Goal: Task Accomplishment & Management: Manage account settings

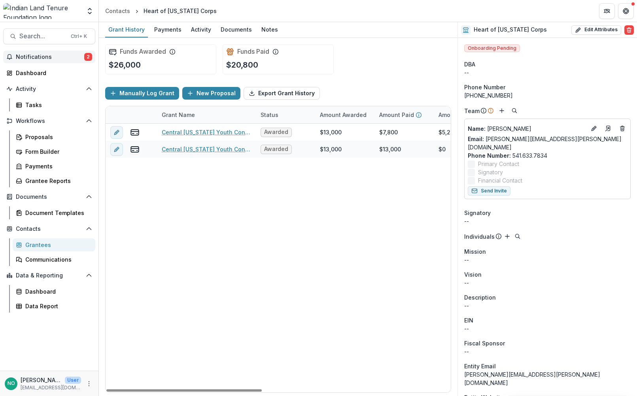
click at [45, 57] on span "Notifications" at bounding box center [50, 57] width 68 height 7
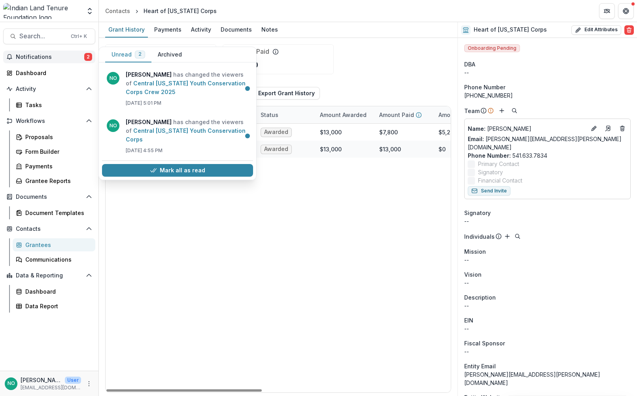
click at [191, 164] on button "Mark all as read" at bounding box center [177, 170] width 151 height 13
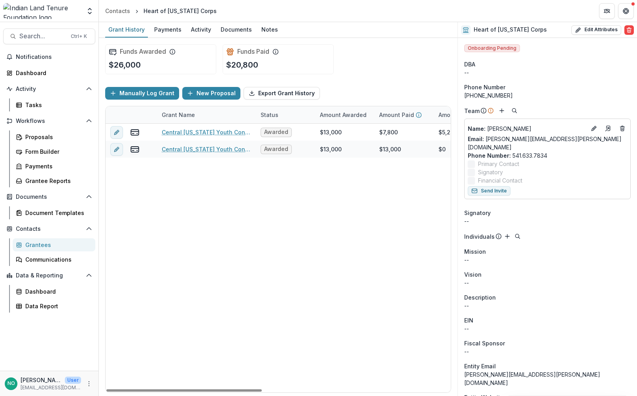
click at [27, 130] on div "Workflows Proposals Form Builder Payments Grantee Reports" at bounding box center [49, 151] width 98 height 73
click at [29, 138] on div "Proposals" at bounding box center [57, 137] width 64 height 8
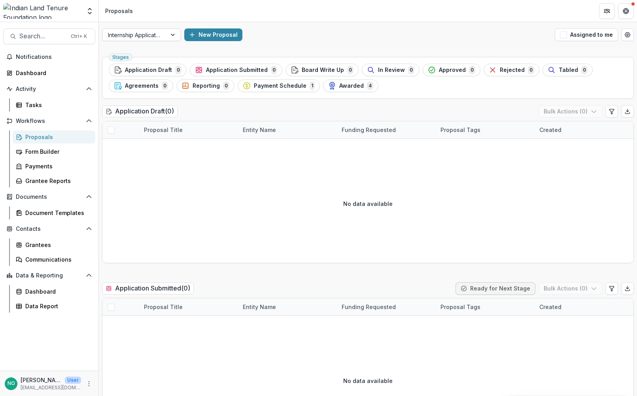
click at [167, 32] on div at bounding box center [174, 35] width 14 height 12
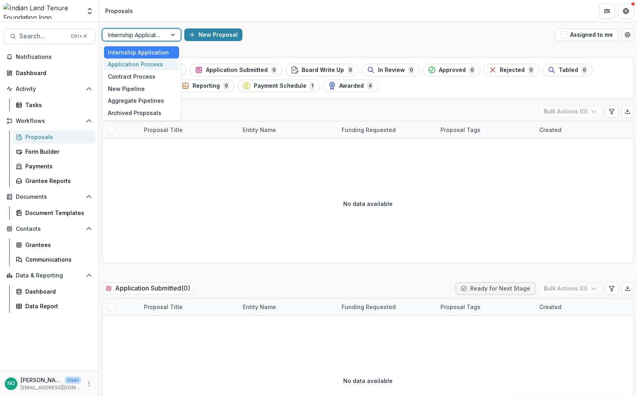
click at [154, 62] on div "Application Process" at bounding box center [141, 65] width 75 height 12
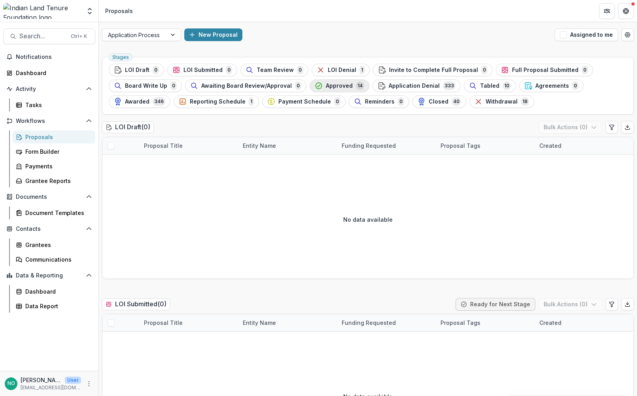
click at [339, 80] on button "Approved 14" at bounding box center [340, 86] width 60 height 13
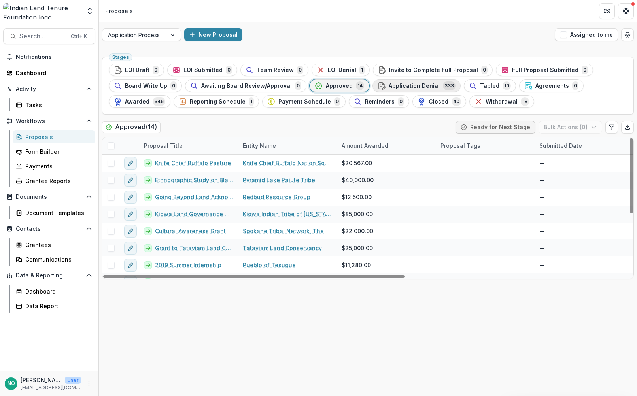
click at [418, 85] on span "Application Denial" at bounding box center [414, 86] width 51 height 7
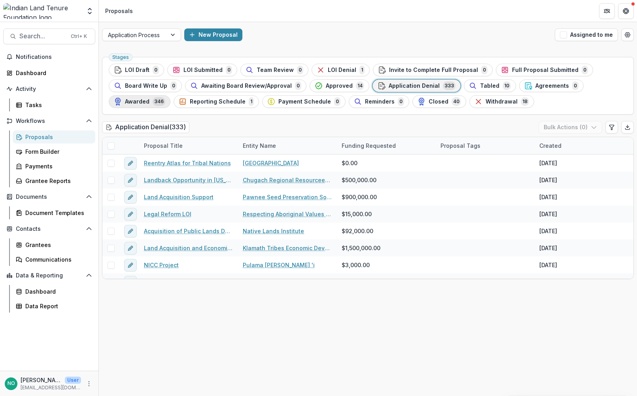
click at [153, 99] on span "346" at bounding box center [159, 101] width 13 height 9
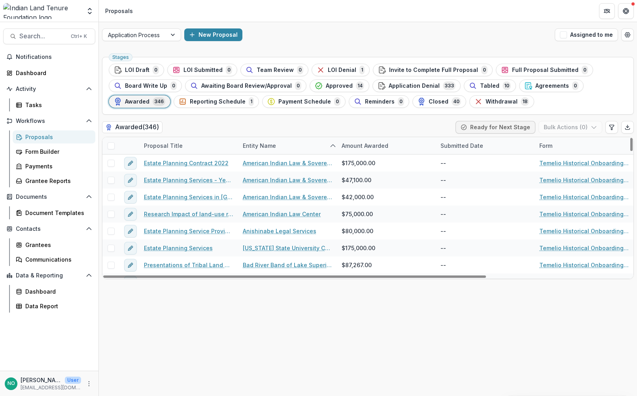
click at [254, 144] on div "Entity Name" at bounding box center [259, 146] width 43 height 8
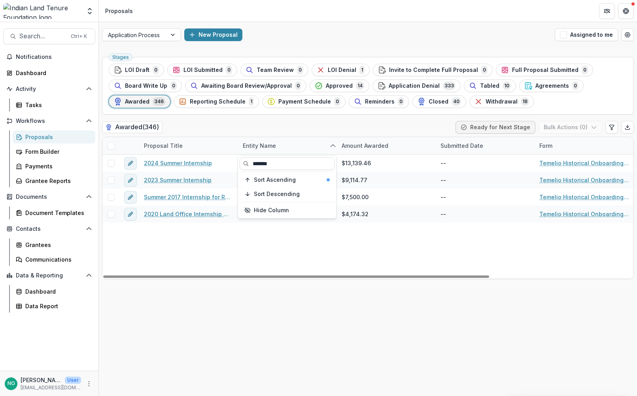
type input "*******"
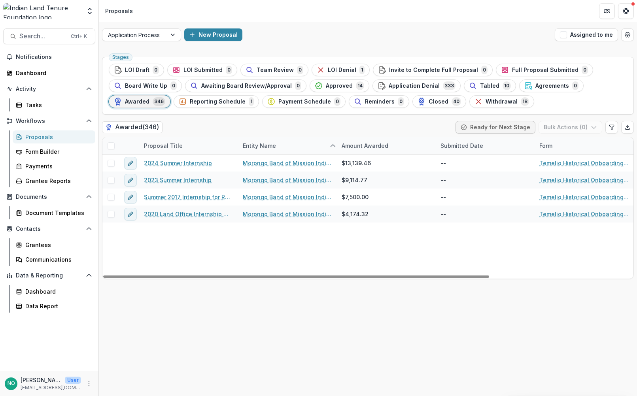
click at [261, 247] on div "2024 Summer Internship Morongo Band of Mission Indians $13,139.46 -- Temelio Hi…" at bounding box center [466, 217] width 729 height 124
click at [274, 146] on div "Entity Name" at bounding box center [259, 146] width 43 height 8
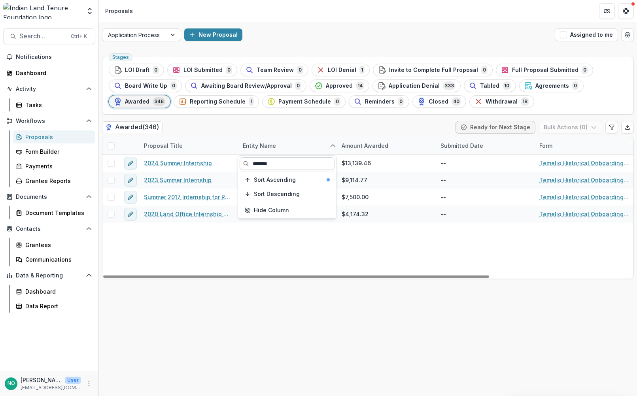
click at [286, 162] on input "*******" at bounding box center [287, 163] width 95 height 13
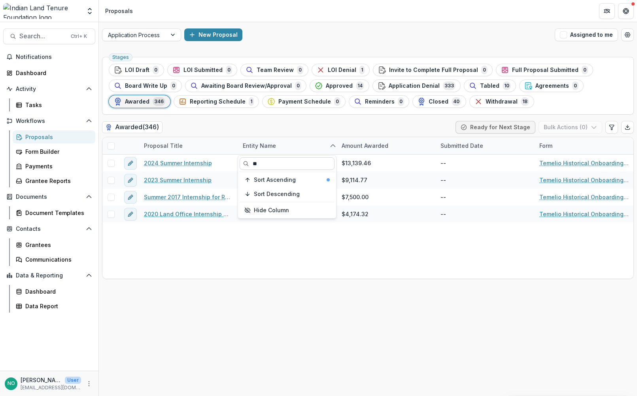
type input "*"
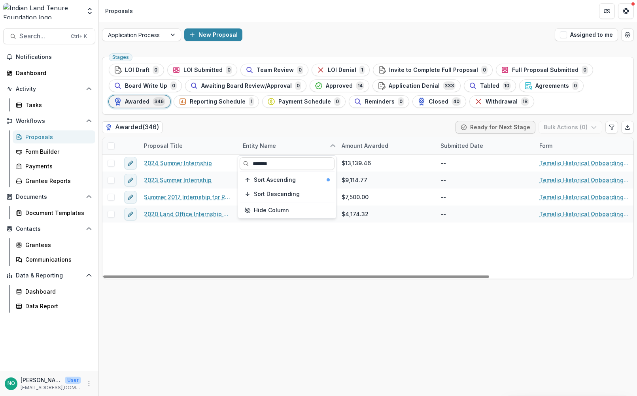
type input "*******"
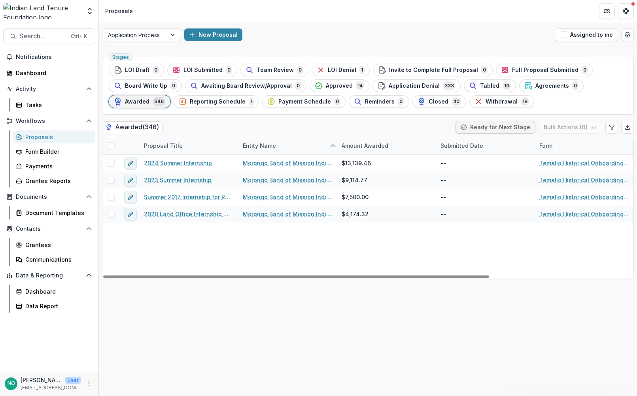
click at [266, 243] on div "2024 Summer Internship Morongo Band of Mission Indians $13,139.46 -- Temelio Hi…" at bounding box center [466, 217] width 729 height 124
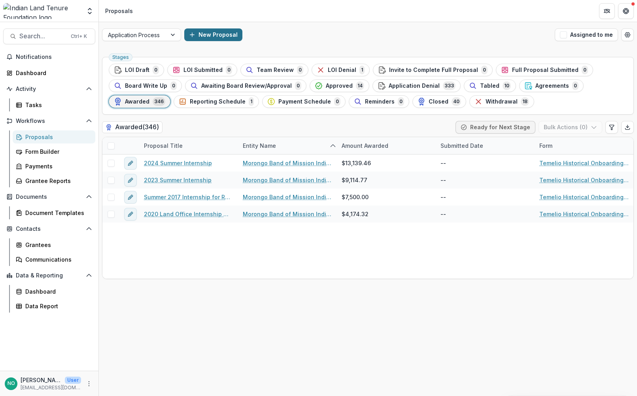
click at [203, 36] on button "New Proposal" at bounding box center [213, 34] width 58 height 13
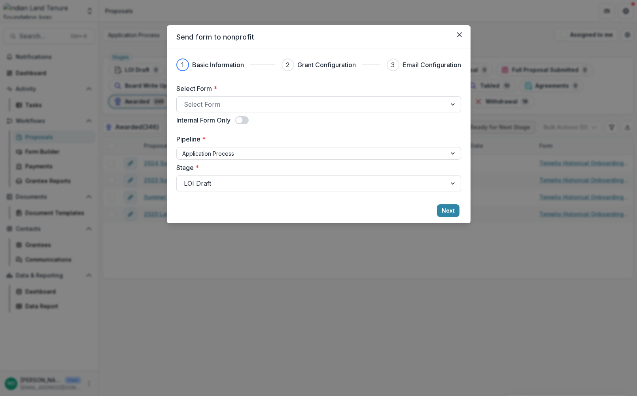
click at [189, 98] on div "Select Form" at bounding box center [312, 104] width 270 height 13
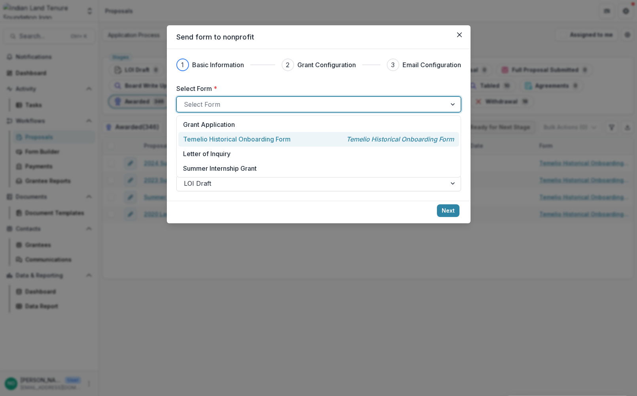
click at [236, 142] on p "Temelio Historical Onboarding Form" at bounding box center [237, 138] width 108 height 9
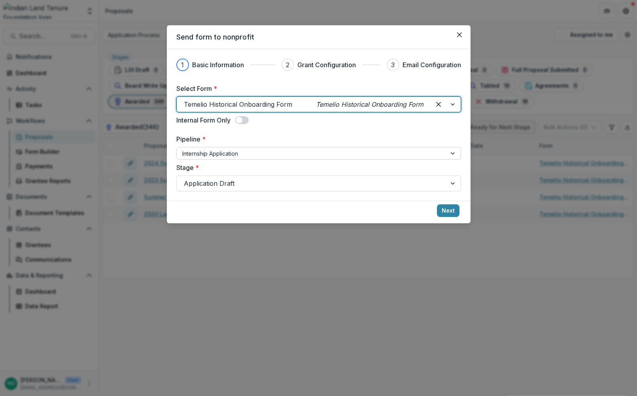
click at [225, 153] on div at bounding box center [311, 154] width 259 height 10
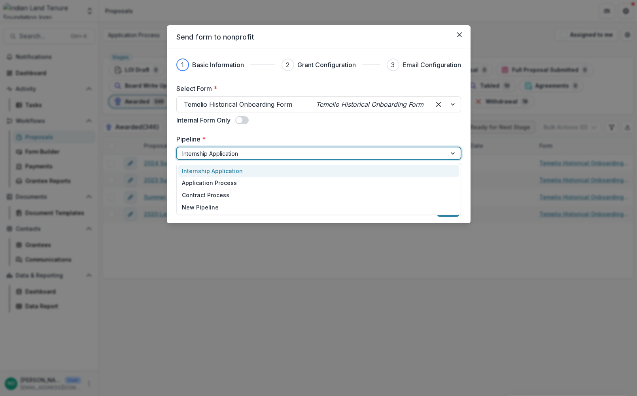
click at [257, 173] on div "Internship Application" at bounding box center [318, 171] width 281 height 12
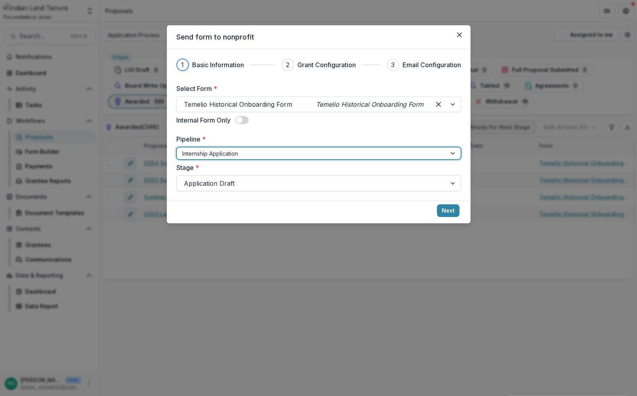
click at [242, 184] on div at bounding box center [312, 183] width 256 height 11
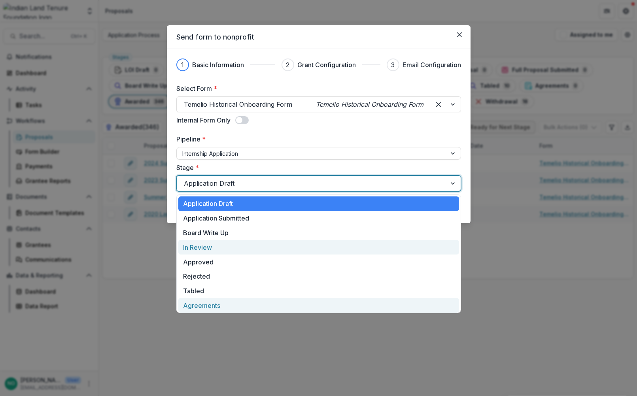
scroll to position [45, 0]
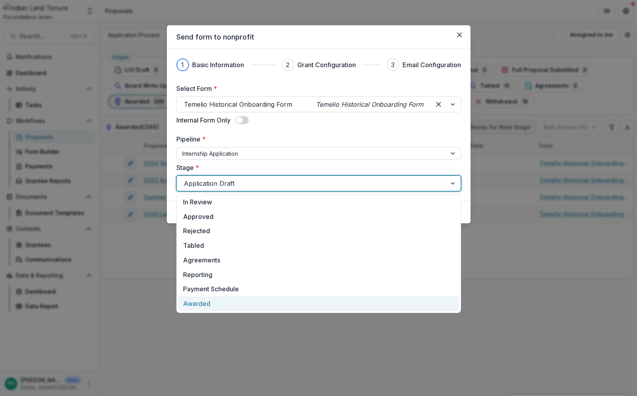
click at [210, 305] on div "Awarded" at bounding box center [318, 304] width 281 height 15
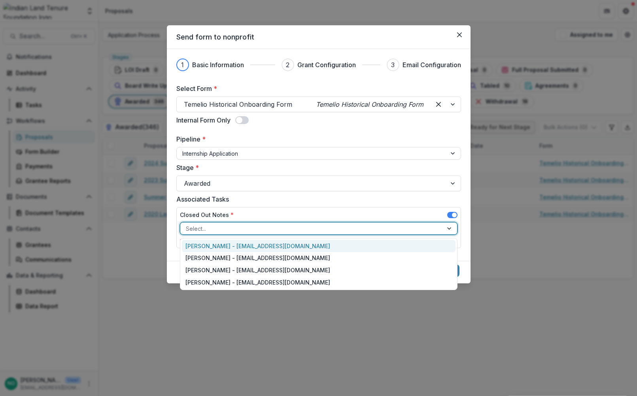
click at [230, 229] on div at bounding box center [312, 229] width 252 height 10
click at [225, 246] on div "[PERSON_NAME] - [EMAIL_ADDRESS][DOMAIN_NAME]" at bounding box center [319, 246] width 274 height 12
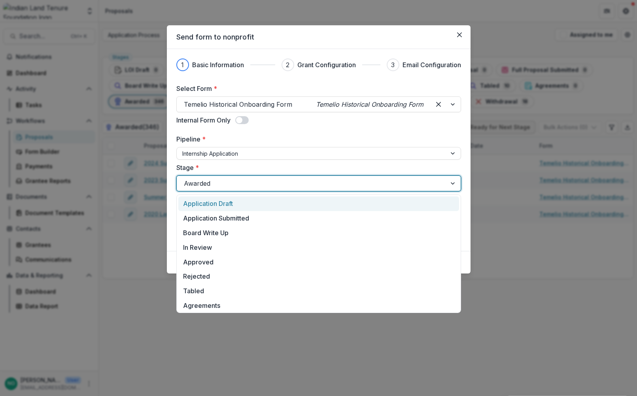
click at [272, 183] on div at bounding box center [312, 183] width 256 height 11
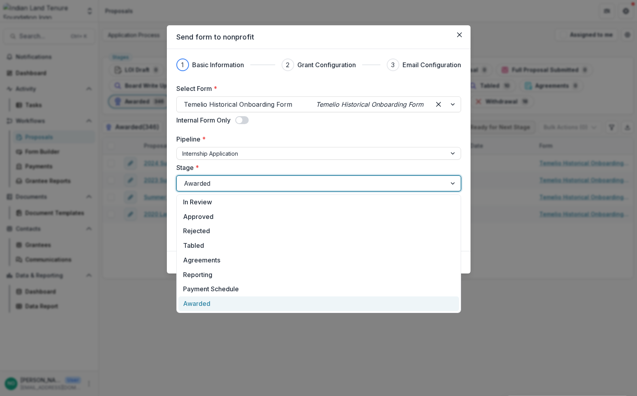
click at [219, 303] on div "Awarded" at bounding box center [318, 304] width 281 height 15
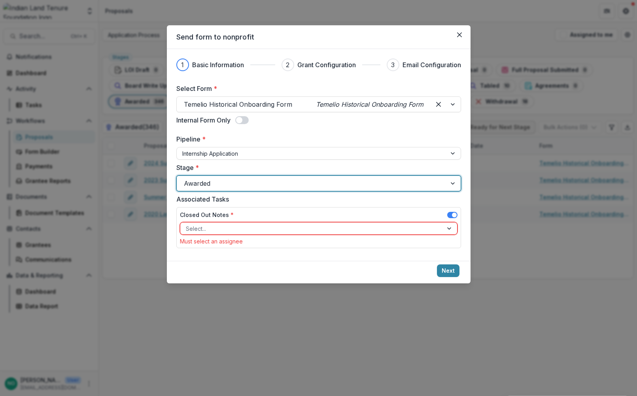
click at [220, 228] on div at bounding box center [312, 229] width 252 height 10
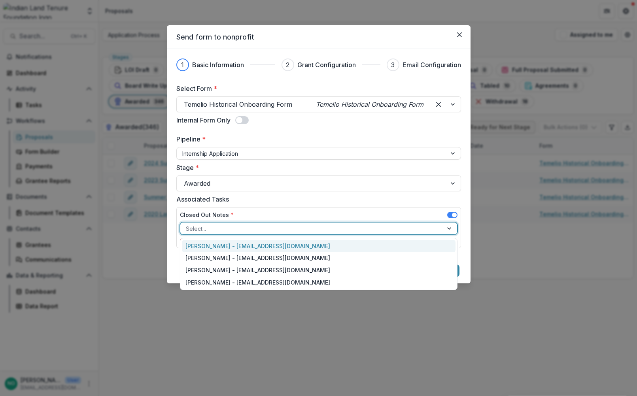
click at [224, 247] on div "[PERSON_NAME] - [EMAIL_ADDRESS][DOMAIN_NAME]" at bounding box center [319, 246] width 274 height 12
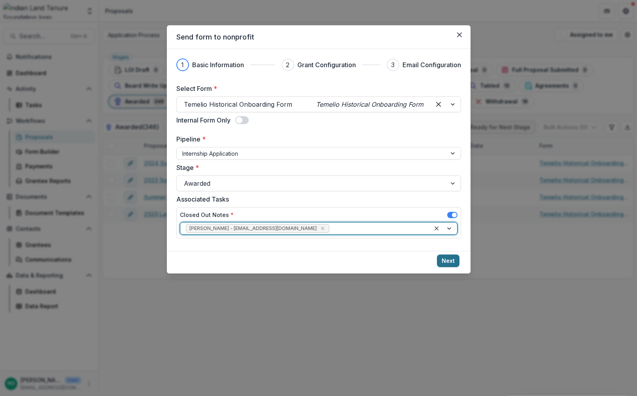
click at [449, 259] on button "Next" at bounding box center [448, 261] width 23 height 13
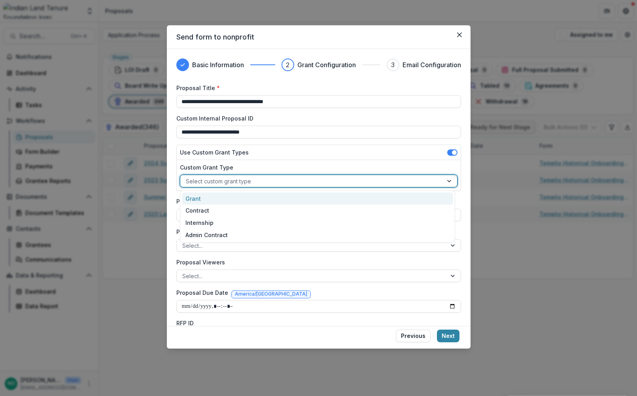
click at [242, 182] on div at bounding box center [312, 181] width 252 height 10
click at [201, 202] on div "Grant" at bounding box center [317, 199] width 271 height 12
click at [212, 180] on div at bounding box center [305, 181] width 239 height 10
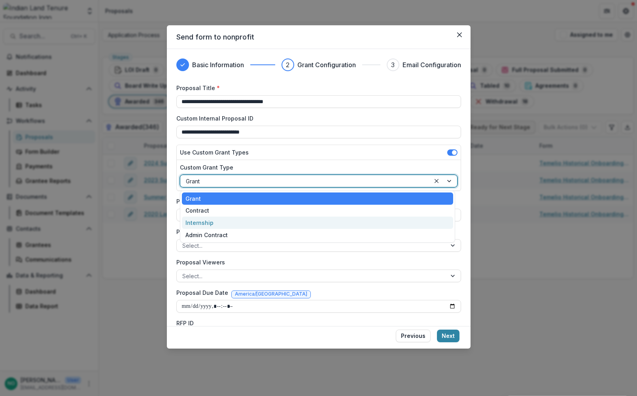
click at [217, 226] on div "Internship" at bounding box center [317, 223] width 271 height 12
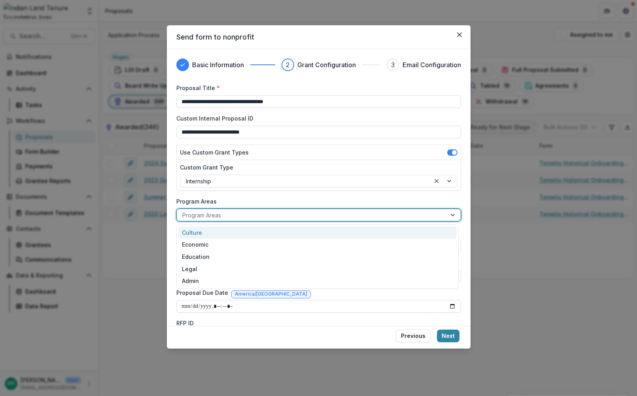
click at [216, 221] on div "Program Areas" at bounding box center [312, 215] width 270 height 11
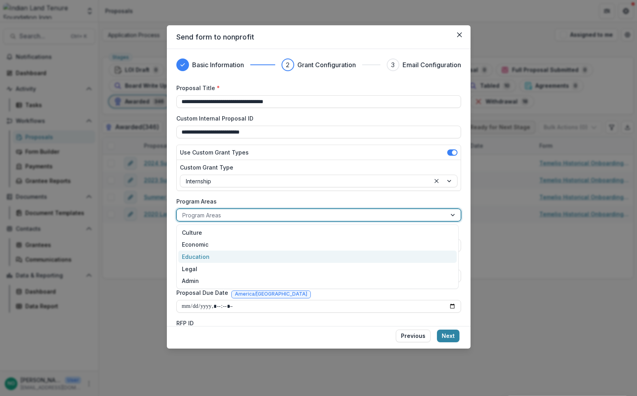
click at [199, 254] on div "Education" at bounding box center [317, 257] width 278 height 12
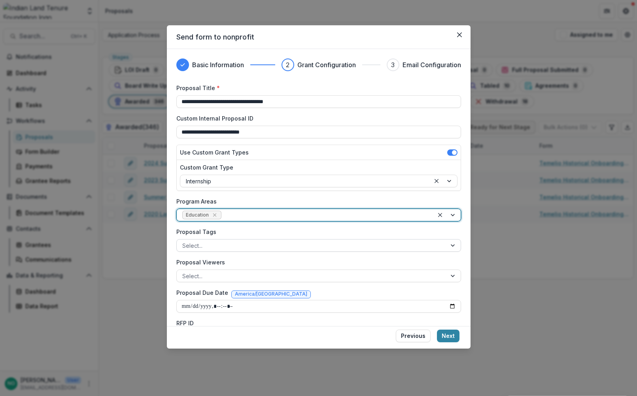
click at [220, 242] on div at bounding box center [311, 246] width 259 height 10
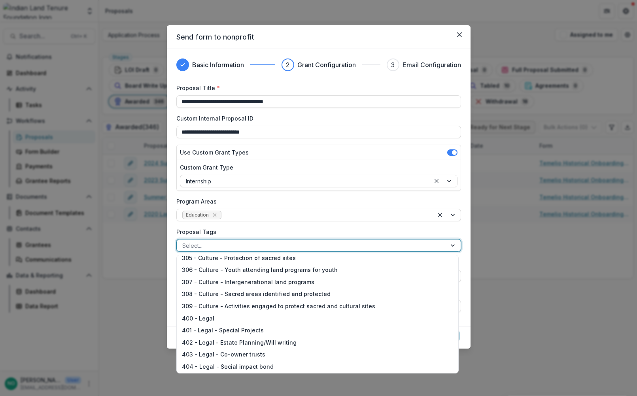
scroll to position [292, 0]
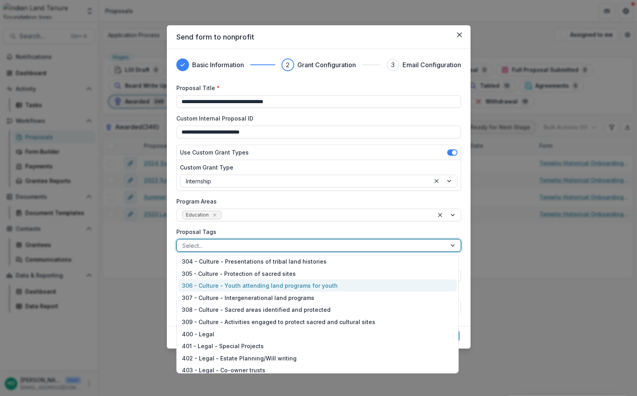
click at [282, 282] on div "306 - Culture - Youth attending land programs for youth" at bounding box center [317, 286] width 278 height 12
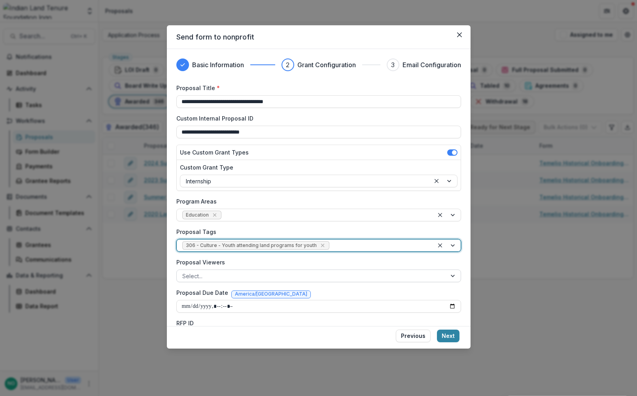
click at [198, 278] on div at bounding box center [311, 276] width 259 height 10
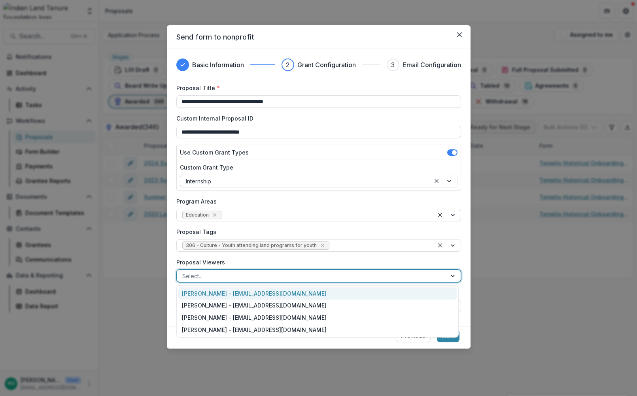
click at [200, 295] on div "[PERSON_NAME] - [EMAIL_ADDRESS][DOMAIN_NAME]" at bounding box center [317, 294] width 278 height 12
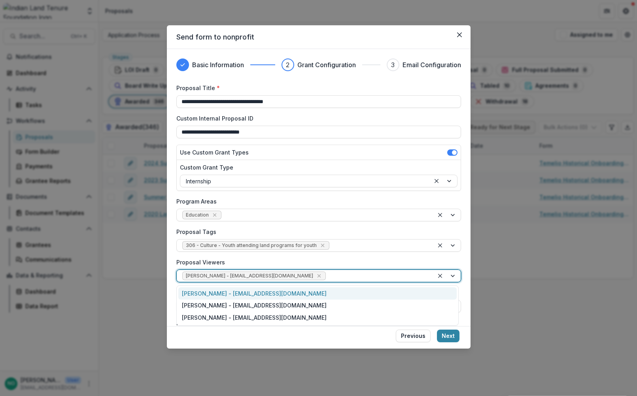
click at [328, 277] on div at bounding box center [378, 276] width 100 height 10
click at [263, 291] on div "[PERSON_NAME] - [EMAIL_ADDRESS][DOMAIN_NAME]" at bounding box center [317, 294] width 278 height 12
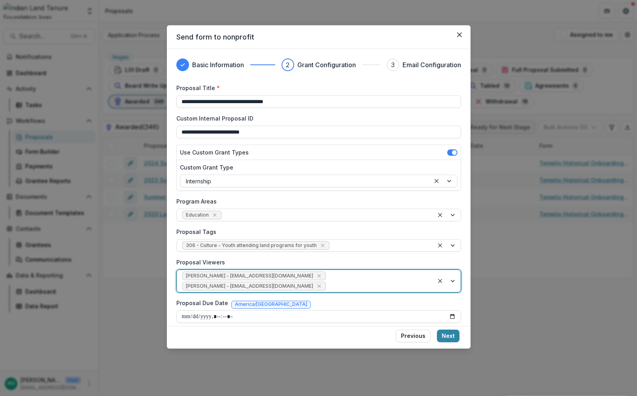
scroll to position [224, 0]
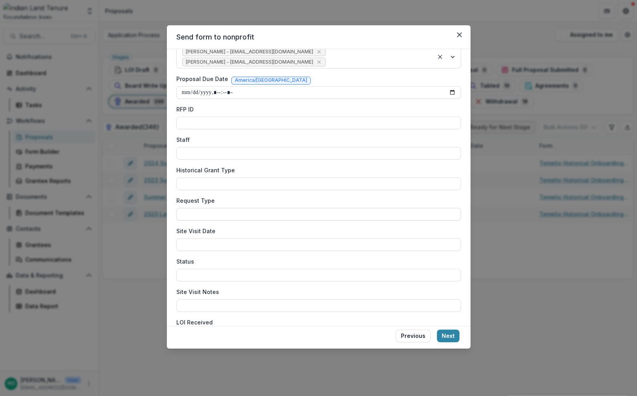
click at [222, 208] on input "Request Type" at bounding box center [318, 214] width 285 height 13
click at [209, 147] on input "Staff" at bounding box center [318, 153] width 285 height 13
type input "*******"
type input "*****"
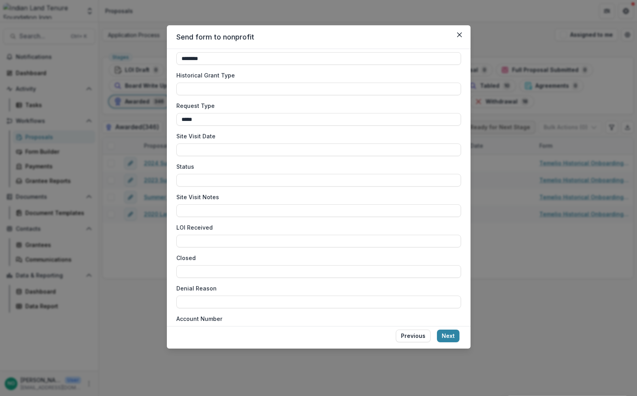
scroll to position [331, 0]
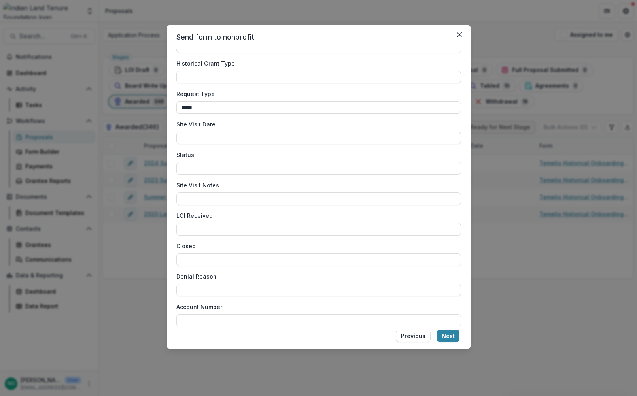
click at [201, 242] on div "Closed" at bounding box center [318, 254] width 285 height 24
click at [200, 254] on input "Closed" at bounding box center [318, 260] width 285 height 13
click at [453, 338] on button "Next" at bounding box center [448, 336] width 23 height 13
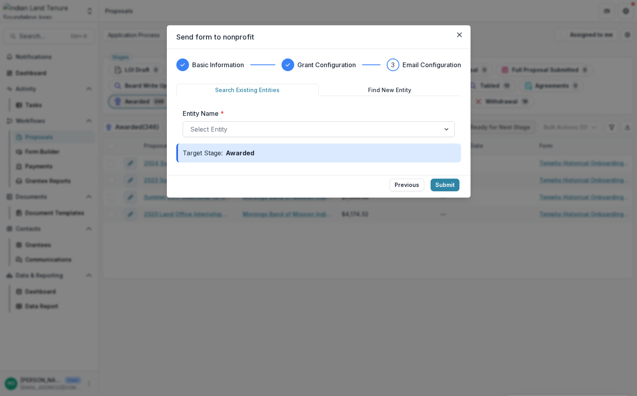
click at [217, 127] on div at bounding box center [311, 129] width 243 height 11
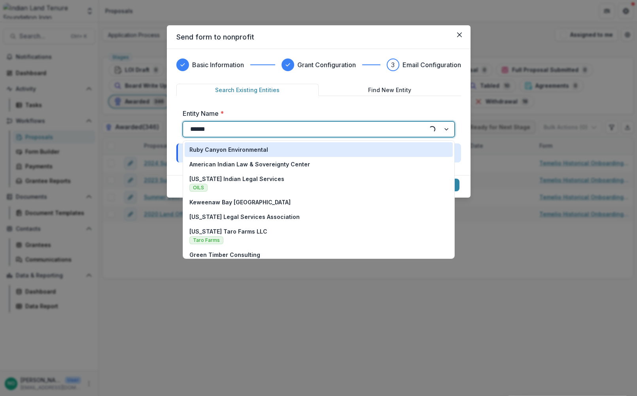
type input "*******"
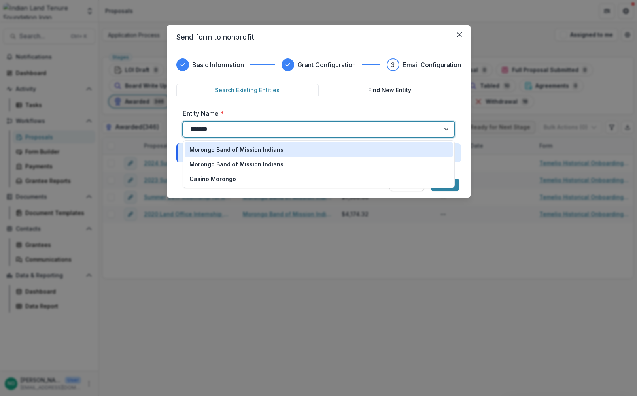
click at [222, 147] on p "Morongo Band of Mission Indians" at bounding box center [236, 150] width 94 height 8
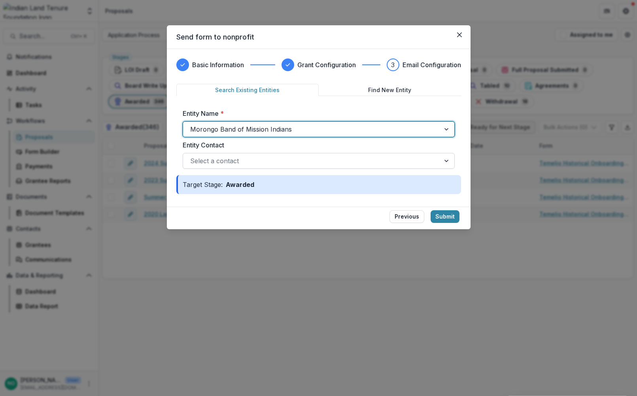
click at [246, 158] on div at bounding box center [311, 160] width 243 height 11
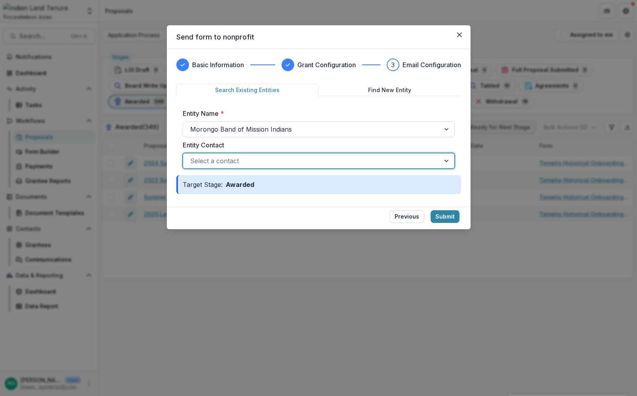
click at [246, 158] on div at bounding box center [311, 160] width 243 height 11
click at [331, 126] on div at bounding box center [311, 129] width 243 height 11
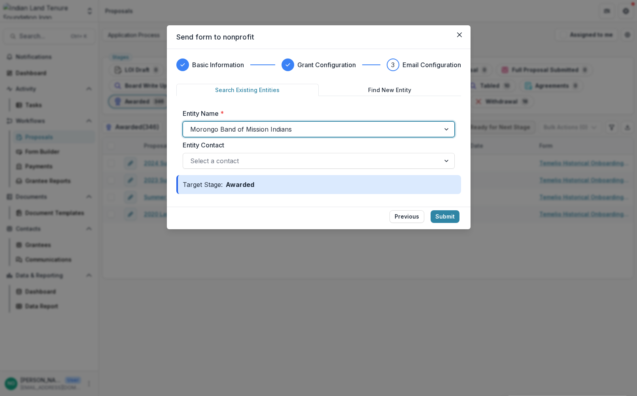
drag, startPoint x: 331, startPoint y: 126, endPoint x: 104, endPoint y: 158, distance: 228.9
click at [104, 158] on div "Send form to nonprofit Basic Information Grant Configuration 3 Email Configurat…" at bounding box center [318, 198] width 637 height 396
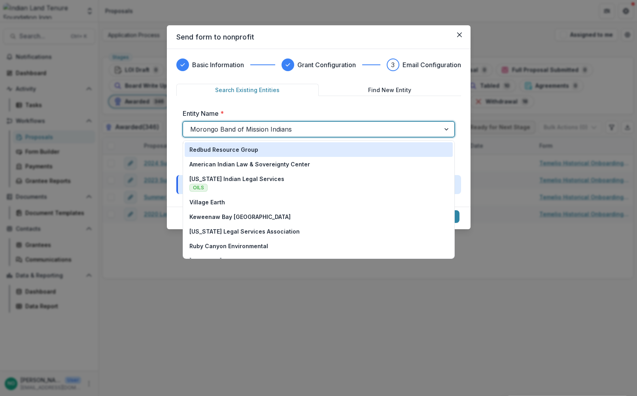
click at [299, 125] on div at bounding box center [311, 129] width 243 height 11
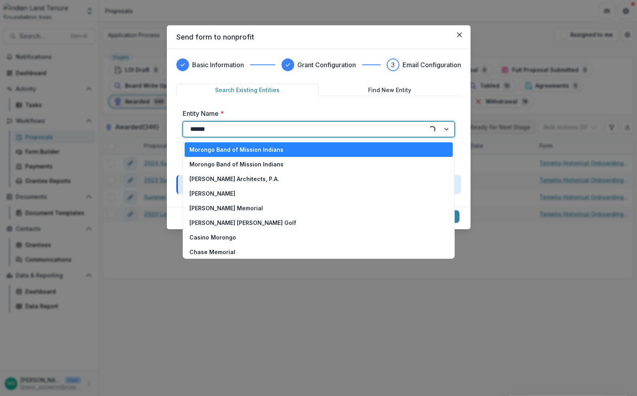
type input "*******"
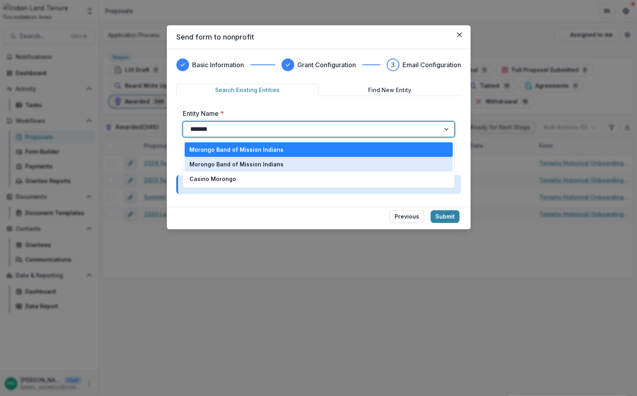
click at [276, 165] on p "Morongo Band of Mission Indians" at bounding box center [236, 164] width 94 height 8
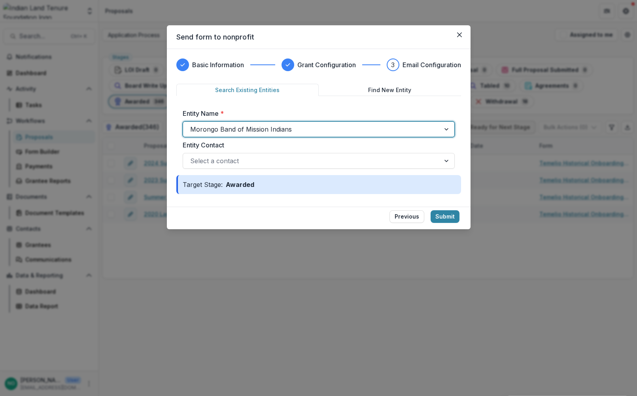
click at [276, 165] on div at bounding box center [311, 160] width 243 height 11
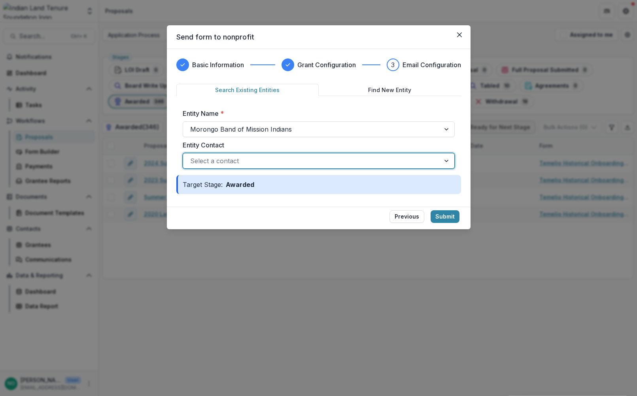
click at [276, 164] on div at bounding box center [311, 160] width 243 height 11
click at [448, 217] on button "Submit" at bounding box center [445, 216] width 29 height 13
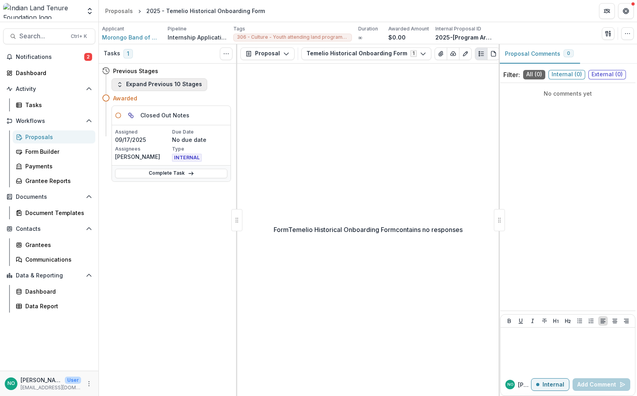
click at [141, 86] on button "Expand Previous 10 Stages" at bounding box center [160, 84] width 96 height 13
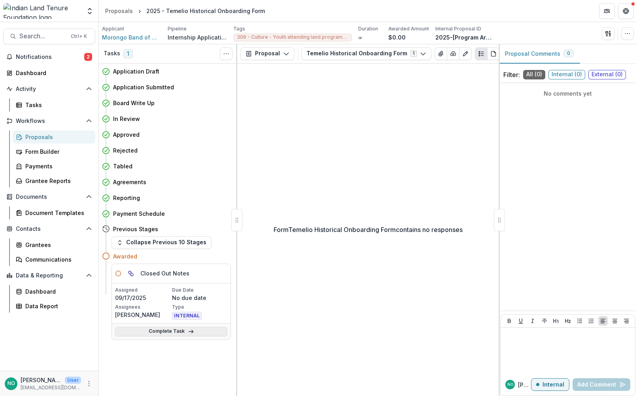
click at [155, 332] on link "Complete Task" at bounding box center [171, 331] width 112 height 9
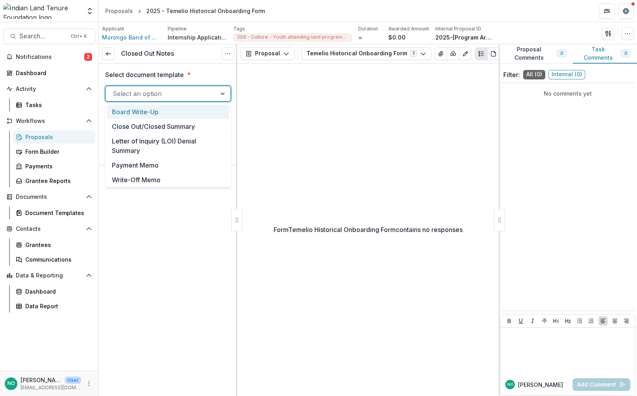
click at [164, 95] on div at bounding box center [161, 93] width 97 height 11
click at [142, 161] on div "Payment Memo" at bounding box center [168, 165] width 123 height 15
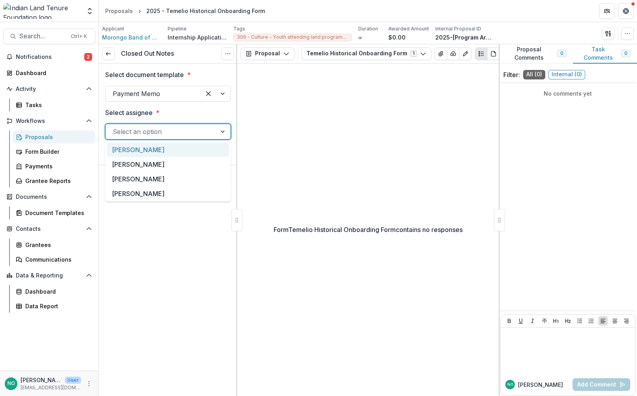
click at [144, 134] on div at bounding box center [161, 131] width 97 height 11
click at [138, 154] on div "[PERSON_NAME]" at bounding box center [168, 150] width 123 height 15
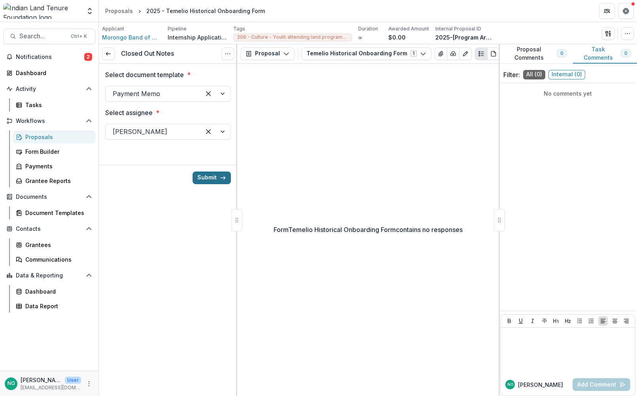
click at [212, 174] on button "Submit" at bounding box center [212, 178] width 38 height 13
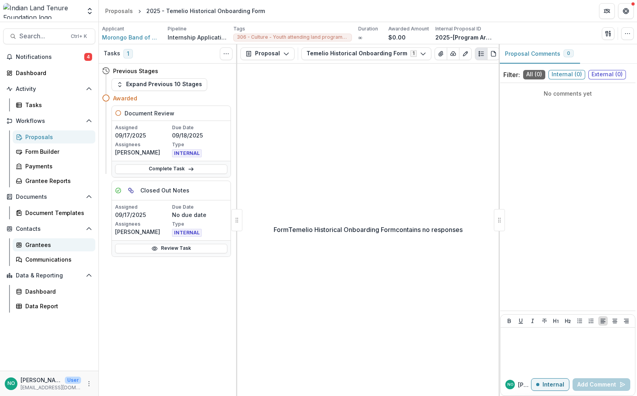
click at [42, 244] on div "Grantees" at bounding box center [57, 245] width 64 height 8
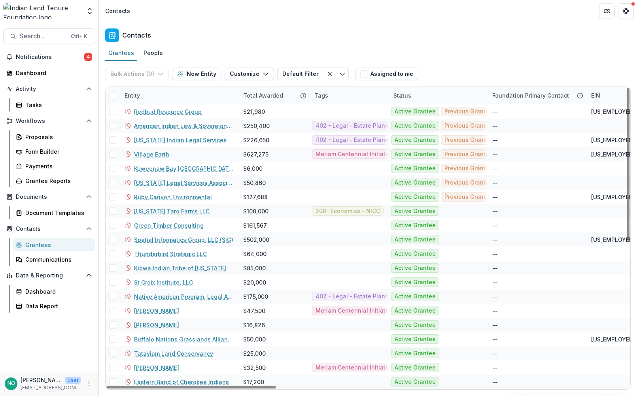
click at [146, 95] on div "Entity" at bounding box center [179, 95] width 119 height 17
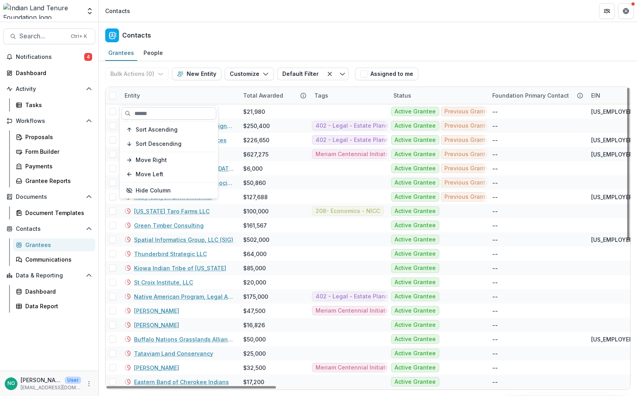
click at [149, 117] on input at bounding box center [168, 113] width 95 height 13
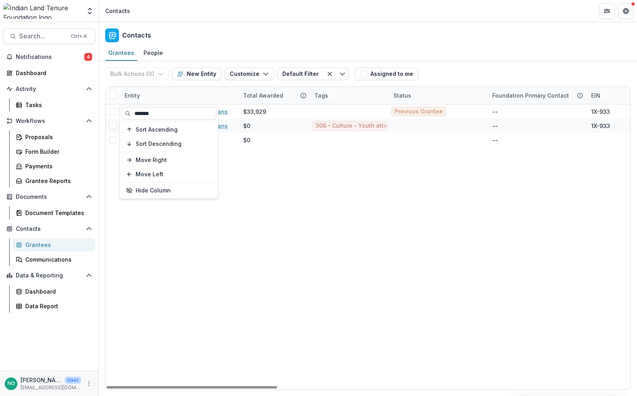
type input "*******"
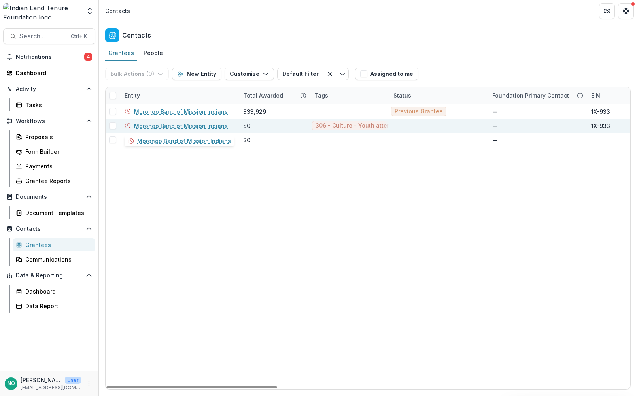
click at [200, 126] on link "Morongo Band of Mission Indians" at bounding box center [181, 126] width 94 height 8
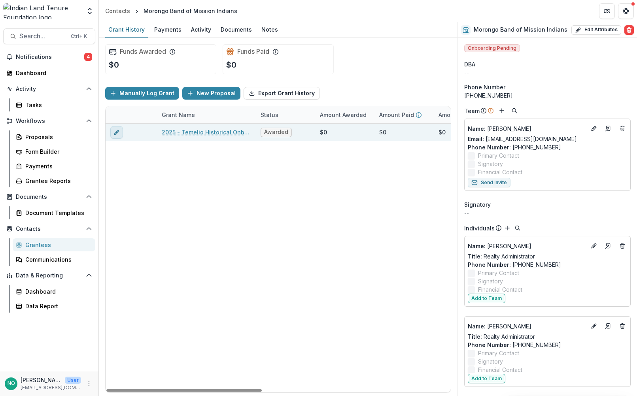
click at [113, 132] on button "edit" at bounding box center [116, 132] width 13 height 13
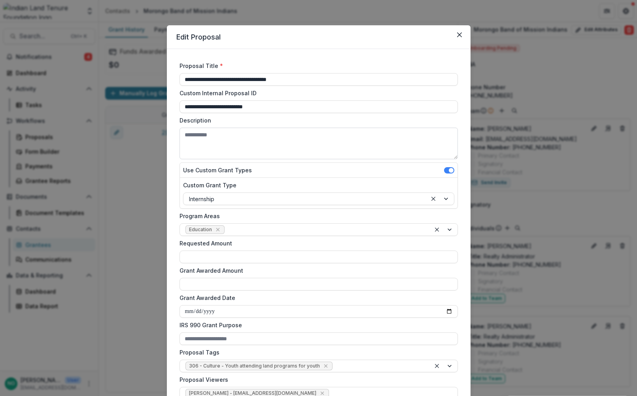
click at [217, 137] on textarea "Description" at bounding box center [319, 144] width 278 height 32
type textarea "**********"
click at [199, 254] on input "Requested Amount" at bounding box center [319, 257] width 278 height 13
click at [203, 261] on input "**" at bounding box center [319, 257] width 278 height 13
drag, startPoint x: 203, startPoint y: 260, endPoint x: 190, endPoint y: 257, distance: 13.8
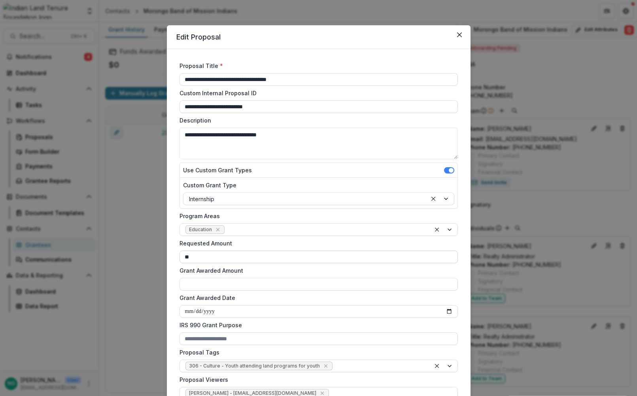
click at [191, 257] on input "**" at bounding box center [319, 257] width 278 height 13
type input "*******"
type input "**********"
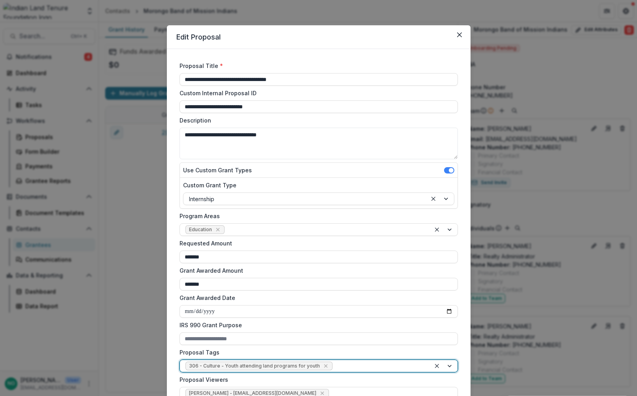
scroll to position [224, 0]
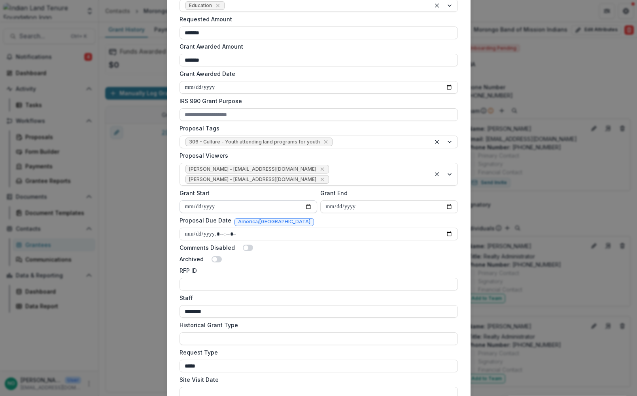
click at [212, 201] on input "Grant Start" at bounding box center [249, 207] width 138 height 13
click at [191, 201] on input "Grant Start" at bounding box center [249, 207] width 138 height 13
type input "**********"
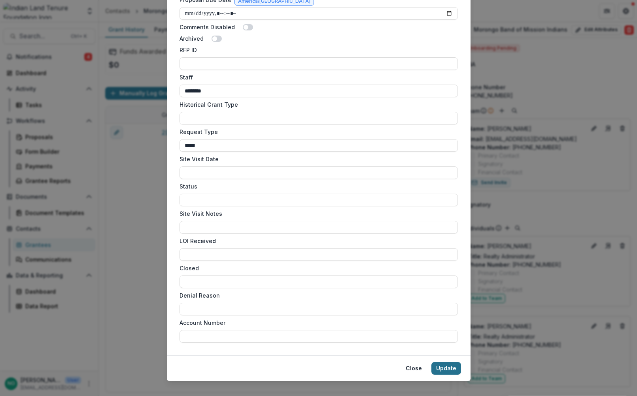
click at [452, 362] on button "Update" at bounding box center [447, 368] width 30 height 13
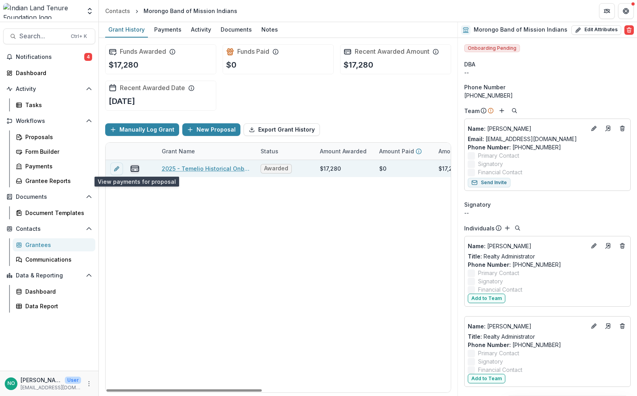
click at [133, 166] on rect "view-payments" at bounding box center [135, 169] width 8 height 6
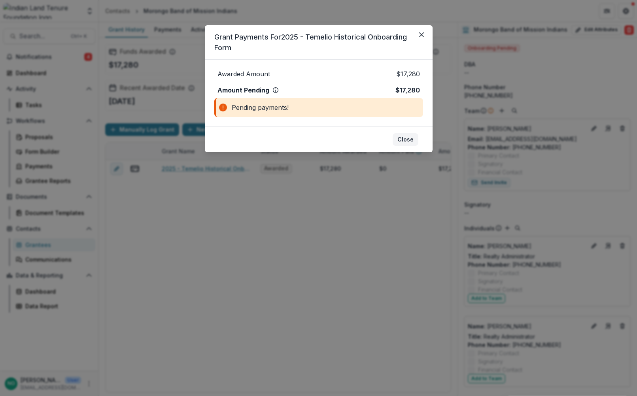
click at [404, 139] on button "Close" at bounding box center [406, 139] width 26 height 13
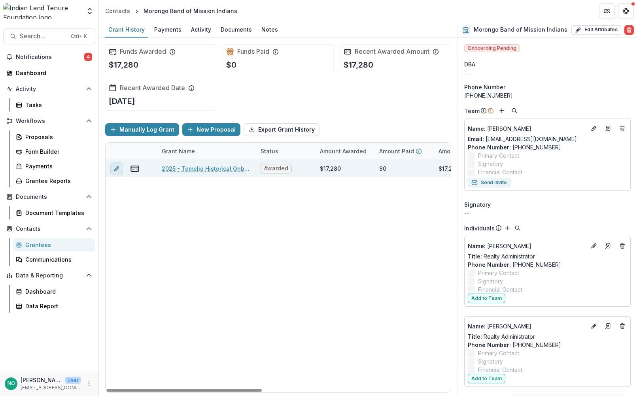
click at [114, 172] on button "edit" at bounding box center [116, 169] width 13 height 13
type input "*******"
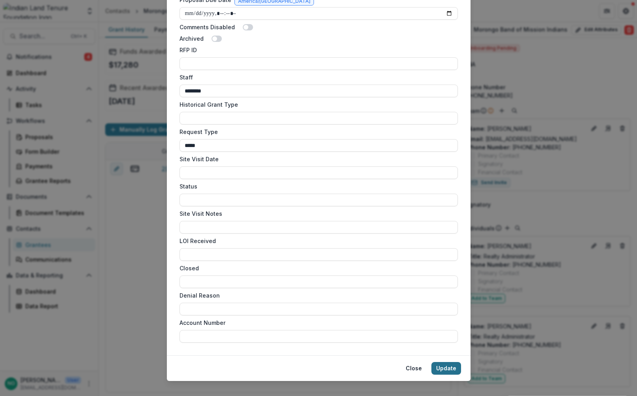
click at [451, 362] on button "Update" at bounding box center [447, 368] width 30 height 13
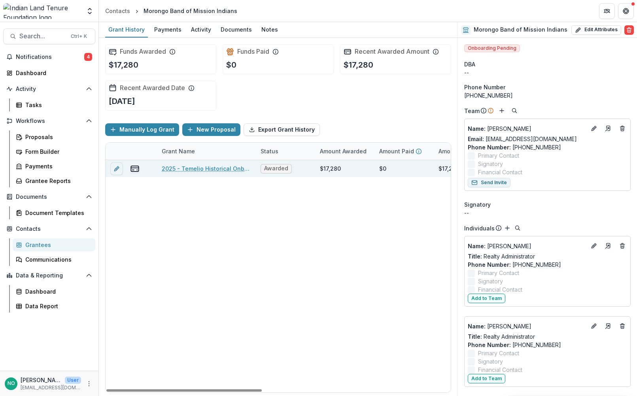
click at [222, 171] on link "2025 - Temelio Historical Onboarding Form" at bounding box center [206, 169] width 89 height 8
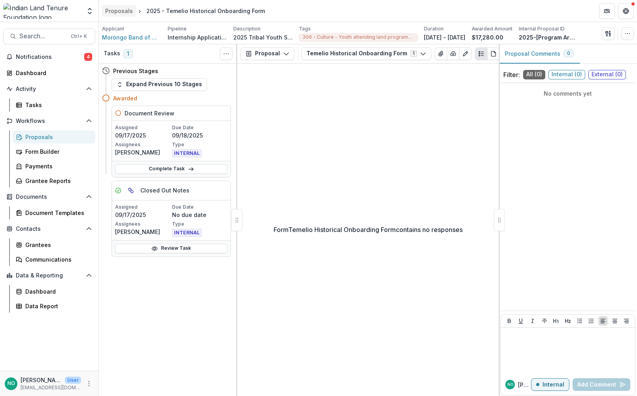
click at [122, 11] on div "Proposals" at bounding box center [119, 11] width 28 height 8
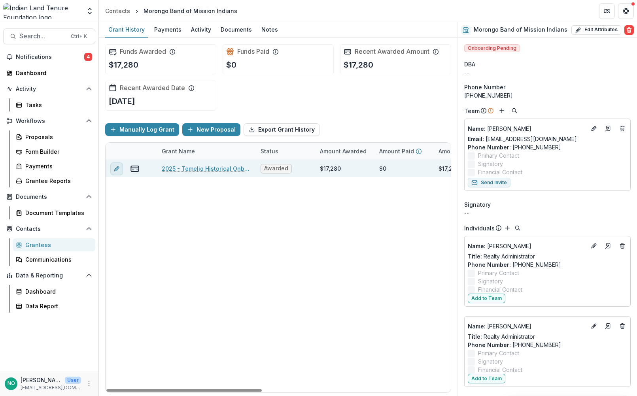
click at [118, 169] on icon "edit" at bounding box center [116, 169] width 4 height 4
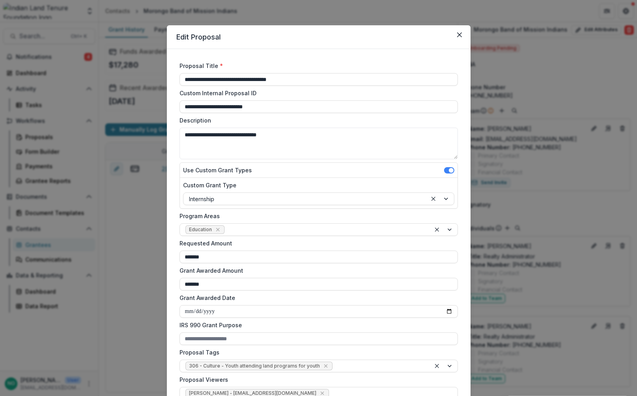
drag, startPoint x: 206, startPoint y: 80, endPoint x: 500, endPoint y: 80, distance: 294.7
click at [500, 80] on div "**********" at bounding box center [318, 198] width 637 height 396
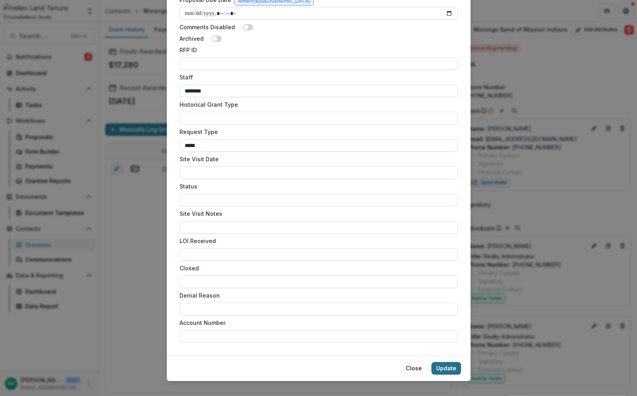
type input "**********"
click at [449, 362] on button "Update" at bounding box center [447, 368] width 30 height 13
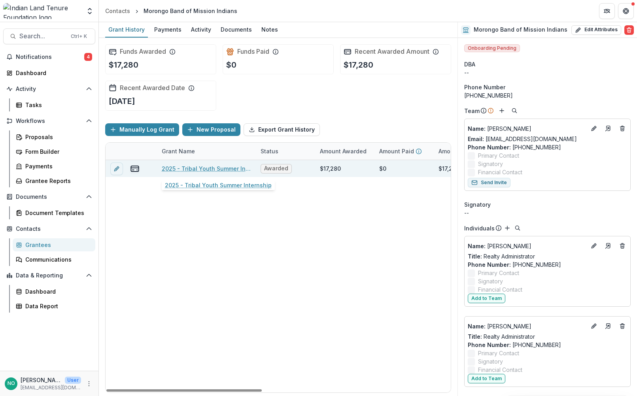
click at [211, 171] on link "2025 - Tribal Youth Summer Internship" at bounding box center [206, 169] width 89 height 8
click at [138, 169] on icon "view-payments" at bounding box center [134, 168] width 9 height 9
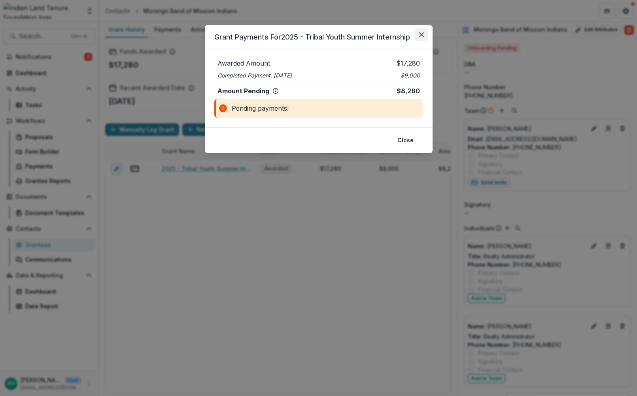
drag, startPoint x: 423, startPoint y: 34, endPoint x: 415, endPoint y: 38, distance: 8.3
click at [422, 35] on icon "Close" at bounding box center [421, 34] width 5 height 5
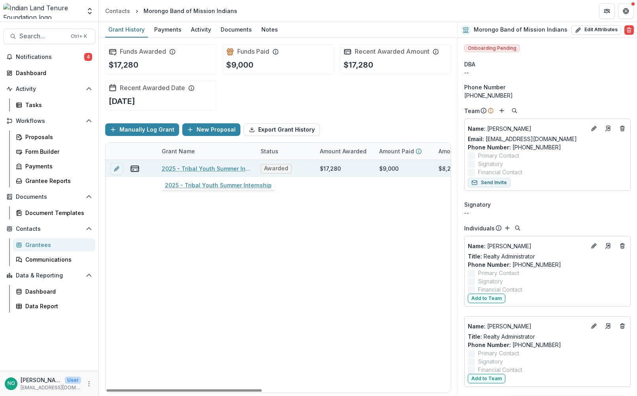
click at [178, 169] on link "2025 - Tribal Youth Summer Internship" at bounding box center [206, 169] width 89 height 8
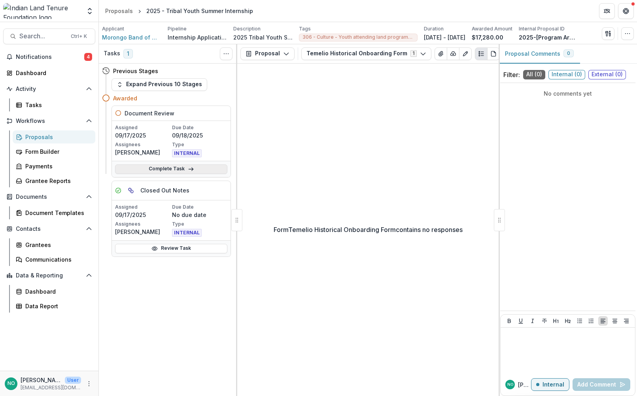
click at [157, 166] on link "Complete Task" at bounding box center [171, 169] width 112 height 9
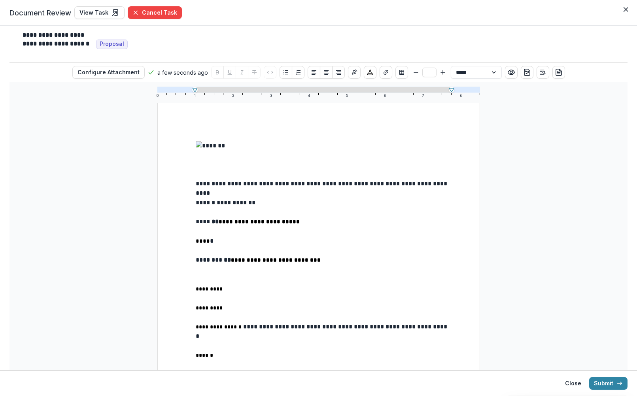
click at [250, 206] on p "**********" at bounding box center [324, 202] width 256 height 9
click at [236, 207] on p "**********" at bounding box center [324, 202] width 256 height 9
drag, startPoint x: 253, startPoint y: 204, endPoint x: 215, endPoint y: 204, distance: 37.6
click at [215, 204] on p "**********" at bounding box center [324, 202] width 256 height 9
click at [218, 246] on p "**** *" at bounding box center [324, 241] width 256 height 9
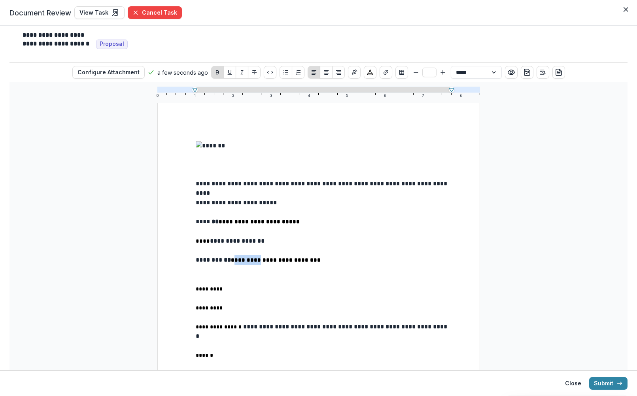
drag, startPoint x: 251, startPoint y: 263, endPoint x: 233, endPoint y: 264, distance: 17.4
click at [233, 263] on strong "**********" at bounding box center [276, 260] width 90 height 6
click at [221, 284] on p at bounding box center [324, 279] width 256 height 9
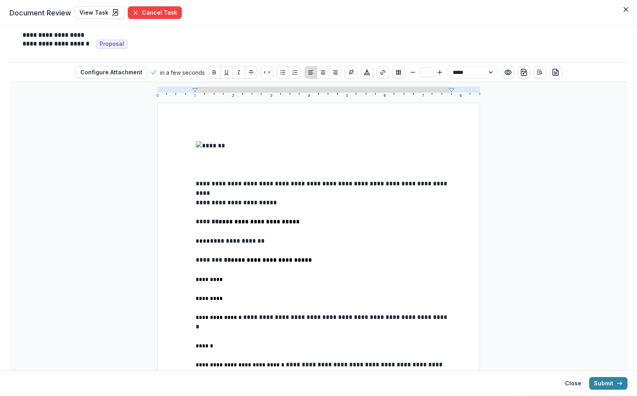
click at [223, 283] on p "*********" at bounding box center [324, 279] width 256 height 9
click at [230, 302] on p "*********" at bounding box center [324, 298] width 256 height 9
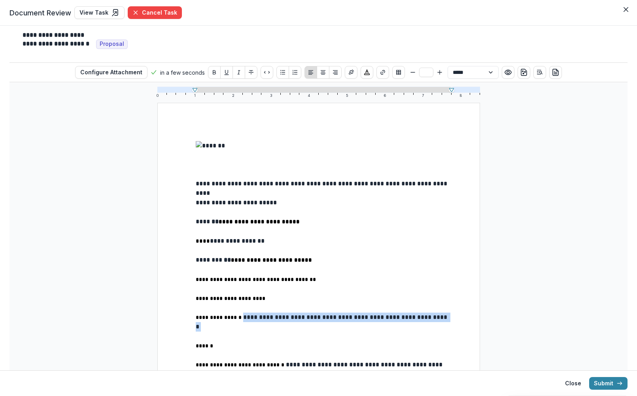
drag, startPoint x: 312, startPoint y: 327, endPoint x: 244, endPoint y: 320, distance: 67.9
click at [244, 320] on p "**********" at bounding box center [324, 322] width 256 height 19
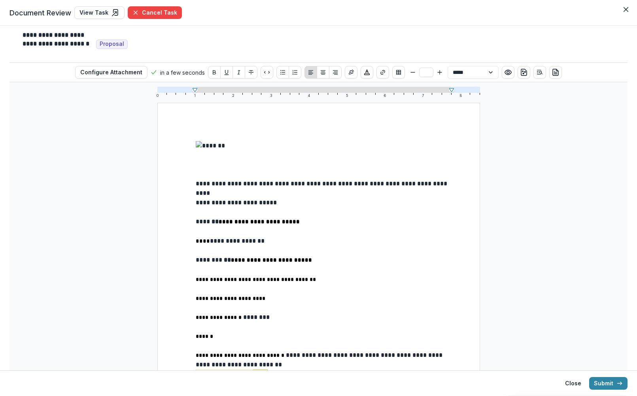
scroll to position [224, 0]
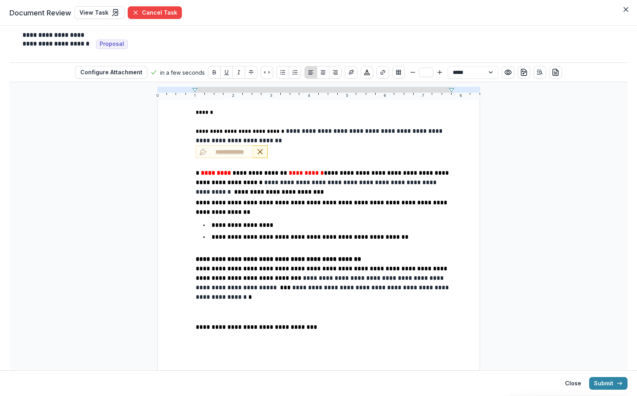
click at [218, 174] on strong "*********" at bounding box center [217, 173] width 32 height 6
click at [285, 175] on span "**********" at bounding box center [302, 173] width 35 height 6
click at [237, 186] on span "**********" at bounding box center [316, 177] width 241 height 15
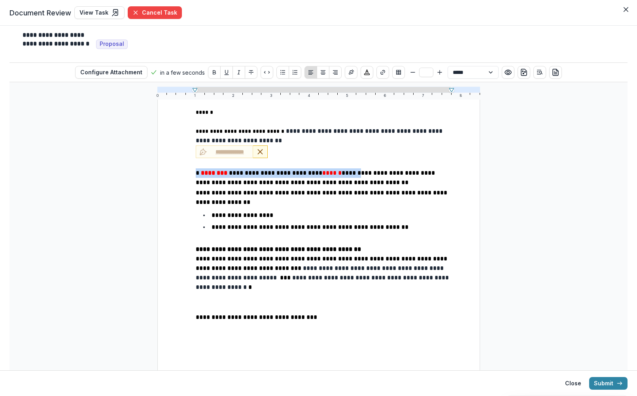
drag, startPoint x: 337, startPoint y: 176, endPoint x: 170, endPoint y: 180, distance: 167.4
click at [170, 180] on div "**********" at bounding box center [318, 129] width 323 height 501
click at [392, 186] on p "**********" at bounding box center [324, 178] width 256 height 20
click at [286, 284] on p "**********" at bounding box center [324, 274] width 256 height 40
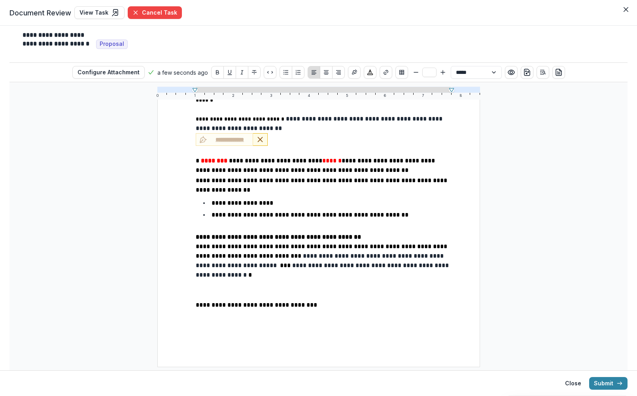
scroll to position [240, 0]
click at [319, 288] on p at bounding box center [324, 291] width 256 height 19
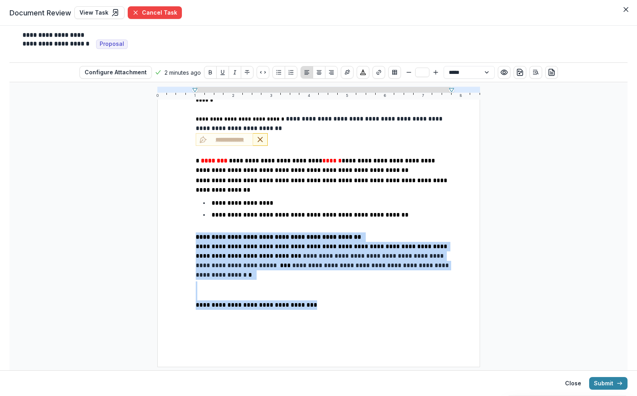
drag, startPoint x: 299, startPoint y: 307, endPoint x: 183, endPoint y: 235, distance: 136.8
click at [183, 235] on div "**********" at bounding box center [318, 116] width 323 height 501
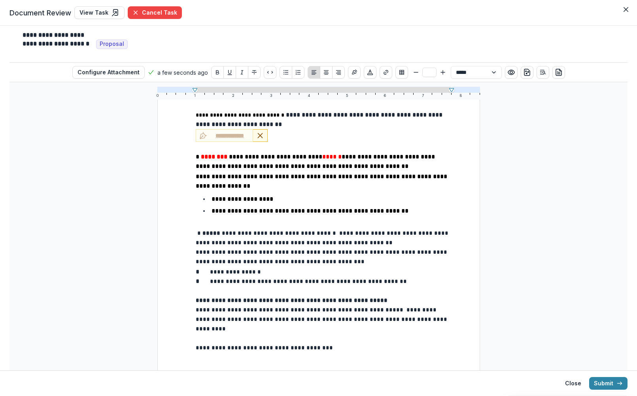
click at [225, 295] on p at bounding box center [324, 290] width 256 height 9
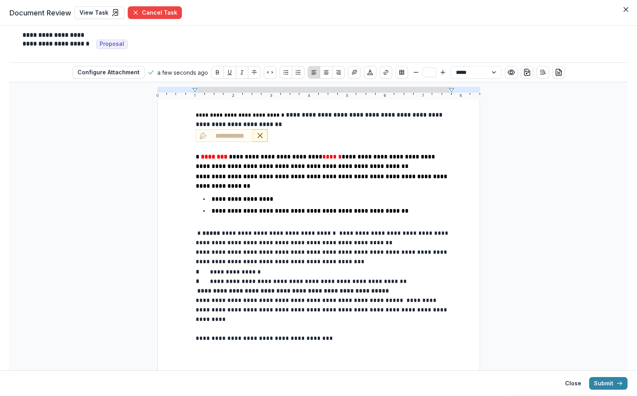
click at [345, 314] on span "**********" at bounding box center [322, 310] width 253 height 25
click at [262, 336] on span "**********" at bounding box center [264, 339] width 137 height 6
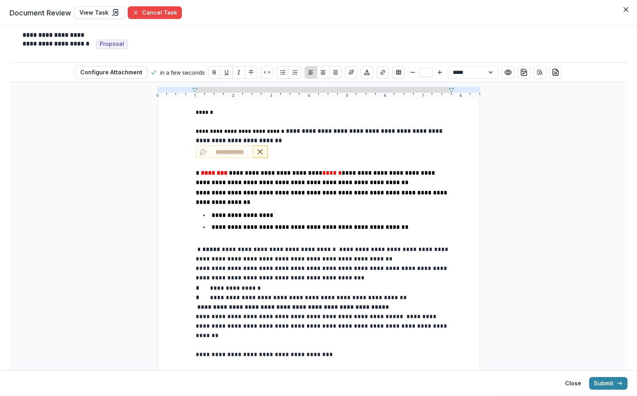
scroll to position [0, 0]
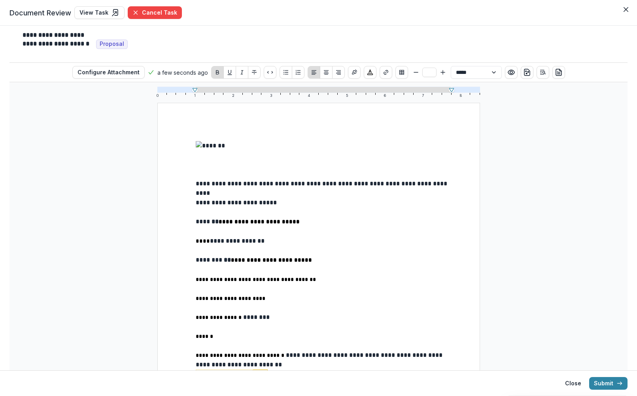
drag, startPoint x: 237, startPoint y: 264, endPoint x: 230, endPoint y: 287, distance: 23.9
click at [230, 284] on p "**********" at bounding box center [324, 279] width 256 height 9
click at [233, 263] on strong "**********" at bounding box center [271, 260] width 81 height 6
type input "**"
click at [394, 307] on p at bounding box center [324, 307] width 256 height 9
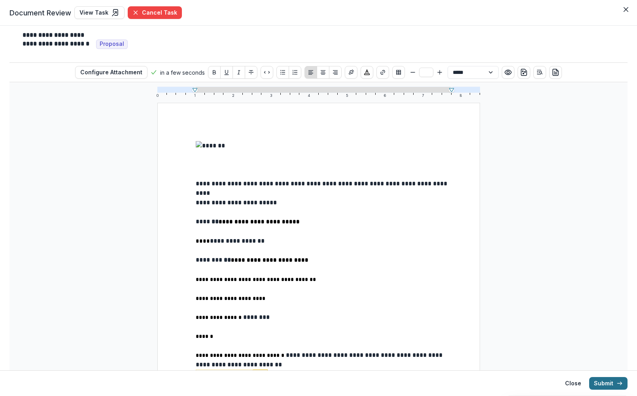
click at [611, 386] on button "Submit" at bounding box center [608, 383] width 38 height 13
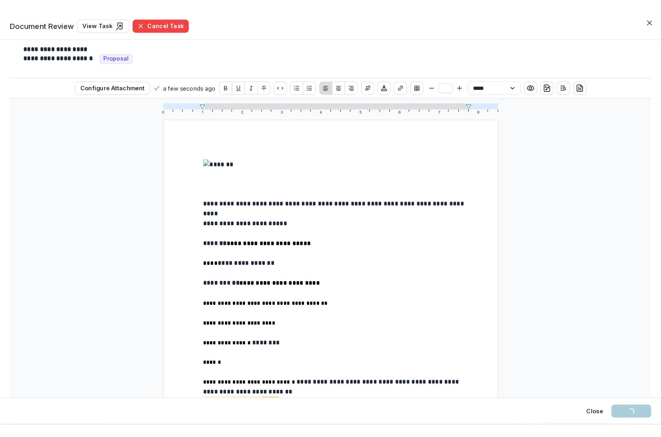
scroll to position [271, 0]
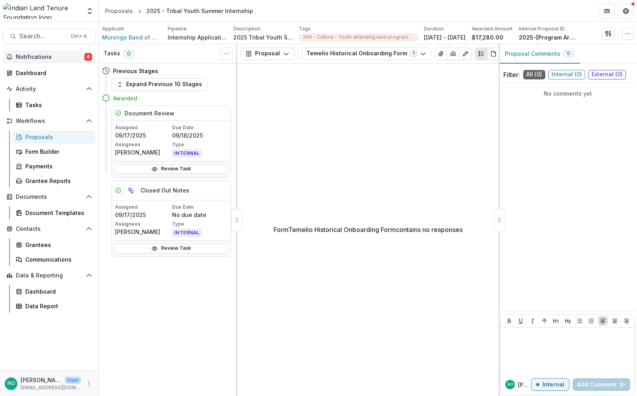
click at [39, 55] on span "Notifications" at bounding box center [50, 57] width 68 height 7
click at [318, 116] on div "Form Temelio Historical Onboarding Form contains no responses" at bounding box center [367, 230] width 261 height 333
click at [544, 386] on button "Internal" at bounding box center [550, 385] width 38 height 13
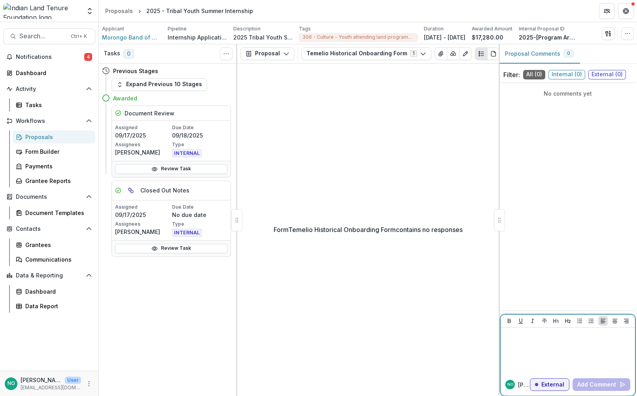
click at [538, 386] on div "button" at bounding box center [536, 384] width 3 height 3
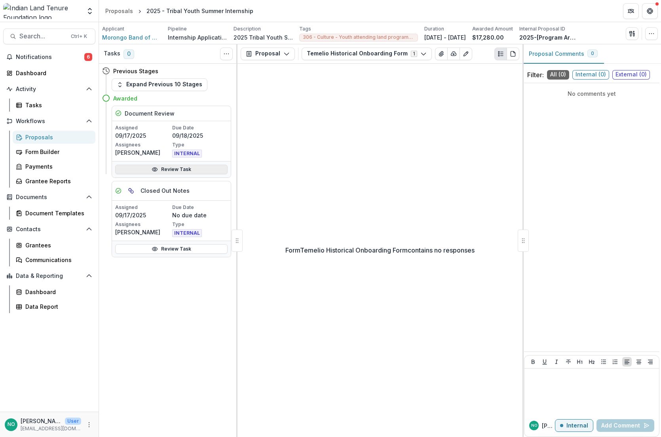
click at [176, 168] on link "Review Task" at bounding box center [171, 169] width 112 height 9
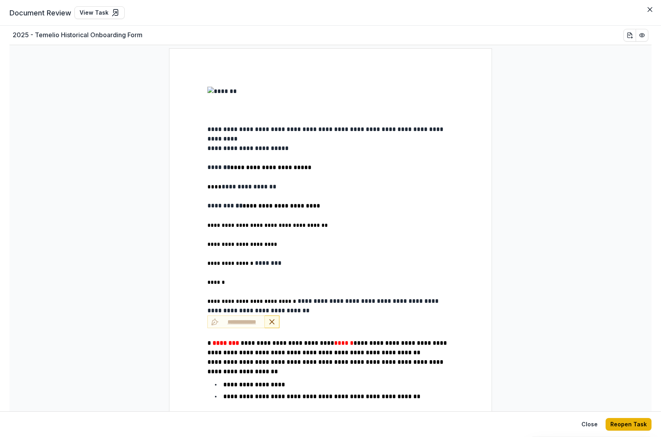
click at [637, 396] on button "Reopen Task" at bounding box center [628, 424] width 46 height 13
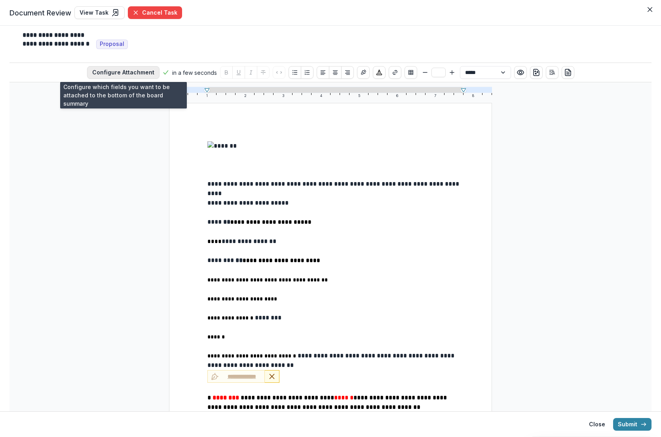
click at [125, 74] on button "Configure Attachment" at bounding box center [123, 72] width 72 height 13
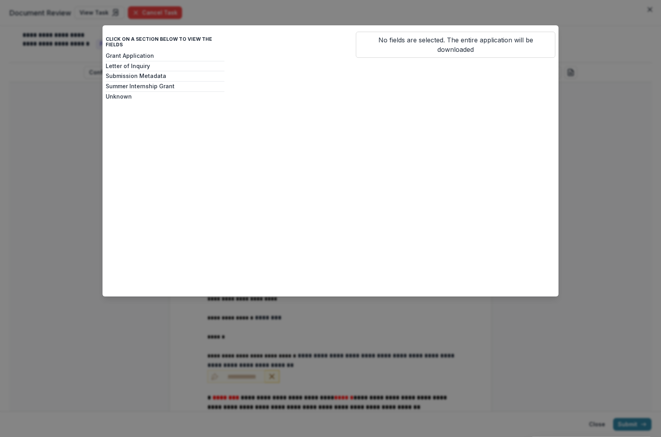
click at [569, 191] on div "Click on a section below to view the fields Grant Application Letter of Inquiry…" at bounding box center [330, 218] width 661 height 437
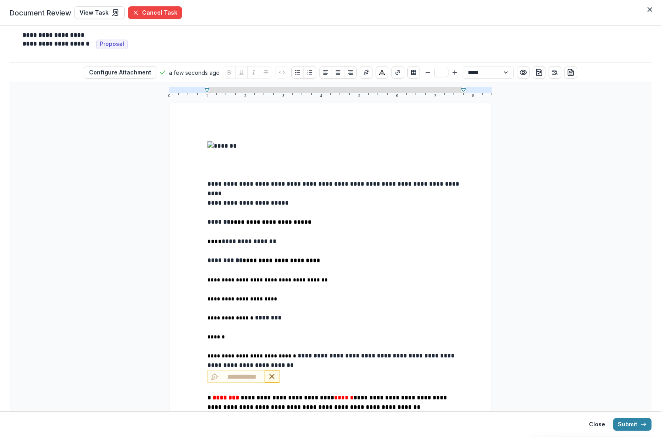
click at [223, 225] on strong "**" at bounding box center [226, 222] width 7 height 6
click at [235, 262] on strong "**" at bounding box center [238, 260] width 7 height 6
click at [231, 265] on p "**********" at bounding box center [335, 261] width 256 height 10
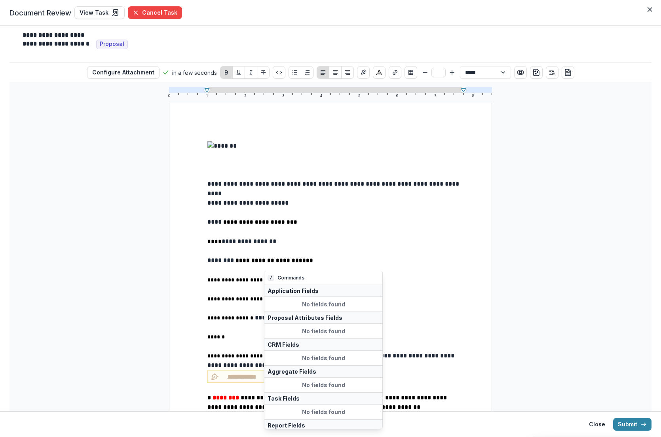
drag, startPoint x: 291, startPoint y: 264, endPoint x: 337, endPoint y: 291, distance: 53.4
click at [292, 263] on strong "**********" at bounding box center [274, 260] width 78 height 6
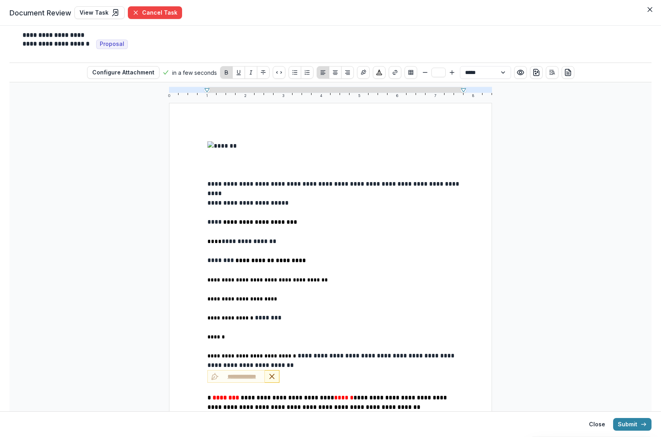
click at [472, 263] on div "**********" at bounding box center [330, 371] width 323 height 537
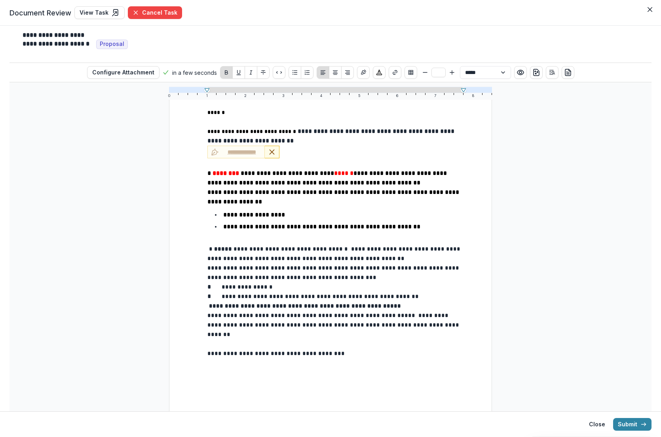
click at [229, 117] on div "**********" at bounding box center [335, 147] width 256 height 460
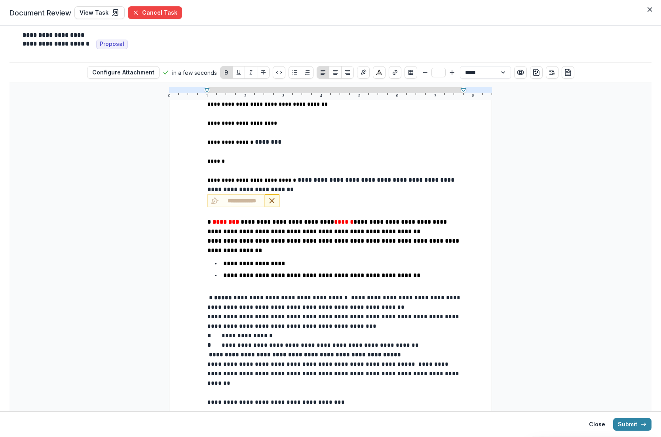
scroll to position [0, 0]
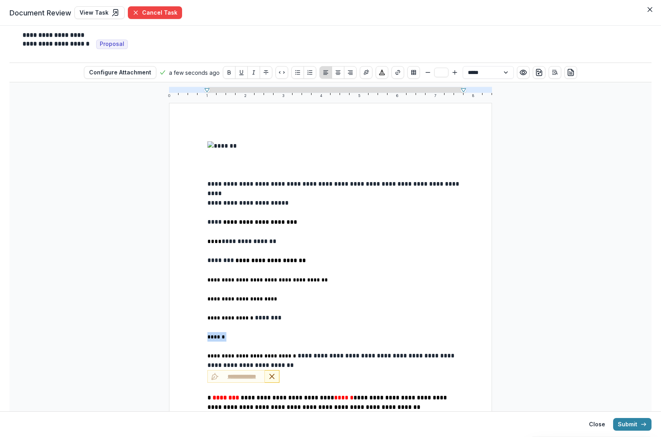
drag, startPoint x: 222, startPoint y: 338, endPoint x: 171, endPoint y: 338, distance: 50.6
click at [171, 338] on div "**********" at bounding box center [330, 371] width 323 height 537
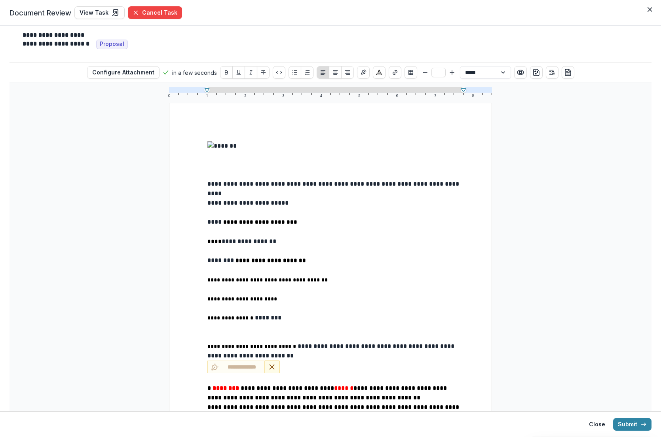
click at [231, 336] on p at bounding box center [335, 336] width 256 height 9
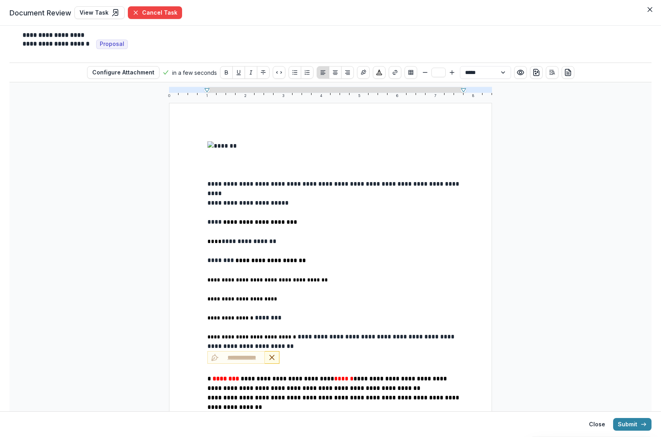
scroll to position [211, 0]
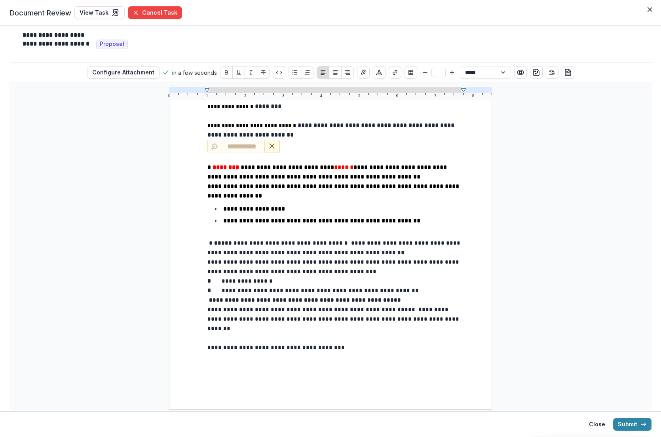
type input "**"
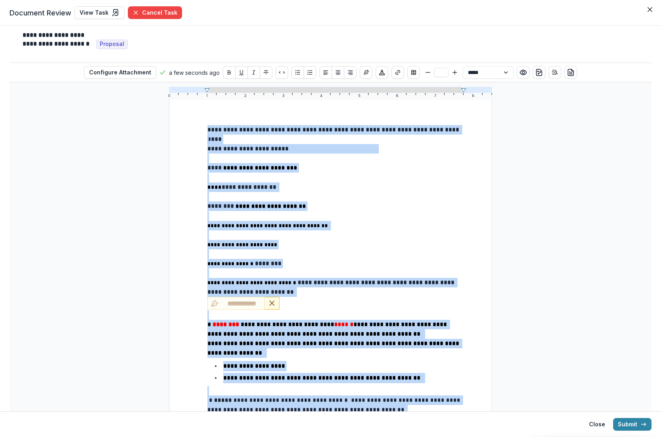
scroll to position [0, 0]
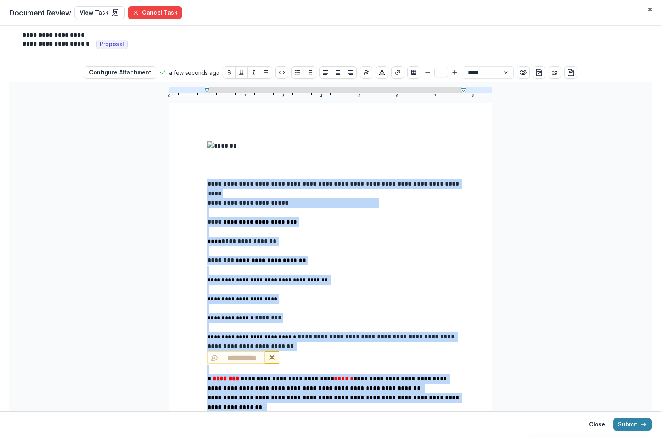
drag, startPoint x: 327, startPoint y: 352, endPoint x: 172, endPoint y: 159, distance: 247.0
click at [172, 159] on div "**********" at bounding box center [330, 362] width 323 height 518
click at [504, 75] on select "**********" at bounding box center [487, 72] width 51 height 13
click at [363, 73] on icon "Insert Signature" at bounding box center [366, 72] width 6 height 6
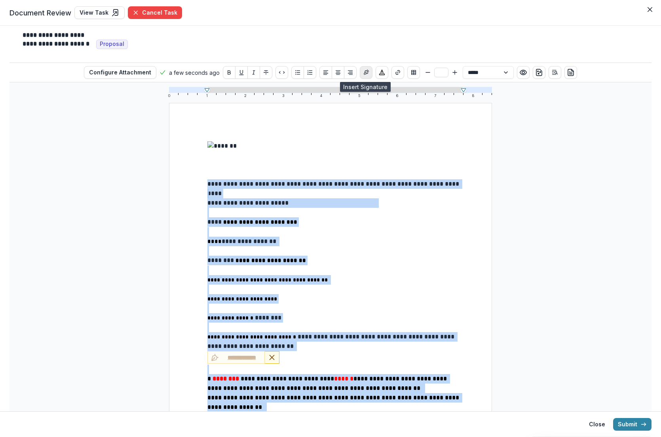
type input "**"
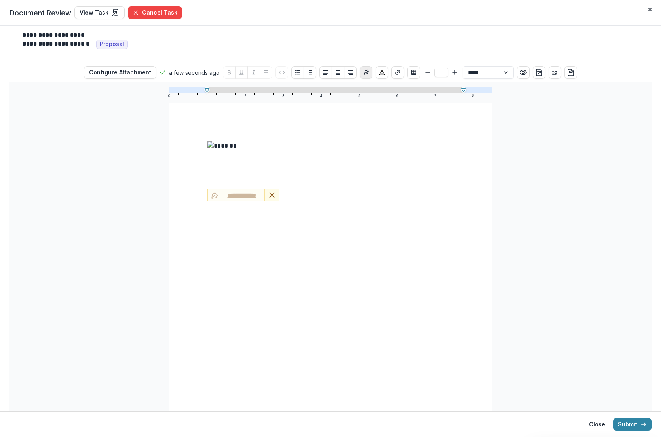
drag, startPoint x: 222, startPoint y: 93, endPoint x: 365, endPoint y: 70, distance: 145.9
click at [365, 70] on icon "Insert Signature" at bounding box center [366, 72] width 6 height 6
click at [365, 70] on icon "Insert Signature" at bounding box center [366, 73] width 6 height 6
click at [600, 396] on button "Close" at bounding box center [597, 424] width 26 height 13
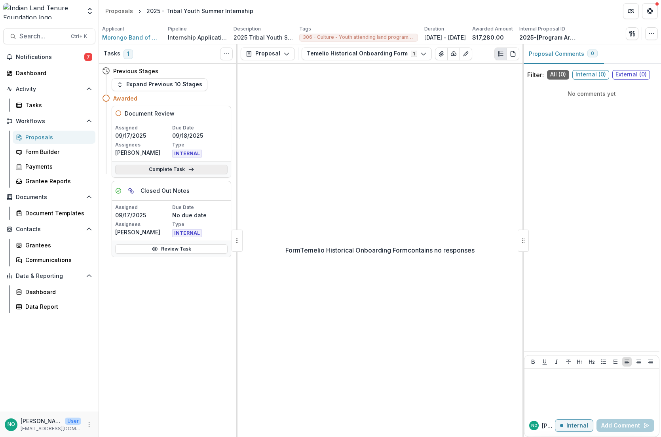
click at [168, 169] on link "Complete Task" at bounding box center [171, 169] width 112 height 9
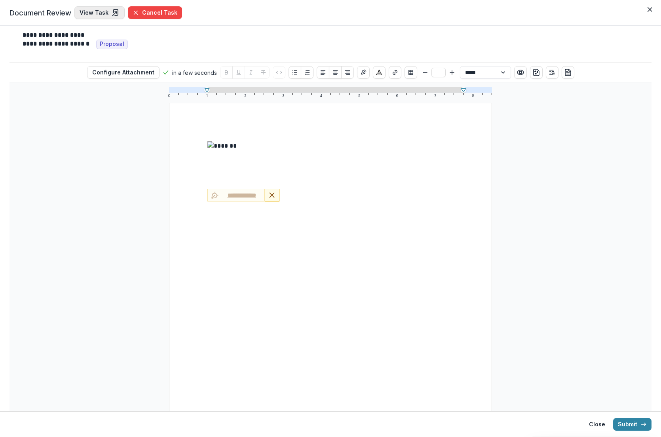
click at [96, 16] on link "View Task" at bounding box center [99, 12] width 50 height 13
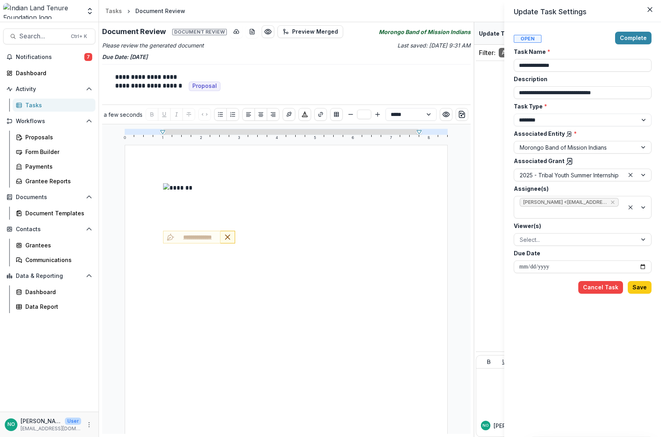
click at [288, 114] on div "**********" at bounding box center [330, 218] width 661 height 437
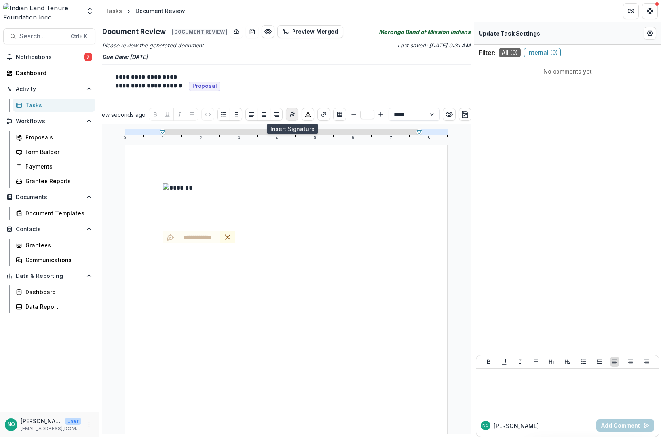
click at [288, 115] on button "Insert Signature" at bounding box center [292, 114] width 13 height 13
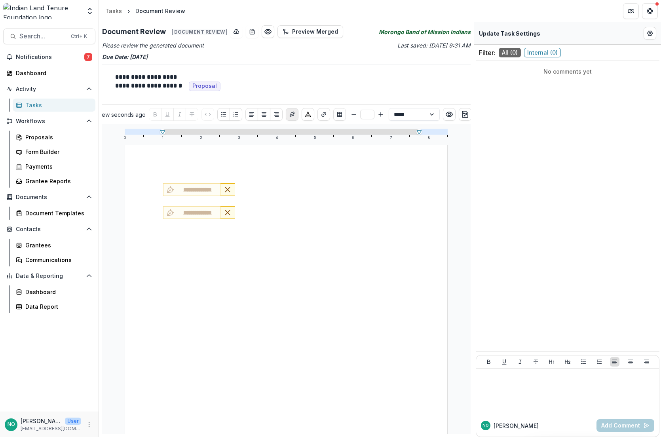
click at [289, 115] on icon "Insert Signature" at bounding box center [292, 114] width 6 height 6
click at [225, 191] on line "Remove Signature" at bounding box center [227, 189] width 4 height 4
click at [226, 198] on icon "Remove Signature" at bounding box center [227, 199] width 8 height 8
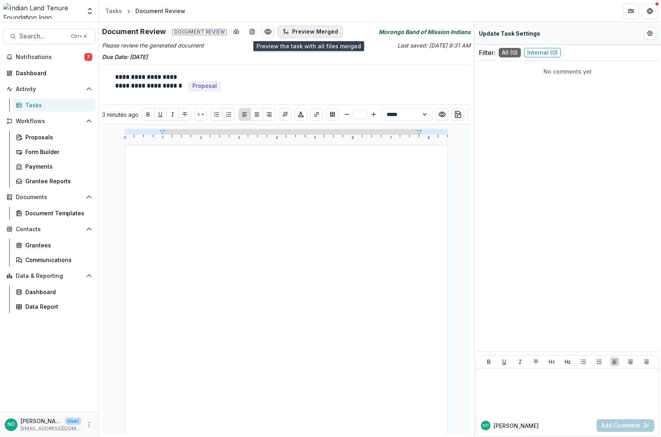
click at [300, 31] on button "Preview Merged" at bounding box center [310, 31] width 66 height 13
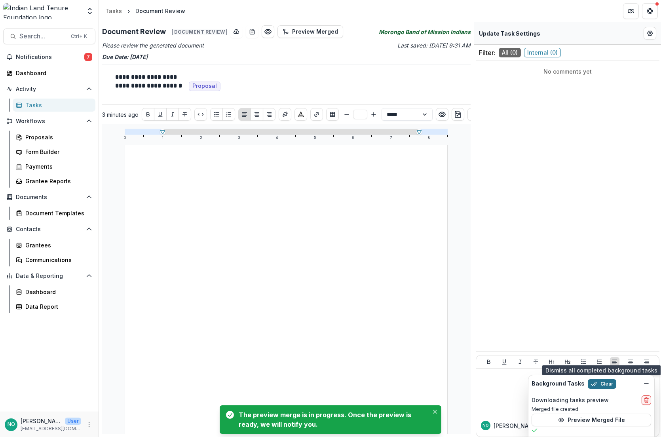
click at [598, 384] on button "Clear" at bounding box center [601, 383] width 28 height 9
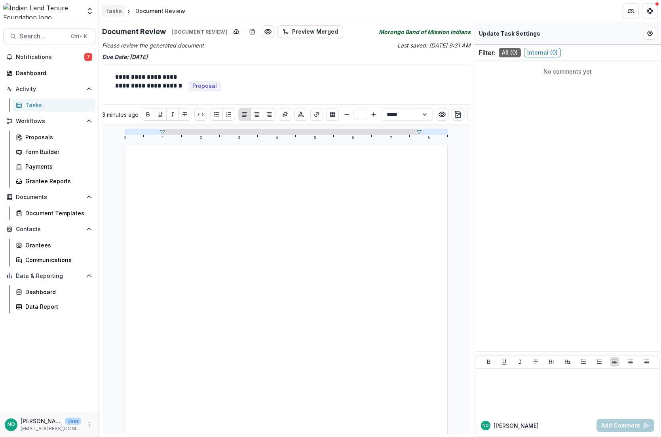
click at [114, 9] on div "Tasks" at bounding box center [113, 11] width 17 height 8
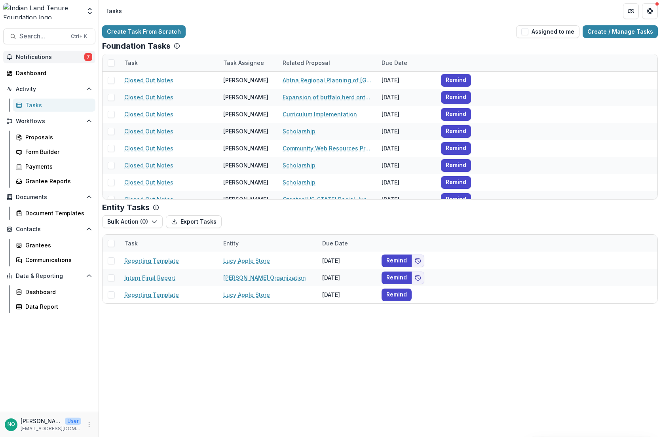
click at [49, 57] on span "Notifications" at bounding box center [50, 57] width 68 height 7
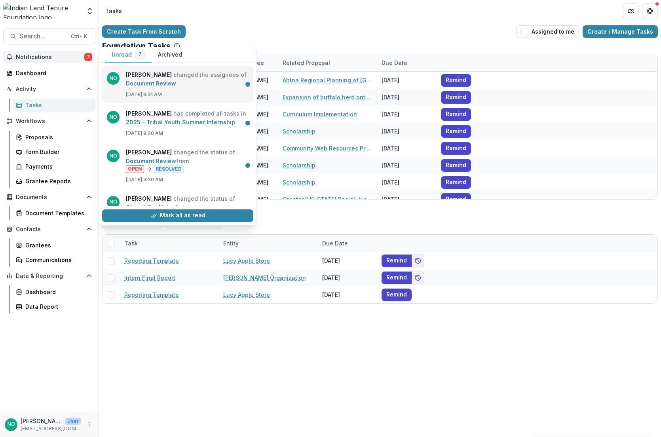
click at [138, 82] on link "Document Review" at bounding box center [151, 83] width 50 height 7
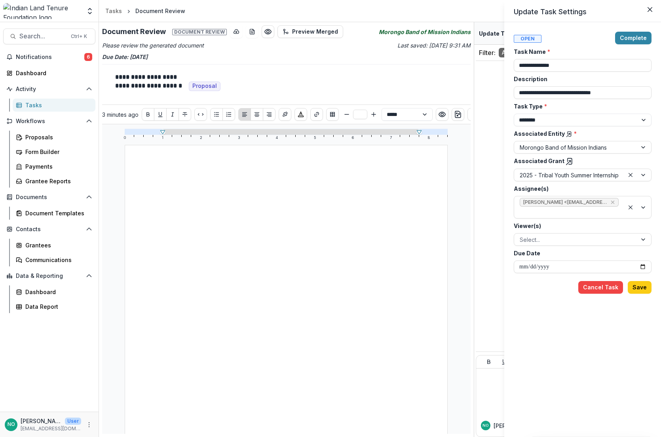
click at [108, 7] on div "**********" at bounding box center [330, 218] width 661 height 437
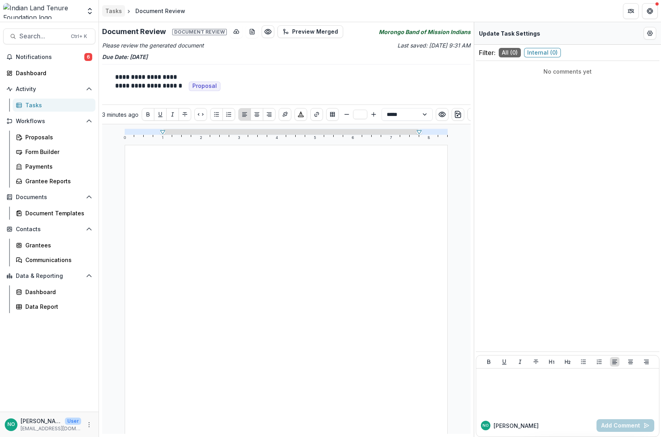
click at [113, 15] on link "Tasks" at bounding box center [113, 10] width 23 height 11
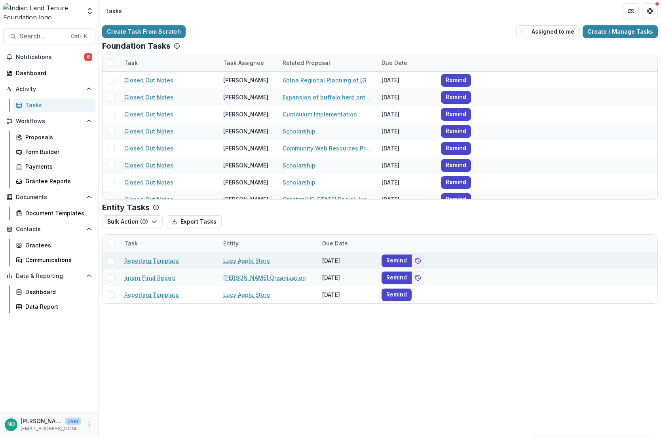
click at [110, 263] on span at bounding box center [111, 260] width 7 height 7
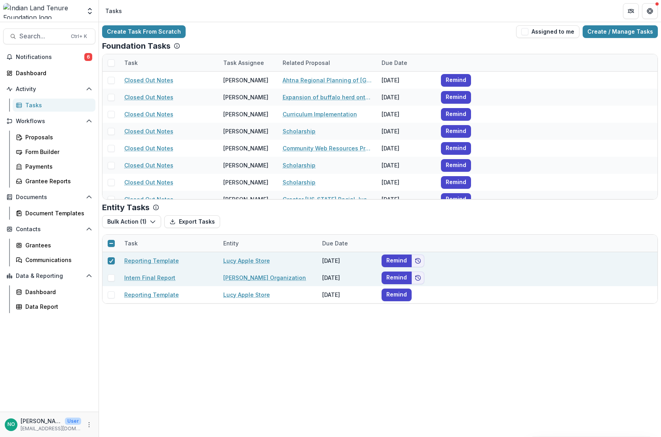
click at [112, 276] on span at bounding box center [111, 277] width 7 height 7
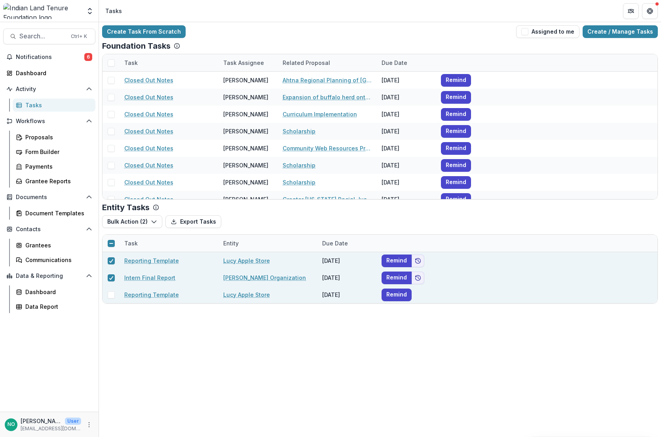
click at [110, 293] on span at bounding box center [111, 294] width 7 height 7
click at [153, 221] on icon "button" at bounding box center [154, 221] width 6 height 6
click at [135, 240] on button "Bulk Cancel ( 3 )" at bounding box center [146, 239] width 85 height 13
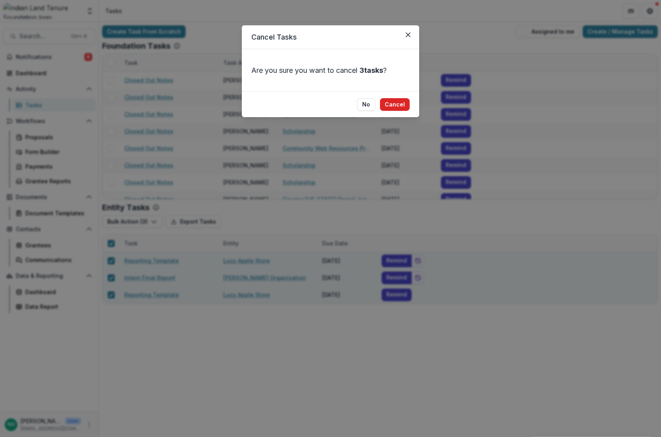
click at [392, 106] on button "Cancel" at bounding box center [395, 104] width 30 height 13
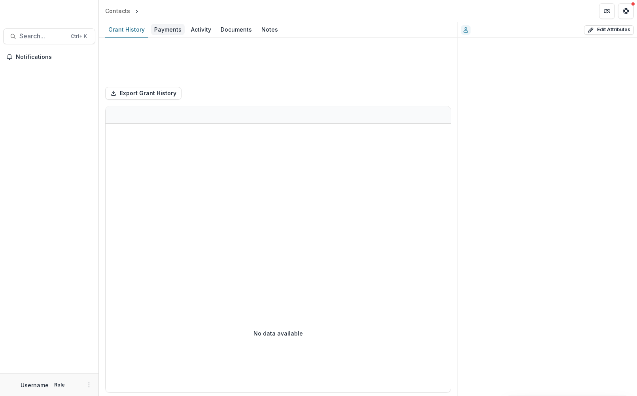
click at [169, 30] on div "Payments" at bounding box center [168, 29] width 34 height 11
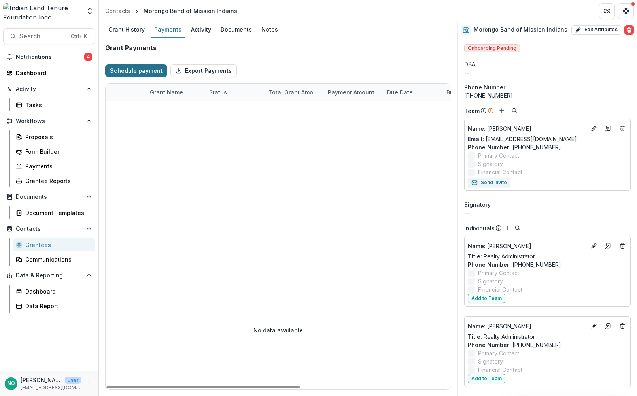
click at [126, 72] on button "Schedule payment" at bounding box center [136, 70] width 62 height 13
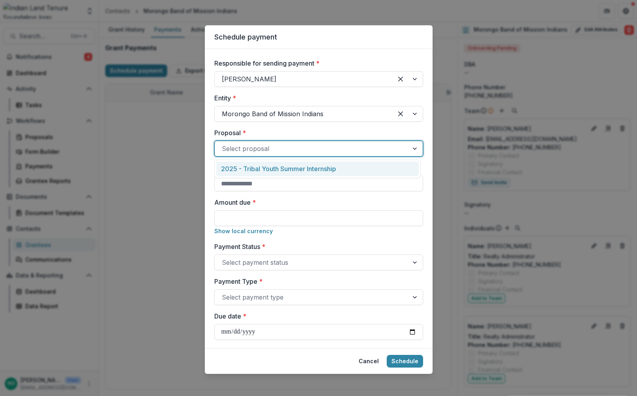
click at [250, 148] on div at bounding box center [312, 148] width 180 height 11
click at [253, 166] on div "2025 - Tribal Youth Summer Internship" at bounding box center [317, 169] width 203 height 15
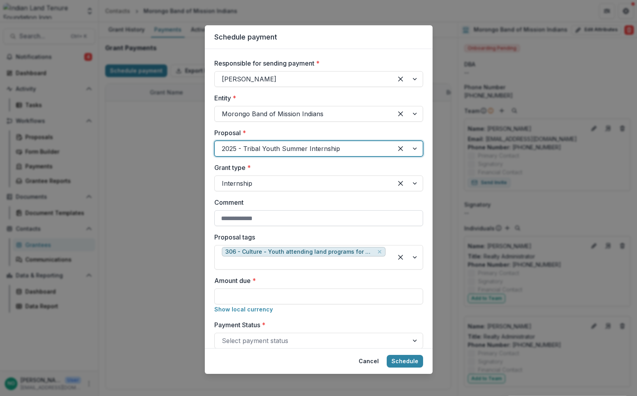
click at [245, 219] on input "Comment" at bounding box center [318, 218] width 209 height 16
click at [244, 296] on input "Amount due *" at bounding box center [318, 297] width 209 height 16
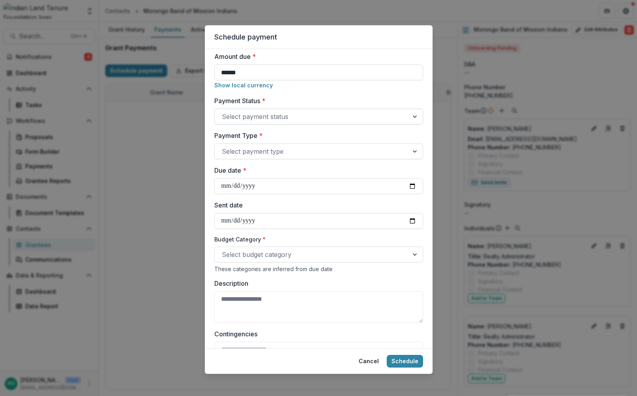
type input "******"
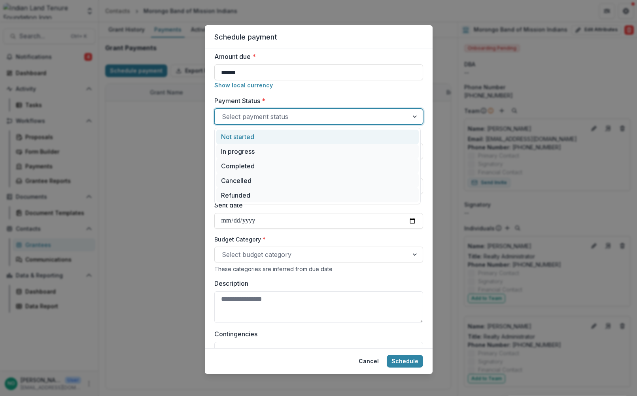
click at [254, 116] on div at bounding box center [312, 116] width 180 height 11
click at [253, 163] on div "Completed" at bounding box center [317, 166] width 203 height 15
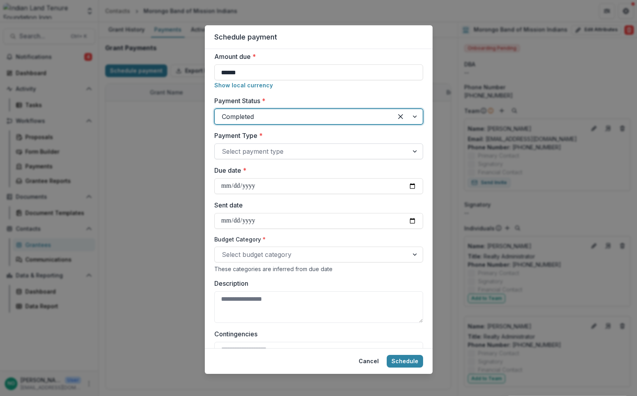
click at [253, 150] on div at bounding box center [312, 151] width 180 height 11
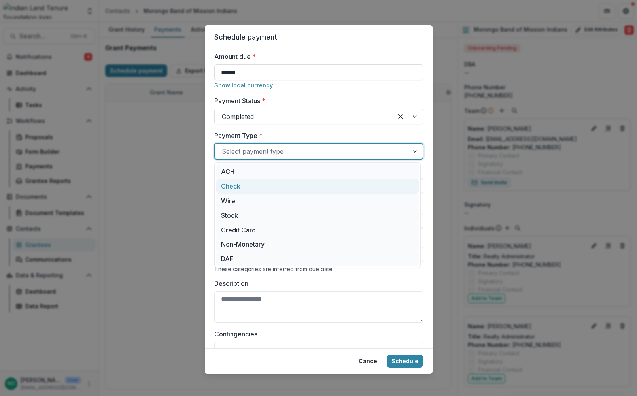
click at [248, 185] on div "Check" at bounding box center [317, 186] width 203 height 15
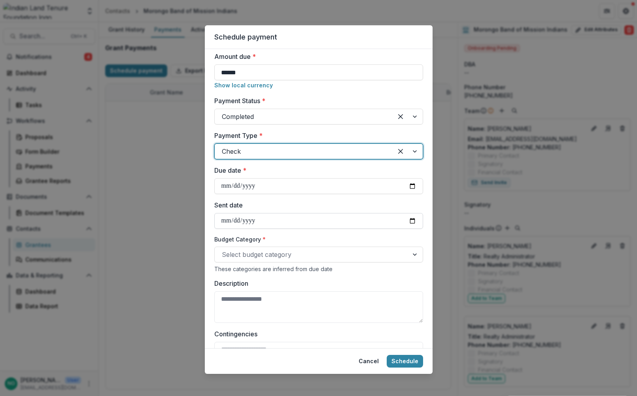
click at [221, 220] on input "Sent date" at bounding box center [318, 221] width 209 height 16
click at [238, 257] on div at bounding box center [312, 254] width 180 height 11
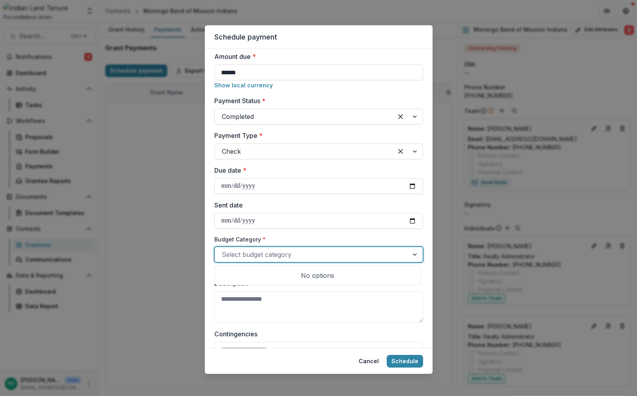
click at [269, 253] on div at bounding box center [312, 254] width 180 height 11
click at [269, 252] on div at bounding box center [312, 254] width 180 height 11
click at [259, 223] on input "Sent date" at bounding box center [318, 221] width 209 height 16
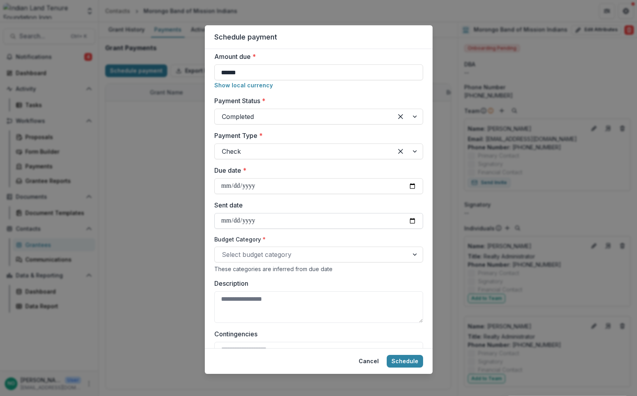
click at [224, 223] on input "Sent date" at bounding box center [318, 221] width 209 height 16
type input "**********"
click at [243, 260] on div at bounding box center [312, 254] width 180 height 11
click at [255, 305] on textarea "Description" at bounding box center [318, 308] width 209 height 32
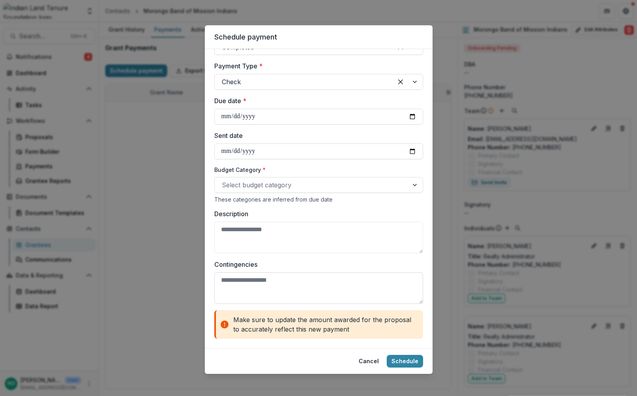
click at [255, 282] on textarea "Contingencies" at bounding box center [318, 289] width 209 height 32
type textarea "**********"
click at [398, 360] on button "Schedule" at bounding box center [405, 361] width 36 height 13
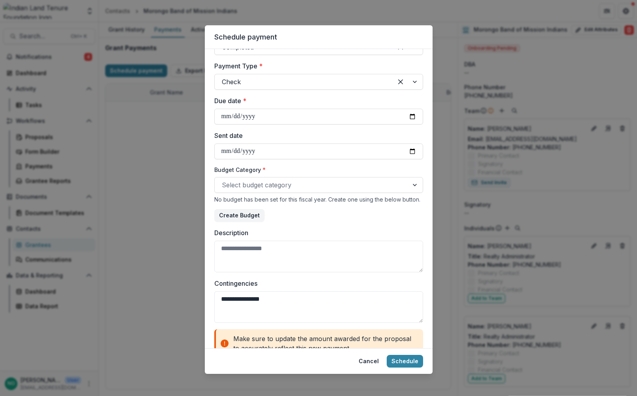
type input "**********"
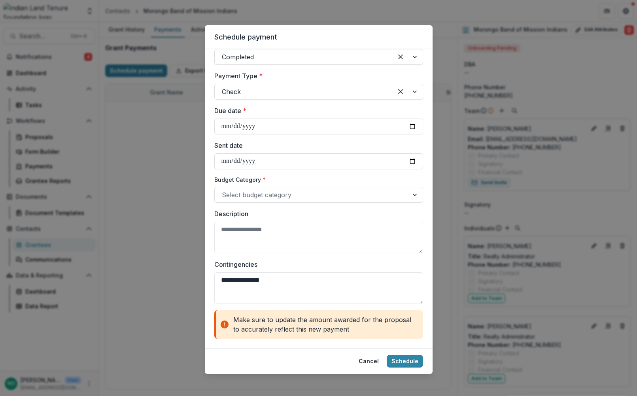
scroll to position [284, 0]
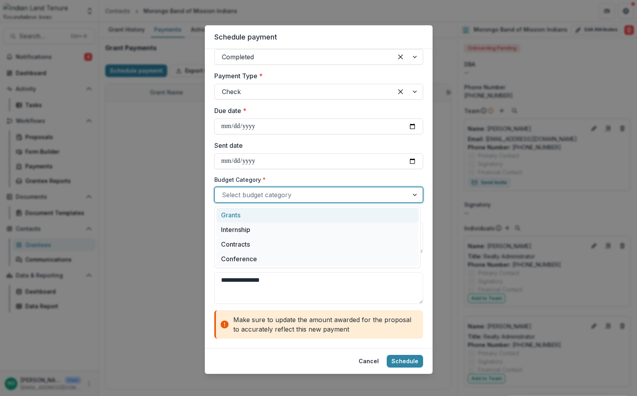
click at [383, 191] on div at bounding box center [312, 194] width 180 height 11
click at [256, 233] on div "Internship" at bounding box center [317, 230] width 203 height 15
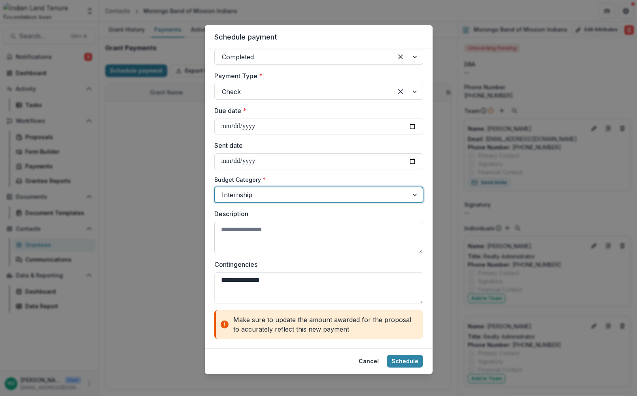
click at [286, 243] on textarea "Description" at bounding box center [318, 238] width 209 height 32
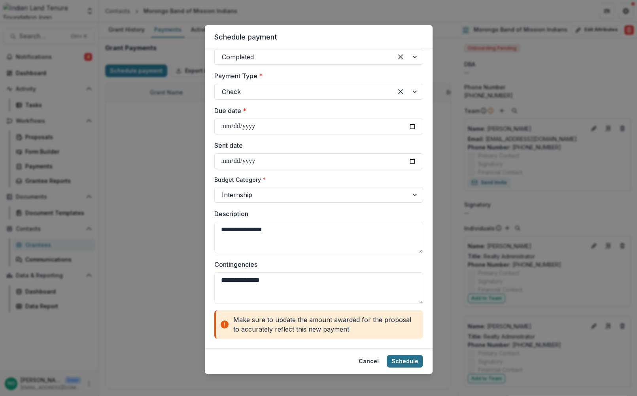
type textarea "**********"
click at [415, 358] on button "Schedule" at bounding box center [405, 361] width 36 height 13
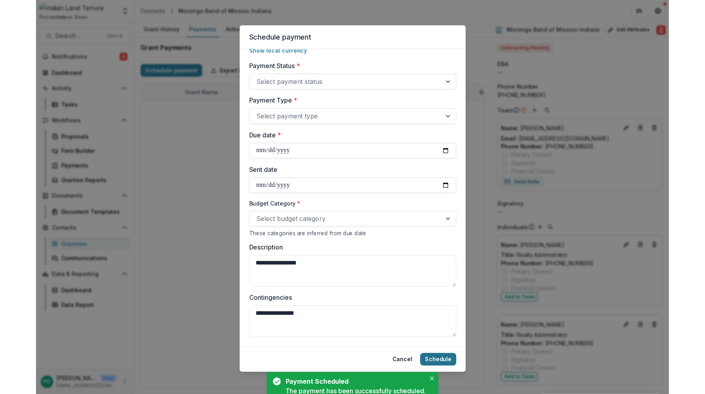
scroll to position [0, 0]
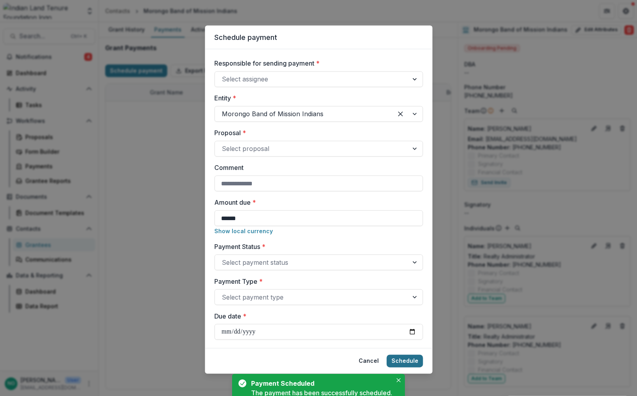
select select "****"
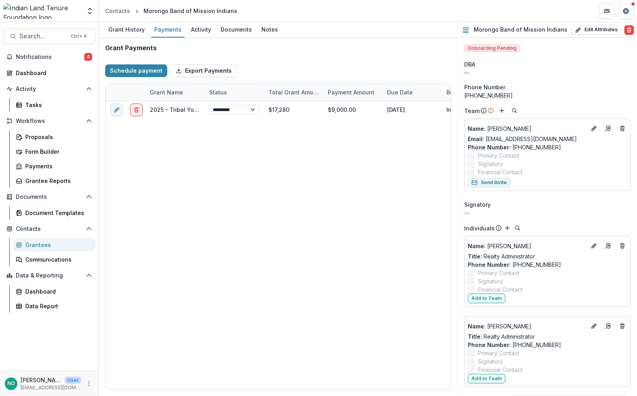
select select "****"
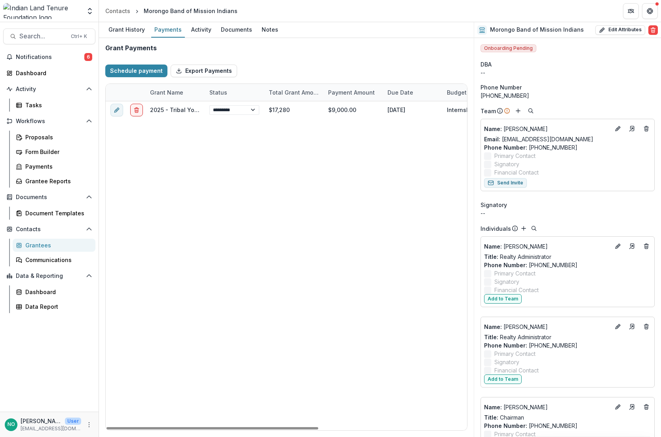
select select "****"
click at [199, 28] on div "Activity" at bounding box center [201, 29] width 27 height 11
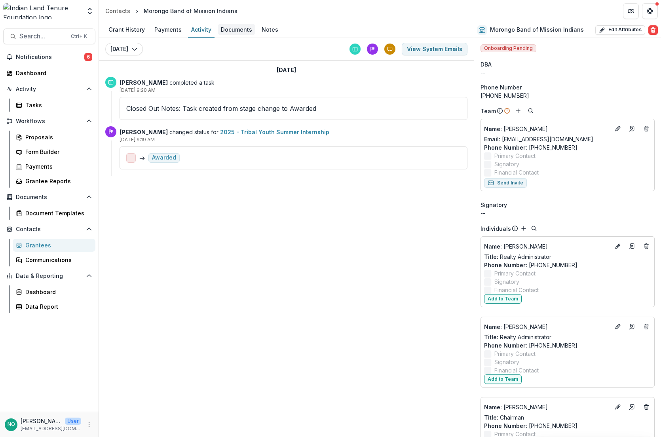
click at [227, 30] on div "Documents" at bounding box center [237, 29] width 38 height 11
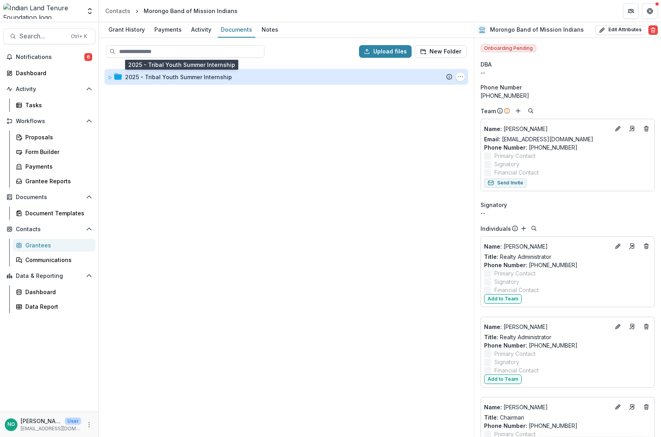
click at [189, 76] on div "2025 - Tribal Youth Summer Internship" at bounding box center [178, 77] width 107 height 8
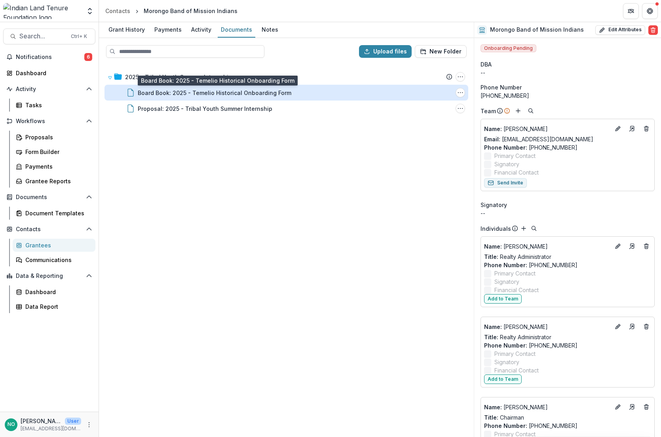
click at [211, 90] on div "Board Book: 2025 - Temelio Historical Onboarding Form" at bounding box center [214, 93] width 153 height 8
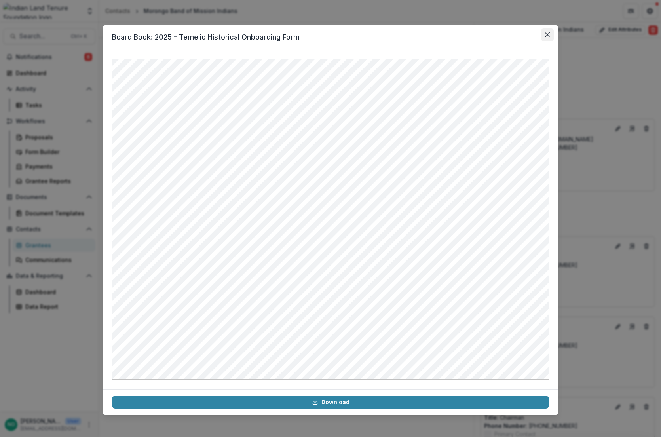
click at [548, 31] on button "Close" at bounding box center [547, 34] width 13 height 13
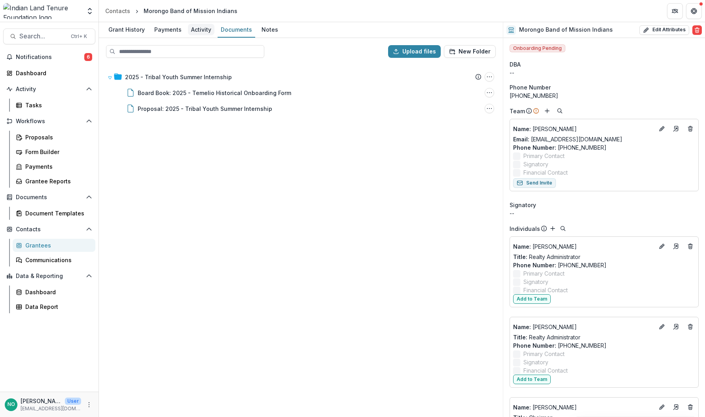
click at [198, 27] on div "Activity" at bounding box center [201, 29] width 27 height 11
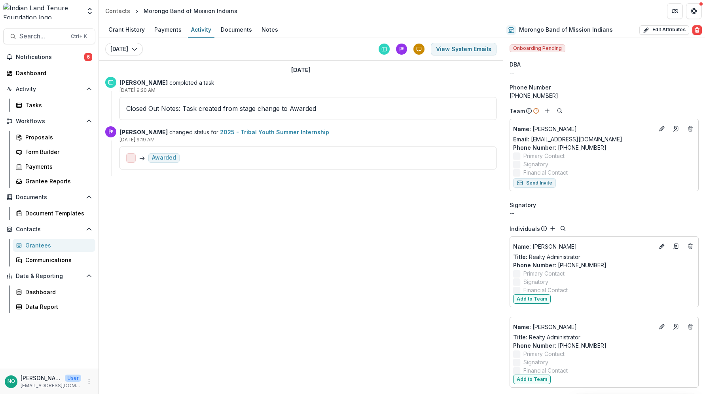
click at [268, 134] on link "2025 - Tribal Youth Summer Internship" at bounding box center [274, 132] width 109 height 7
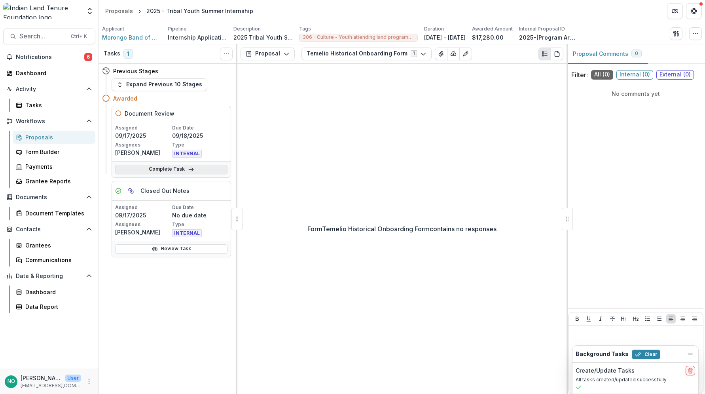
click at [169, 170] on link "Complete Task" at bounding box center [171, 169] width 112 height 9
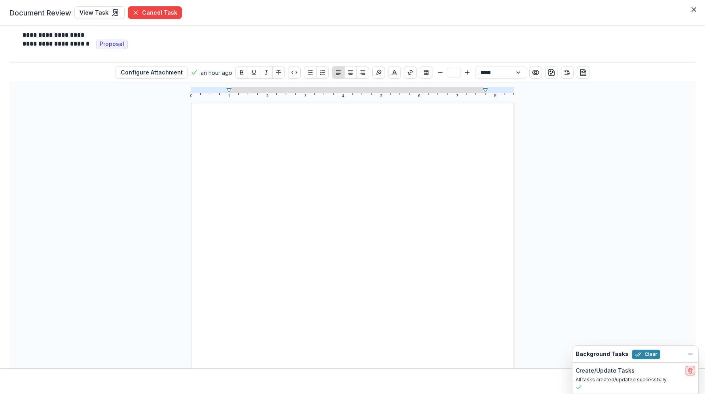
click at [637, 372] on icon "delete" at bounding box center [690, 370] width 6 height 6
click at [119, 46] on span "Proposal" at bounding box center [112, 44] width 25 height 7
click at [126, 44] on span "Proposal" at bounding box center [112, 44] width 32 height 9
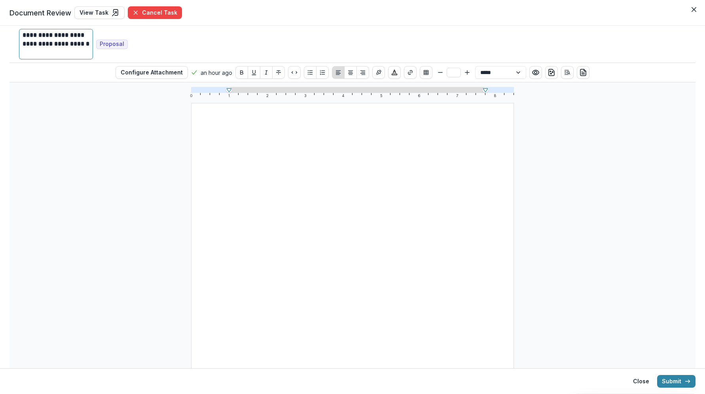
click at [73, 44] on div "**********" at bounding box center [56, 44] width 67 height 27
click at [100, 13] on link "View Task" at bounding box center [99, 12] width 50 height 13
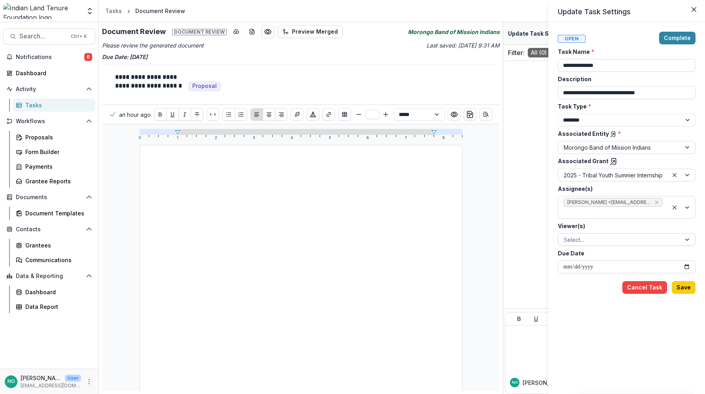
click at [605, 237] on div at bounding box center [620, 240] width 112 height 10
click at [593, 235] on div at bounding box center [620, 240] width 112 height 10
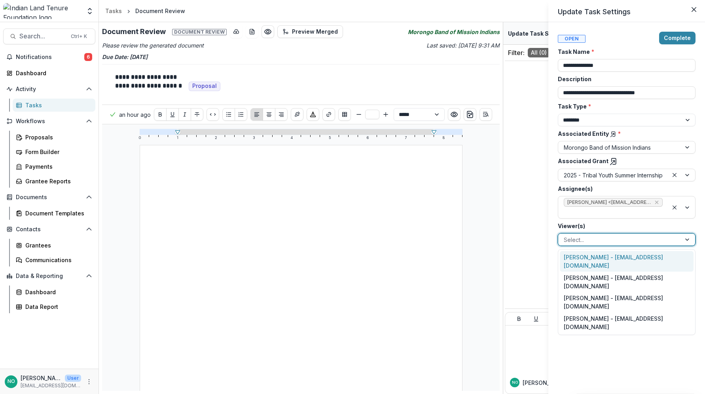
click at [592, 256] on div "[PERSON_NAME] - [EMAIL_ADDRESS][DOMAIN_NAME]" at bounding box center [627, 261] width 134 height 21
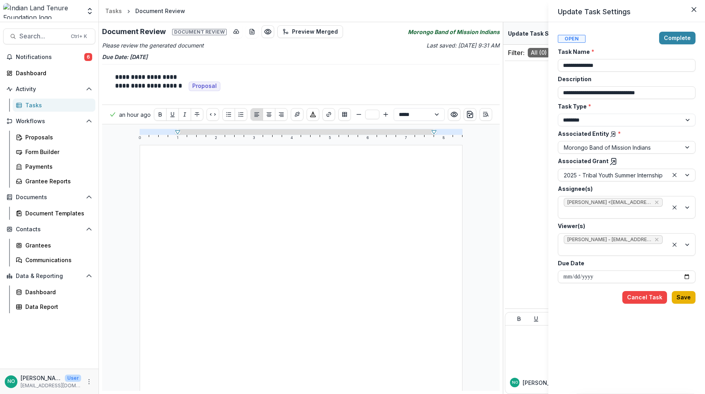
click at [637, 291] on button "Save" at bounding box center [684, 297] width 24 height 13
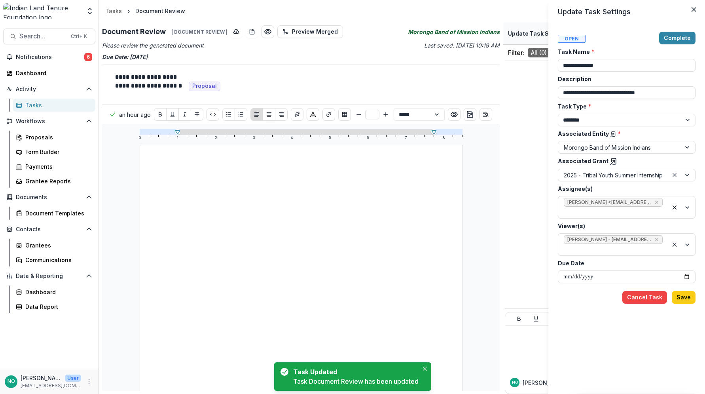
click at [38, 55] on div "**********" at bounding box center [352, 197] width 705 height 394
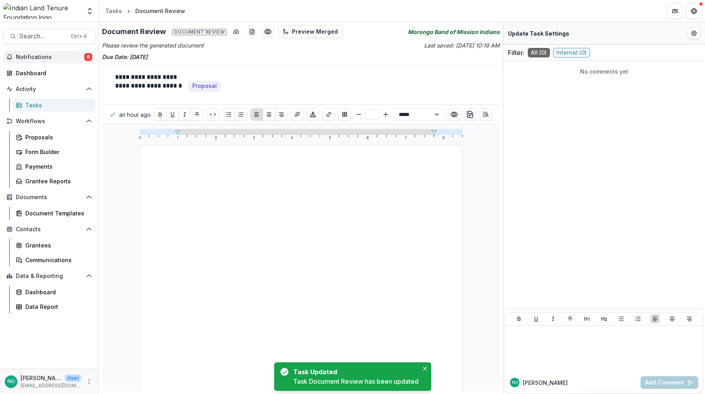
click at [45, 57] on span "Notifications" at bounding box center [50, 57] width 68 height 7
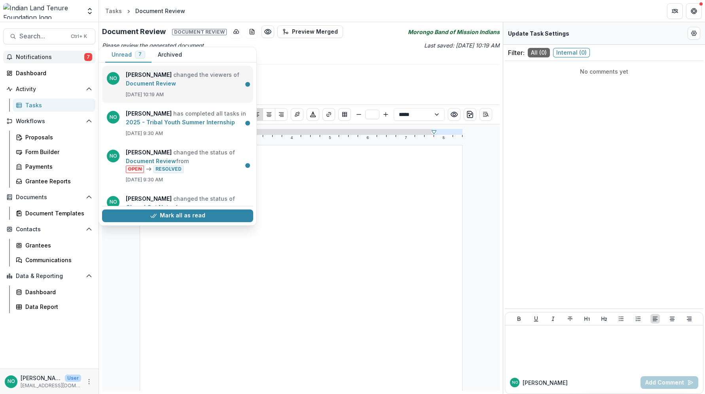
click at [146, 83] on link "Document Review" at bounding box center [151, 83] width 50 height 7
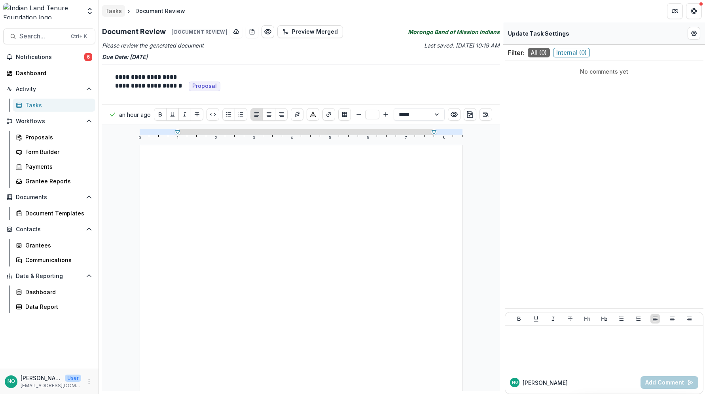
click at [110, 7] on div "Tasks" at bounding box center [113, 11] width 17 height 8
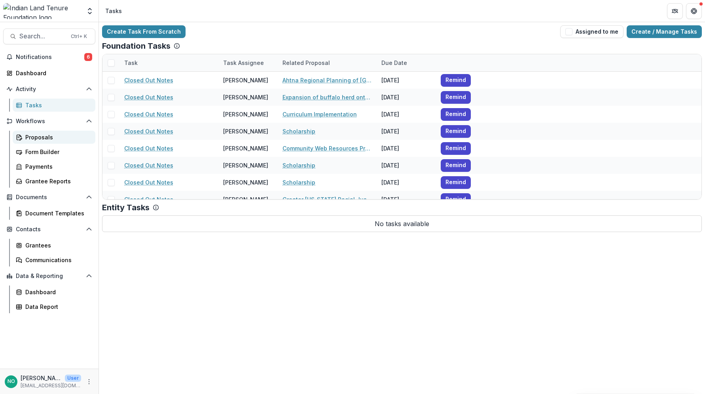
click at [34, 133] on div "Proposals" at bounding box center [57, 137] width 64 height 8
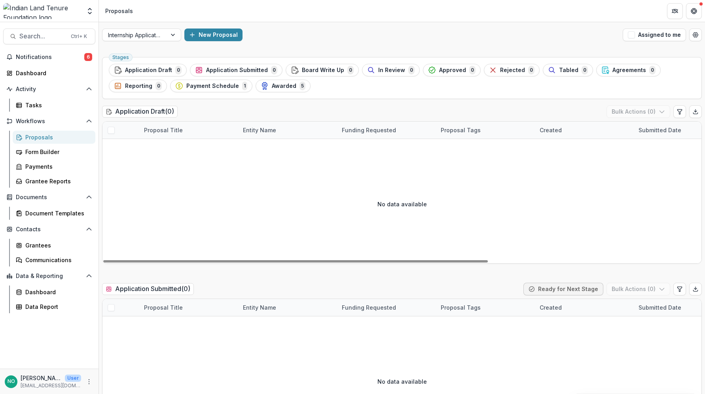
click at [161, 134] on div "Proposal Title" at bounding box center [188, 129] width 99 height 17
click at [270, 125] on div "Entity Name" at bounding box center [287, 129] width 99 height 17
click at [263, 147] on input at bounding box center [287, 148] width 95 height 13
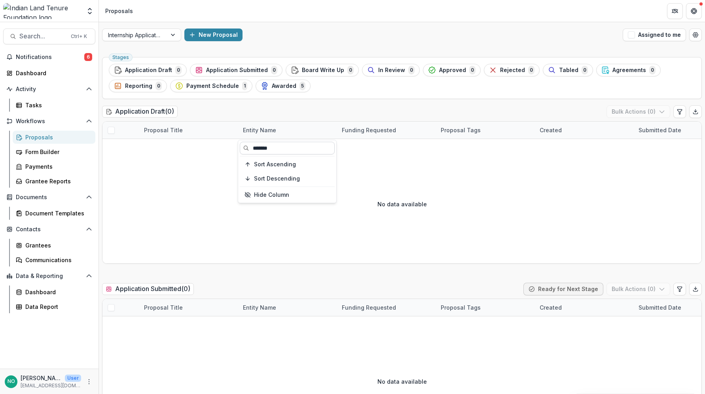
type input "*******"
drag, startPoint x: 267, startPoint y: 149, endPoint x: 277, endPoint y: 146, distance: 11.1
click at [267, 148] on input "*******" at bounding box center [287, 148] width 95 height 13
click at [279, 145] on input "*******" at bounding box center [287, 148] width 95 height 13
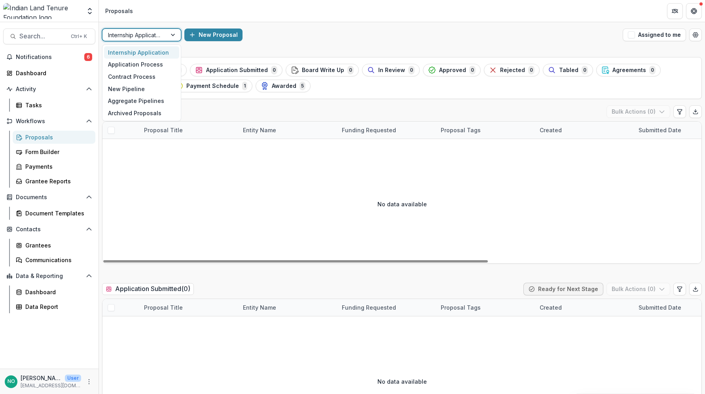
click at [142, 34] on div at bounding box center [134, 35] width 53 height 10
click at [144, 63] on div "Application Process" at bounding box center [141, 65] width 75 height 12
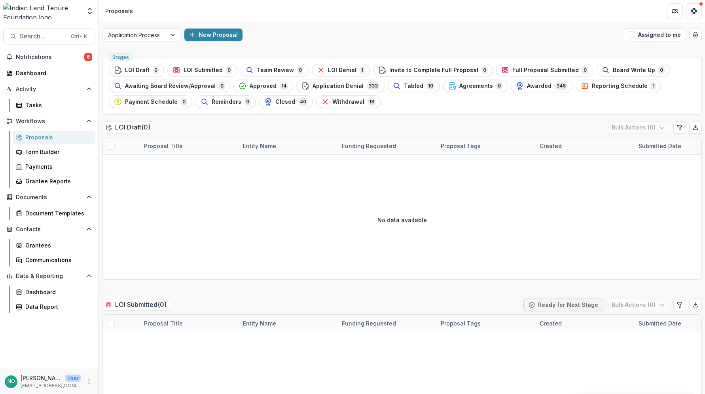
click at [244, 142] on div "Entity Name" at bounding box center [259, 146] width 43 height 8
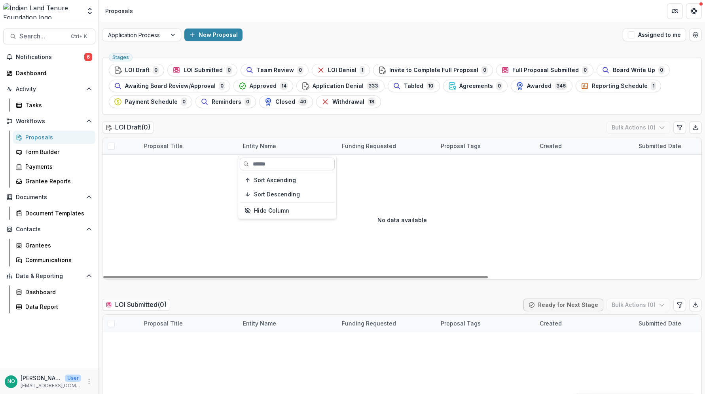
click at [258, 159] on input at bounding box center [287, 163] width 95 height 13
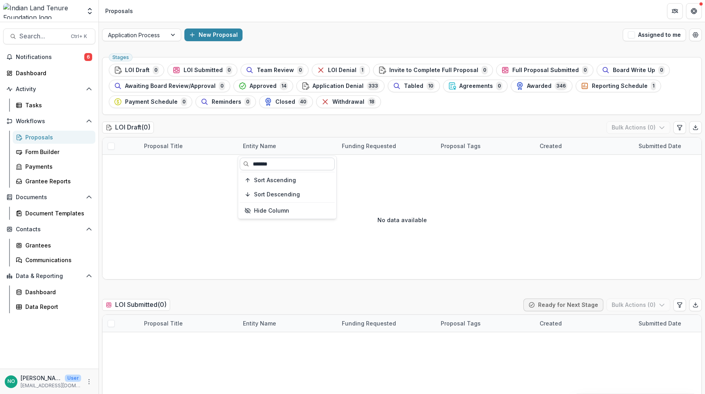
type input "*******"
click at [291, 164] on input "*******" at bounding box center [287, 163] width 95 height 13
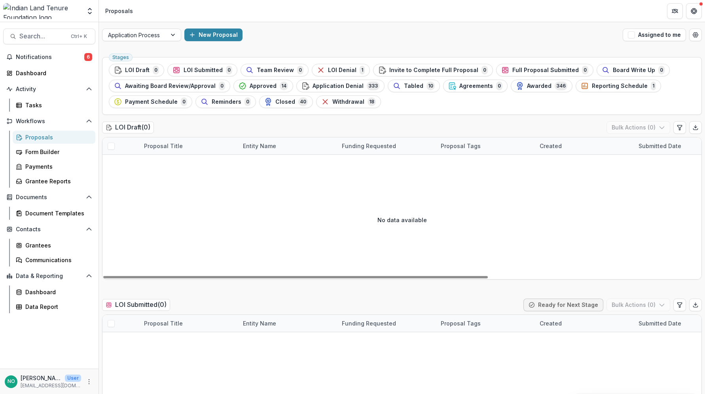
click at [269, 145] on div "Entity Name" at bounding box center [259, 146] width 43 height 8
click at [263, 164] on input "*******" at bounding box center [287, 163] width 95 height 13
click at [279, 163] on input "*******" at bounding box center [287, 163] width 95 height 13
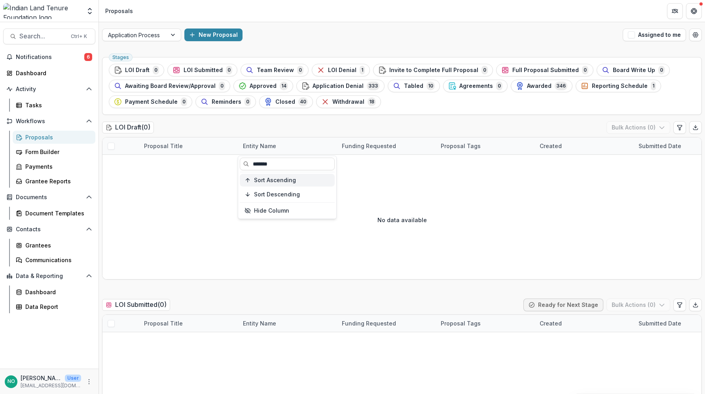
click at [277, 178] on span "Sort Ascending" at bounding box center [275, 180] width 42 height 7
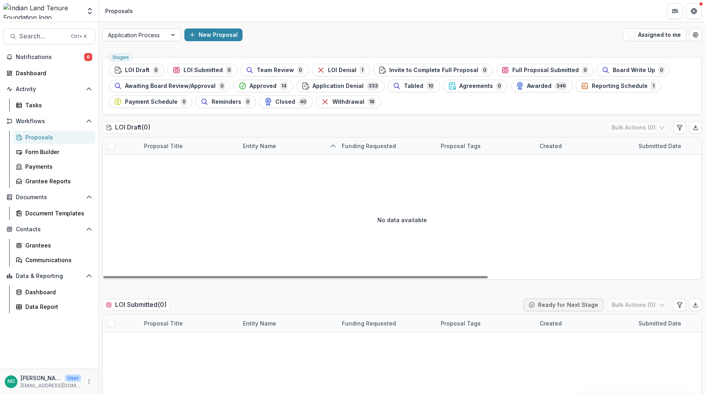
click at [422, 194] on div "No data available" at bounding box center [401, 219] width 599 height 119
click at [371, 146] on div "Funding Requested" at bounding box center [369, 146] width 64 height 8
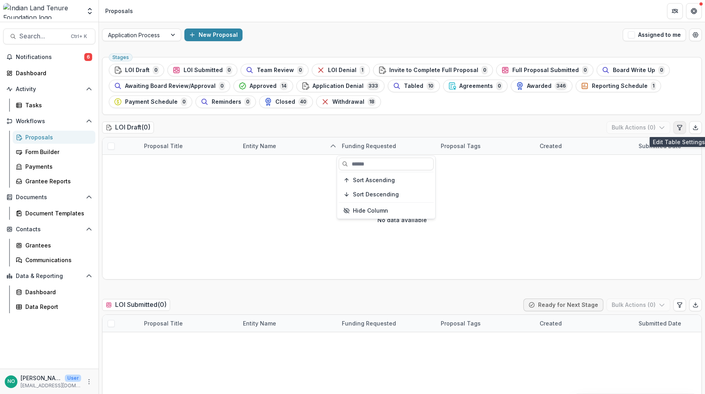
click at [637, 129] on icon "Edit table settings" at bounding box center [679, 127] width 4 height 5
select select "******"
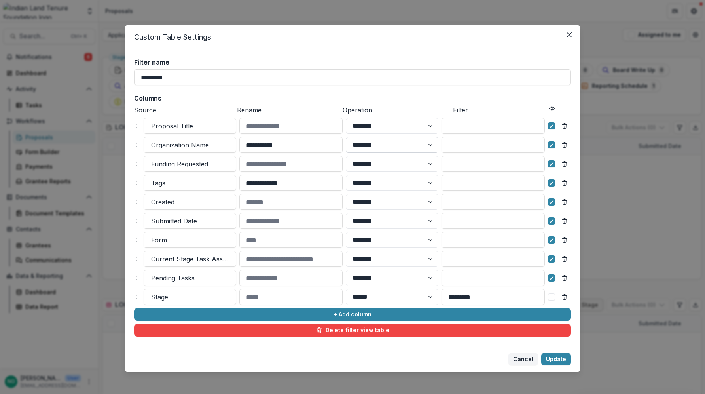
click at [403, 144] on select "******** ******" at bounding box center [392, 145] width 93 height 16
click at [527, 144] on input at bounding box center [492, 145] width 103 height 16
click at [551, 108] on circle at bounding box center [552, 109] width 2 height 2
click at [548, 146] on span at bounding box center [551, 144] width 7 height 7
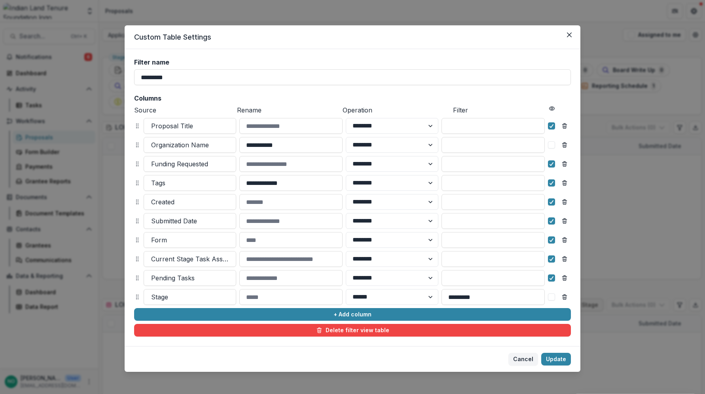
click at [548, 146] on span at bounding box center [551, 144] width 7 height 7
click at [519, 360] on button "Cancel" at bounding box center [523, 358] width 30 height 13
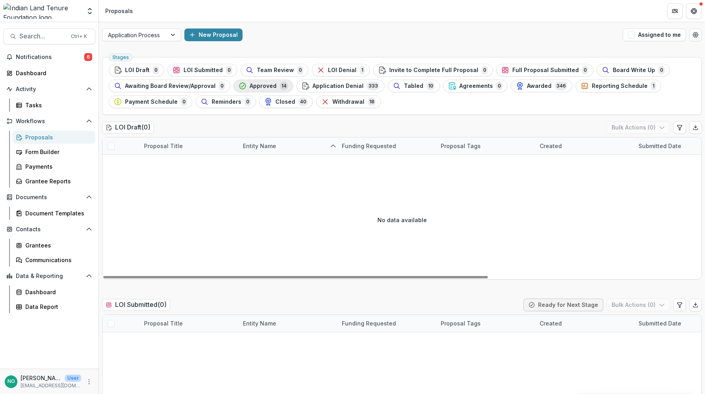
click at [251, 85] on span "Approved" at bounding box center [263, 86] width 27 height 7
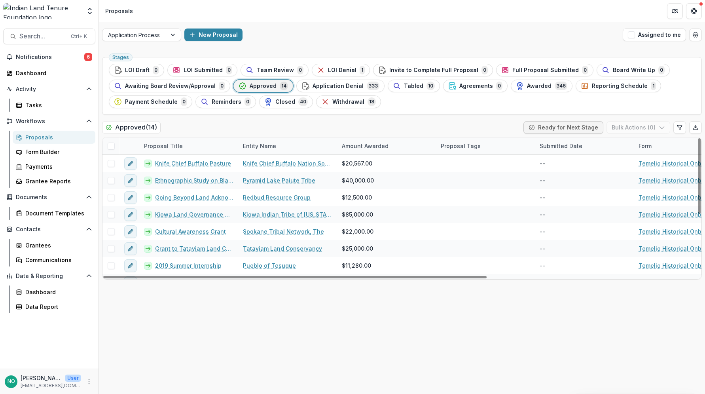
drag, startPoint x: 443, startPoint y: 275, endPoint x: 3, endPoint y: 284, distance: 439.9
click at [103, 278] on div at bounding box center [294, 277] width 383 height 2
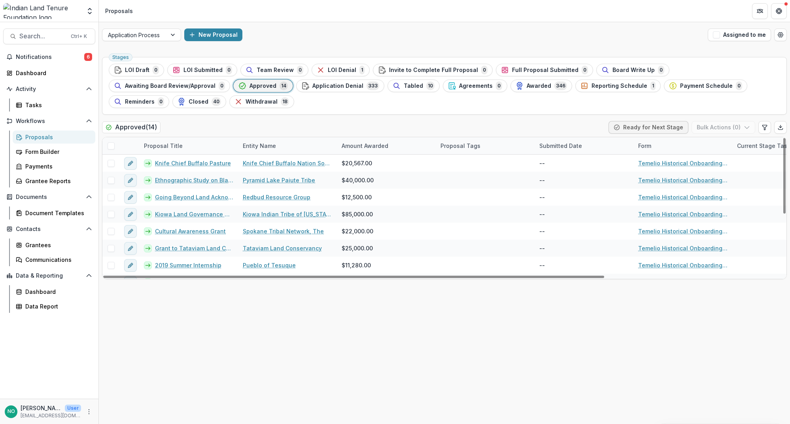
drag, startPoint x: 549, startPoint y: 143, endPoint x: 544, endPoint y: 147, distance: 6.3
click at [544, 146] on div "Submitted Date" at bounding box center [561, 146] width 52 height 8
click at [559, 213] on button "Hide Column" at bounding box center [583, 210] width 95 height 13
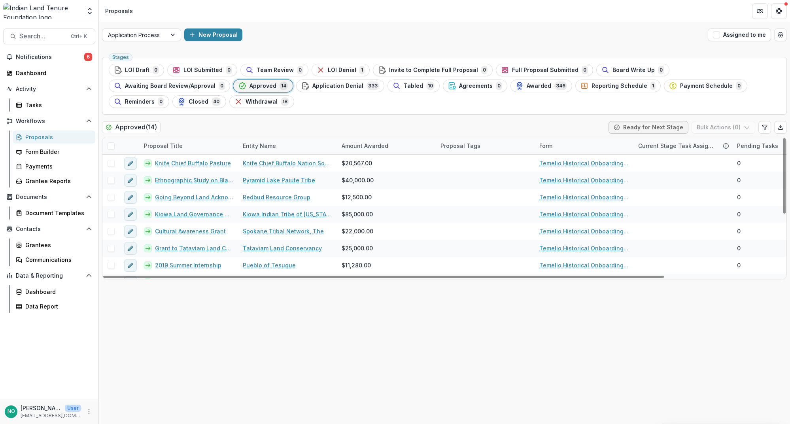
click at [462, 148] on div "Proposal Tags" at bounding box center [460, 146] width 49 height 8
click at [466, 229] on button "Hide Column" at bounding box center [484, 228] width 95 height 13
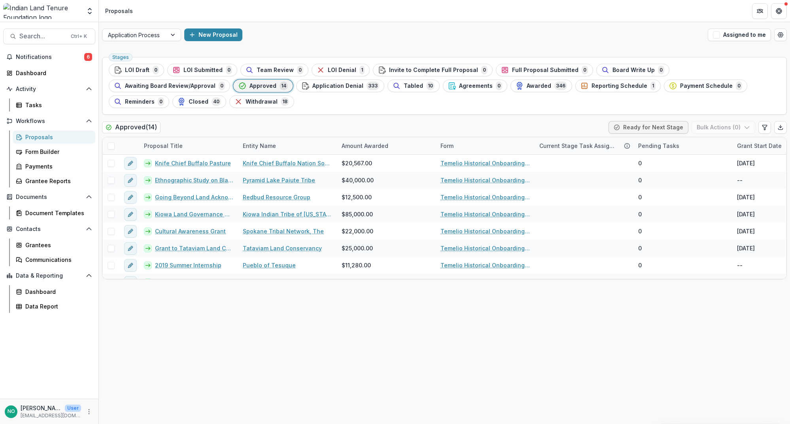
click at [32, 138] on div "Proposals" at bounding box center [57, 137] width 64 height 8
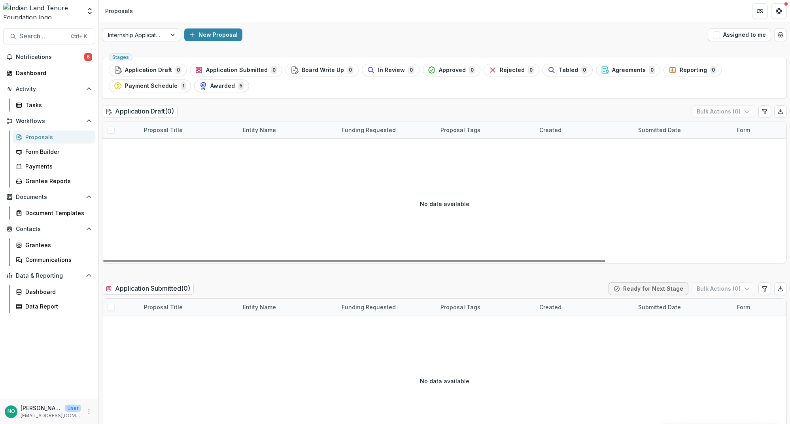
click at [610, 256] on div "No data available" at bounding box center [444, 203] width 684 height 119
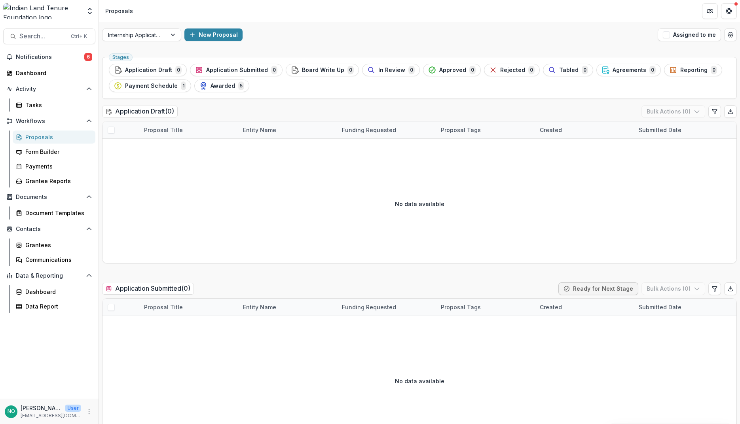
click at [230, 79] on ul "Stages Application Draft 0 Application Submitted 0 Board Write Up 0 In Review 0…" at bounding box center [419, 78] width 621 height 28
click at [224, 86] on span "Awarded" at bounding box center [222, 86] width 25 height 7
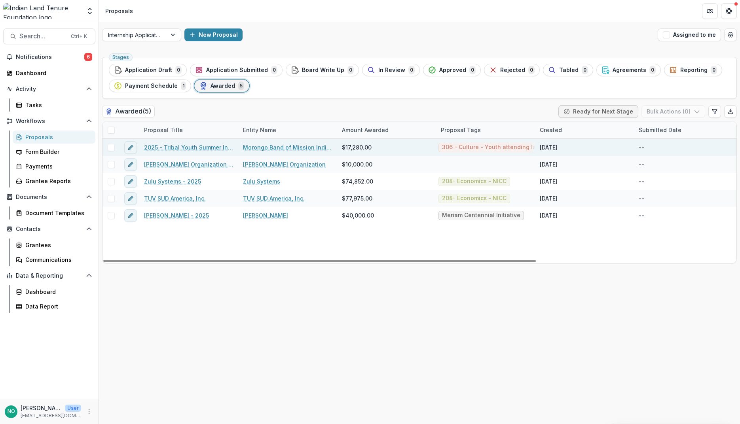
click at [193, 146] on link "2025 - Tribal Youth Summer Internship" at bounding box center [188, 147] width 89 height 8
click at [108, 150] on span at bounding box center [111, 147] width 7 height 7
click at [596, 113] on button "Ready for Next Stage" at bounding box center [600, 111] width 80 height 13
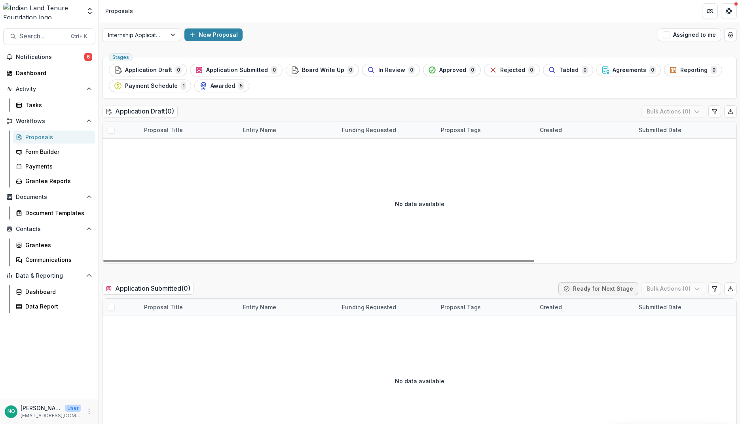
click at [229, 88] on span "Awarded" at bounding box center [222, 86] width 25 height 7
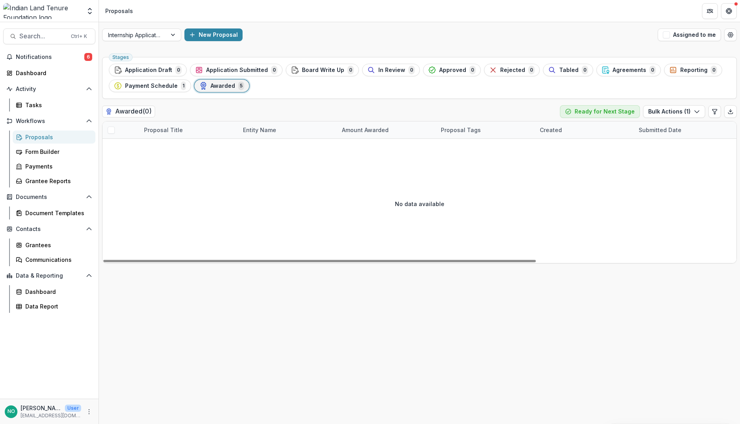
click at [217, 86] on span "Awarded" at bounding box center [222, 86] width 25 height 7
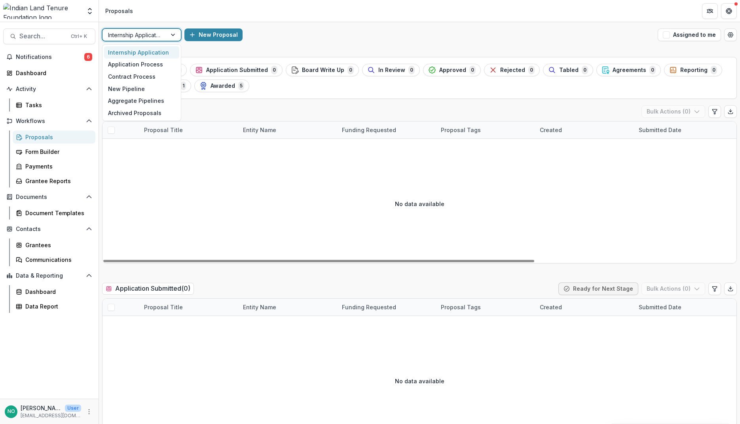
click at [169, 38] on div at bounding box center [174, 35] width 14 height 12
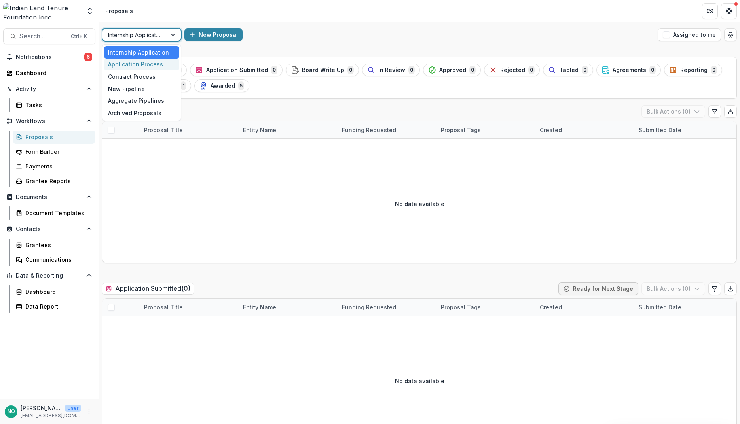
click at [150, 64] on div "Application Process" at bounding box center [141, 65] width 75 height 12
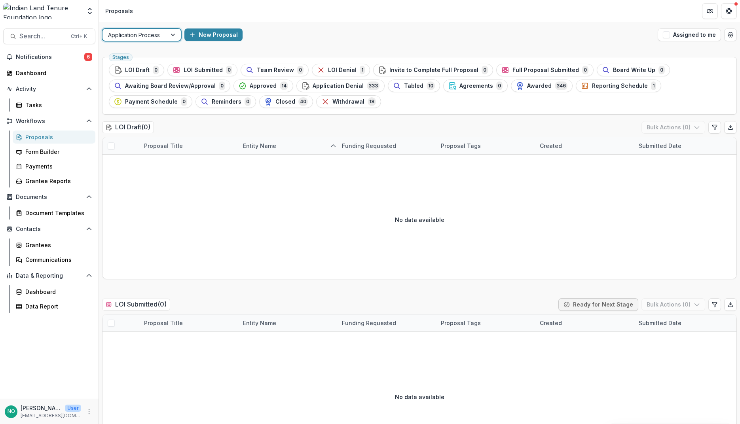
click at [170, 34] on div at bounding box center [174, 35] width 14 height 12
click at [159, 53] on div "Internship Application" at bounding box center [141, 52] width 75 height 12
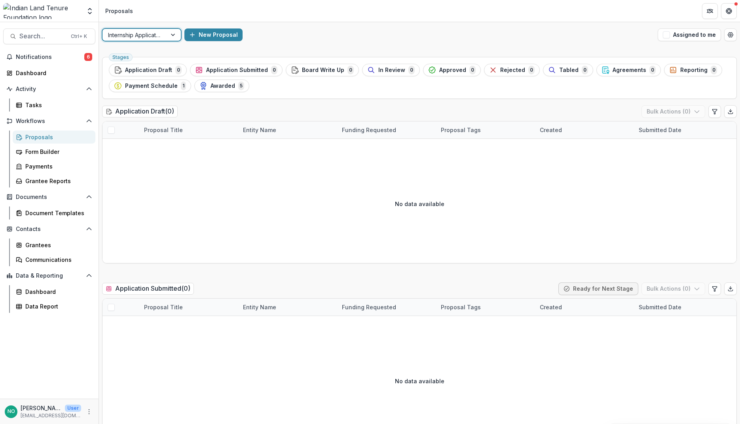
click at [211, 85] on span "Awarded" at bounding box center [222, 86] width 25 height 7
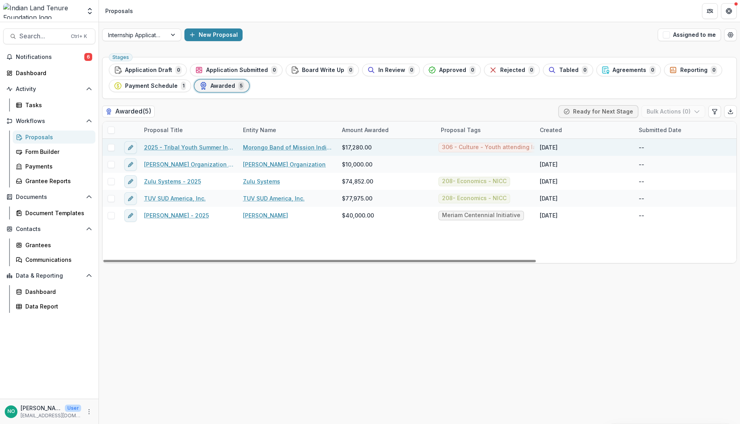
click at [113, 150] on span at bounding box center [111, 147] width 7 height 7
click at [637, 107] on button "Bulk Actions ( 1 )" at bounding box center [674, 111] width 62 height 13
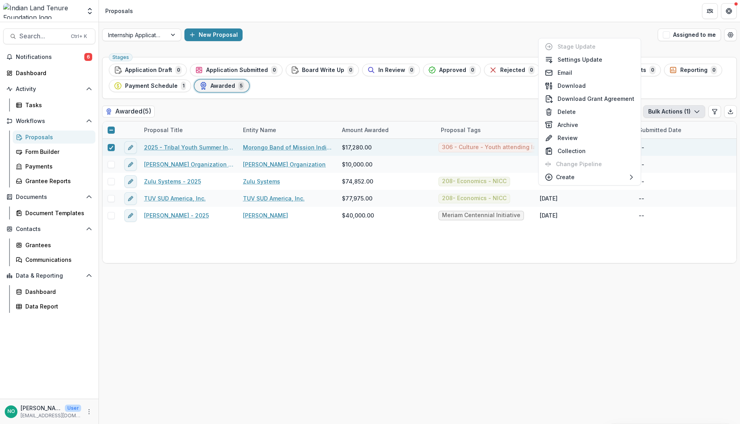
click at [637, 110] on button "Bulk Actions ( 1 )" at bounding box center [674, 111] width 62 height 13
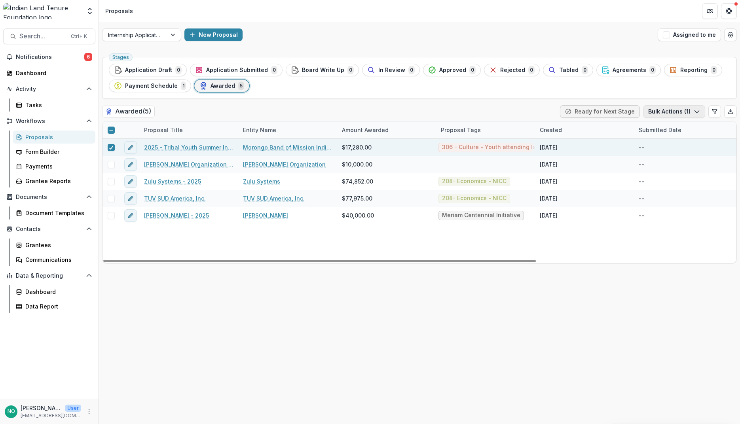
click at [637, 112] on button "Bulk Actions ( 1 )" at bounding box center [674, 111] width 62 height 13
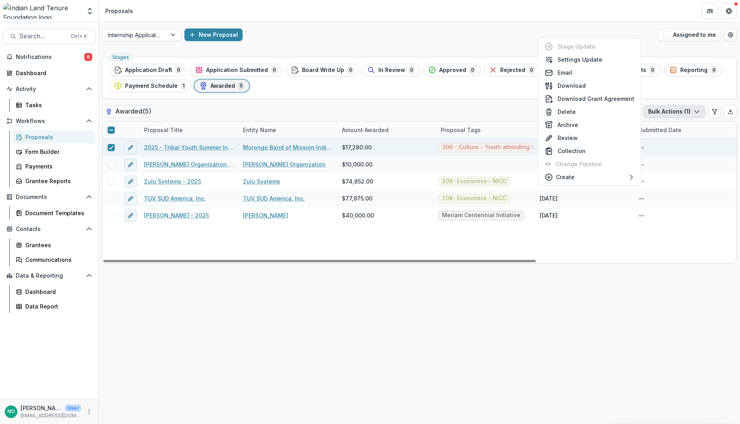
click at [248, 341] on div "Stages Application Draft 0 Application Submitted 0 Board Write Up 0 In Review 0…" at bounding box center [419, 239] width 641 height 370
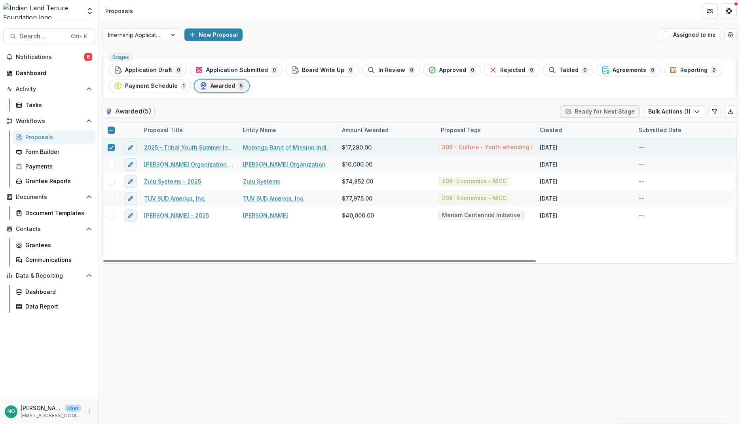
click at [164, 151] on link "2025 - Tribal Youth Summer Internship" at bounding box center [188, 147] width 89 height 8
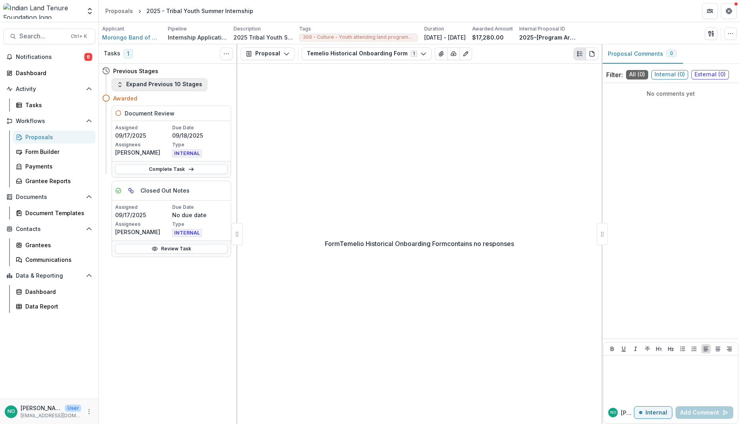
click at [146, 87] on button "Expand Previous 10 Stages" at bounding box center [160, 84] width 96 height 13
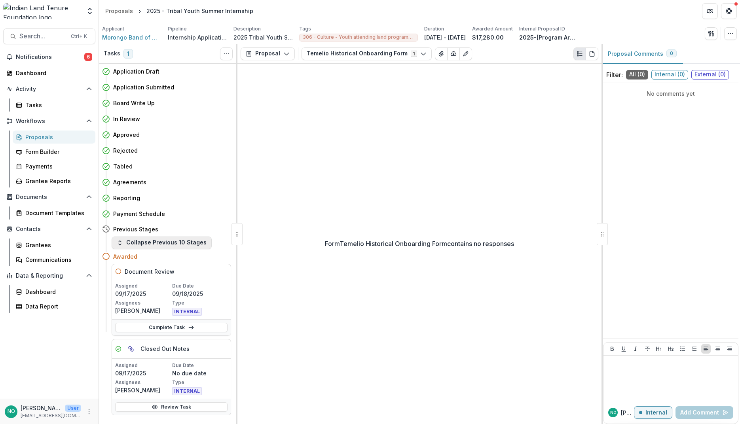
click at [137, 243] on button "Collapse Previous 10 Stages" at bounding box center [162, 243] width 100 height 13
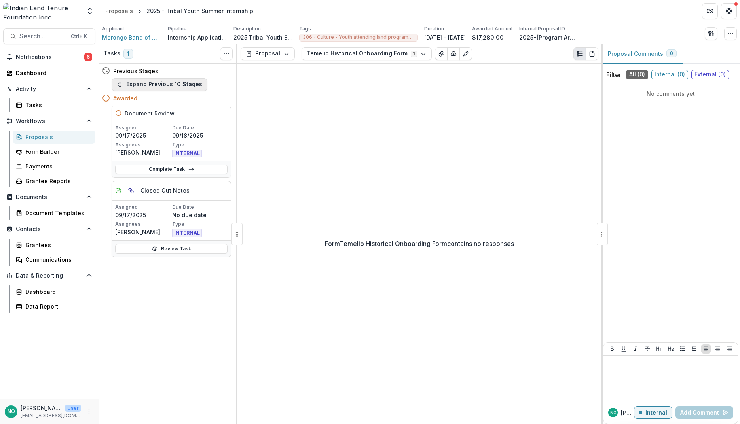
click at [133, 79] on button "Expand Previous 10 Stages" at bounding box center [160, 84] width 96 height 13
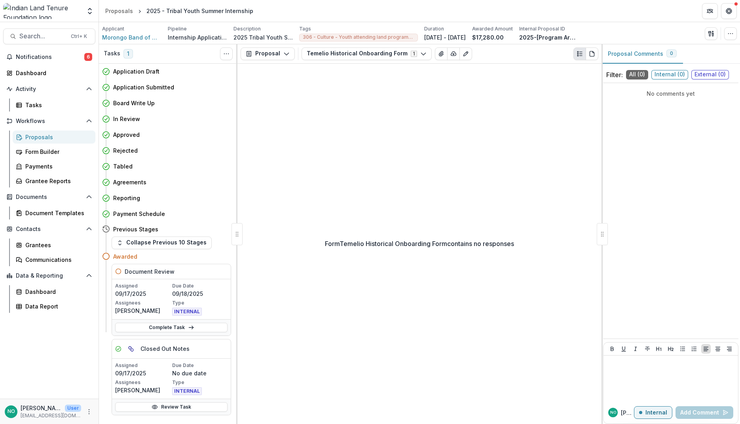
click at [104, 256] on icon at bounding box center [106, 256] width 8 height 8
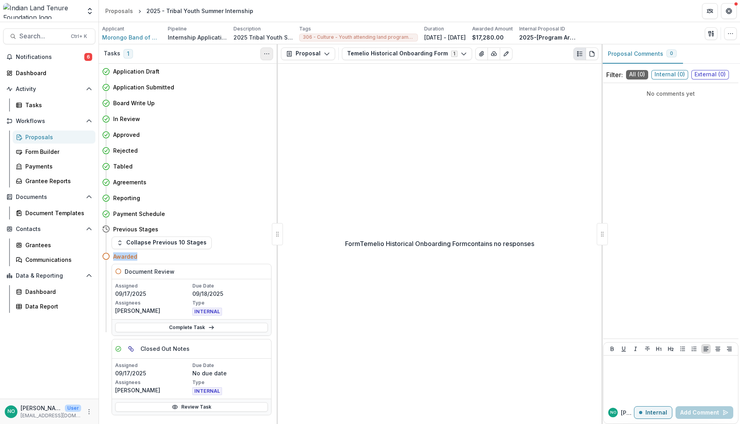
click at [269, 53] on icon "Toggle View Cancelled Tasks" at bounding box center [266, 54] width 6 height 6
click at [286, 72] on button "Show Cancelled Tasks" at bounding box center [304, 71] width 85 height 13
click at [265, 51] on icon "Toggle View Cancelled Tasks" at bounding box center [266, 54] width 6 height 6
click at [275, 70] on button "Hide Cancelled Tasks" at bounding box center [304, 71] width 85 height 13
click at [267, 51] on icon "Toggle View Cancelled Tasks" at bounding box center [266, 54] width 6 height 6
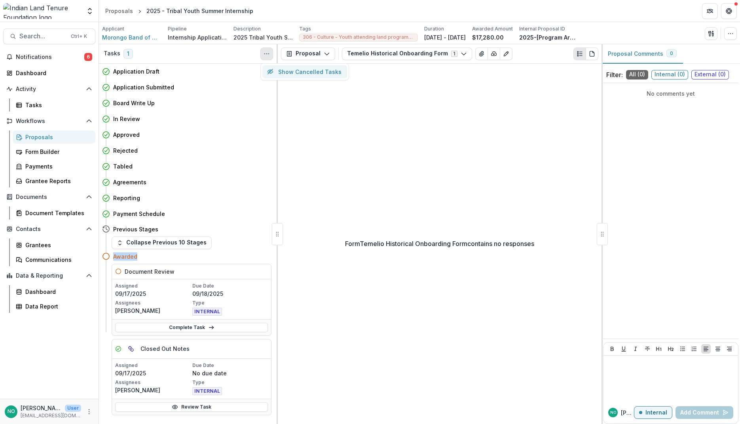
click at [270, 71] on icon "button" at bounding box center [270, 71] width 6 height 6
click at [29, 57] on span "Notifications" at bounding box center [50, 57] width 68 height 7
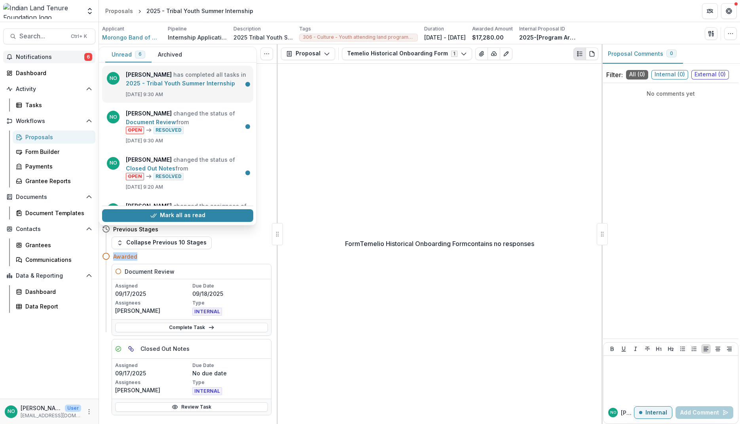
click at [180, 80] on link "2025 - Tribal Youth Summer Internship" at bounding box center [180, 83] width 109 height 7
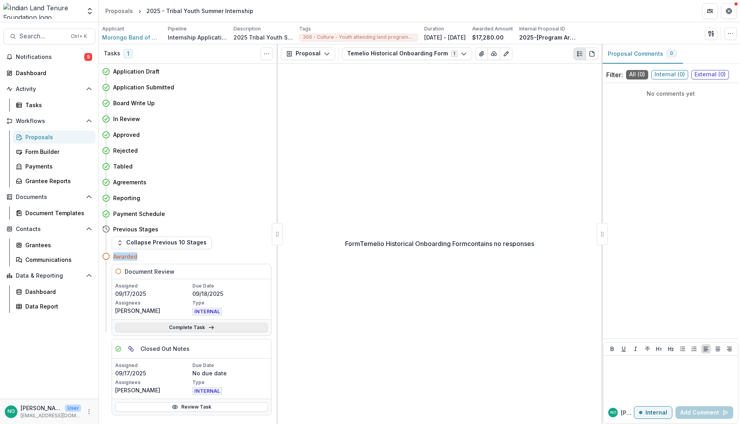
click at [190, 323] on link "Complete Task" at bounding box center [191, 327] width 153 height 9
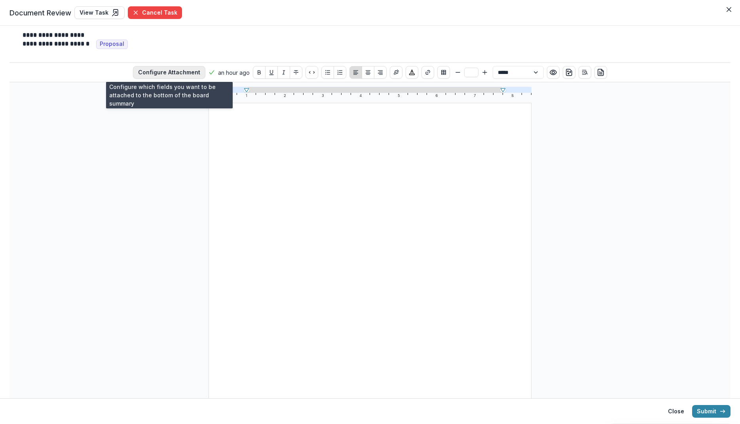
click at [164, 73] on button "Configure Attachment" at bounding box center [169, 72] width 72 height 13
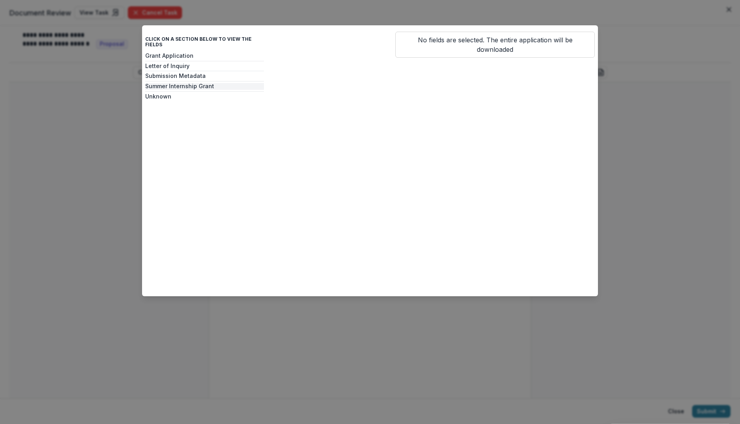
click at [157, 83] on button "Summer Internship Grant" at bounding box center [204, 86] width 119 height 7
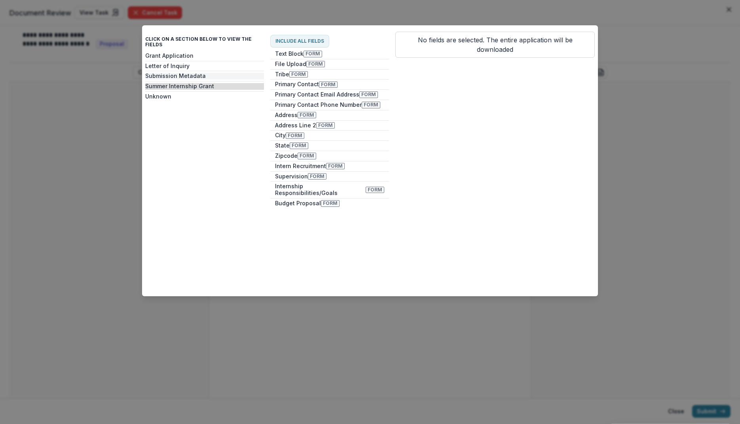
click at [194, 73] on button "Submission Metadata" at bounding box center [204, 76] width 119 height 7
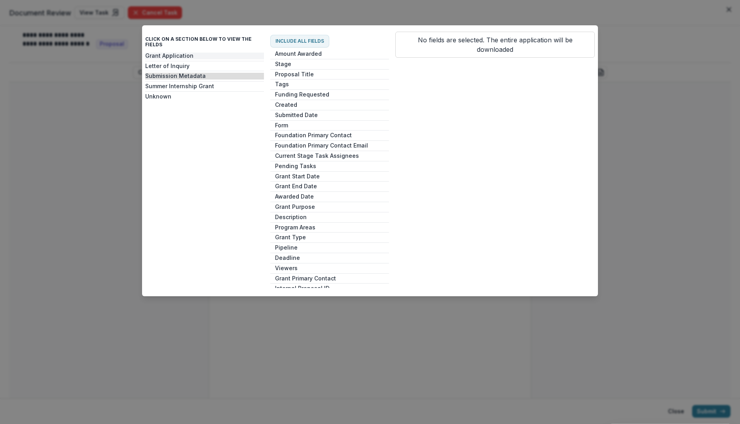
click at [179, 53] on button "Grant Application" at bounding box center [204, 56] width 119 height 7
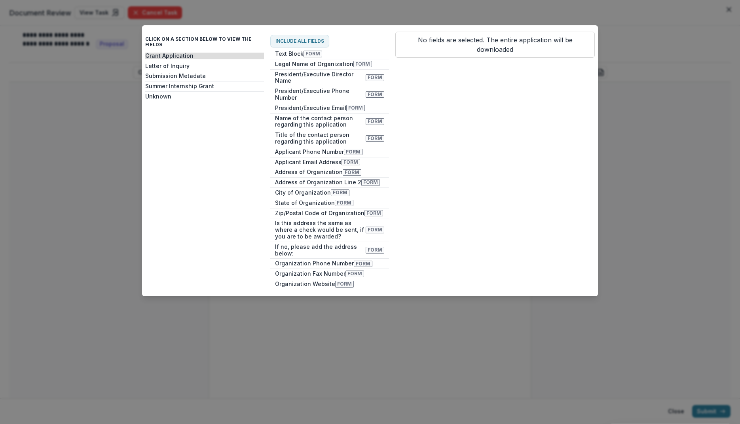
click at [637, 181] on div "Click on a section below to view the fields Grant Application Letter of Inquiry…" at bounding box center [370, 212] width 740 height 424
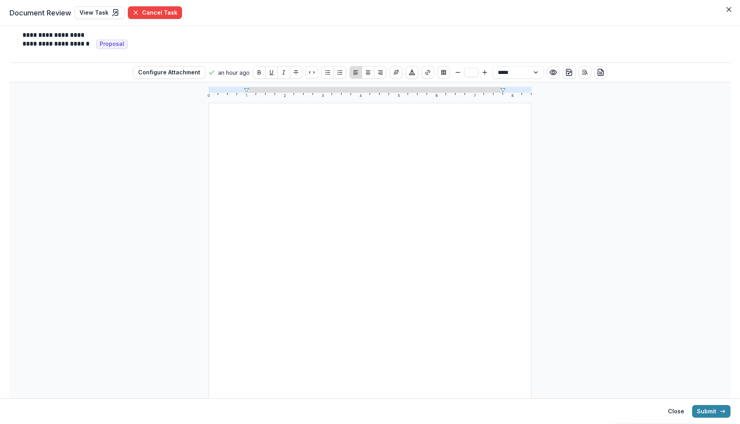
click at [127, 41] on span "Proposal" at bounding box center [112, 44] width 32 height 9
click at [145, 11] on button "Cancel Task" at bounding box center [155, 12] width 54 height 13
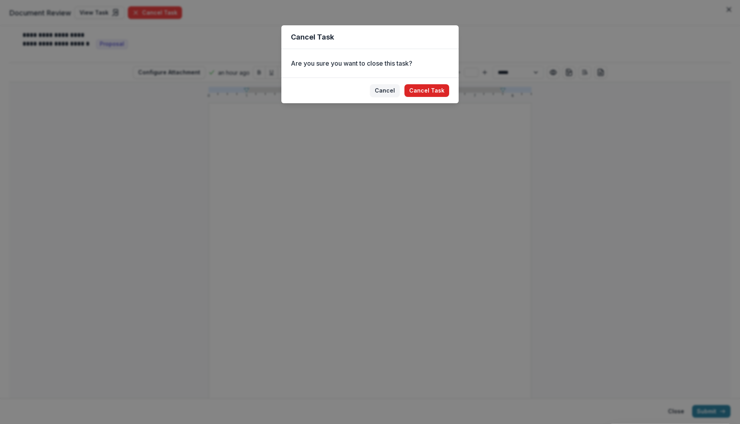
click at [427, 89] on button "Cancel Task" at bounding box center [426, 90] width 45 height 13
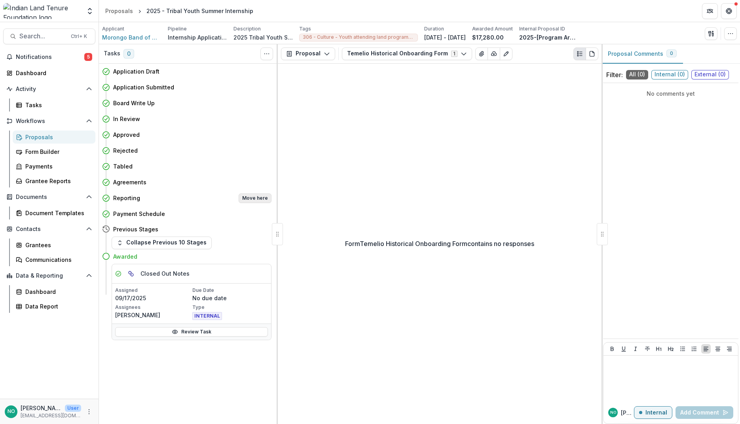
click at [262, 197] on button "Move here" at bounding box center [255, 197] width 33 height 9
select select "*********"
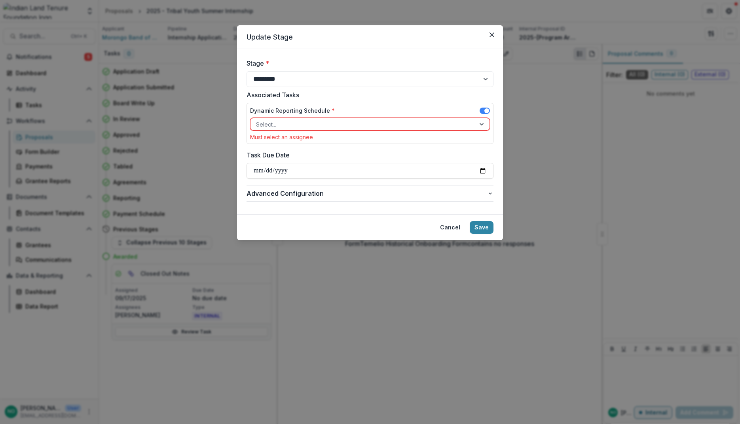
click at [288, 71] on div "**********" at bounding box center [369, 73] width 247 height 28
click at [285, 79] on select "**********" at bounding box center [369, 79] width 247 height 16
click at [246, 71] on select "**********" at bounding box center [369, 79] width 247 height 16
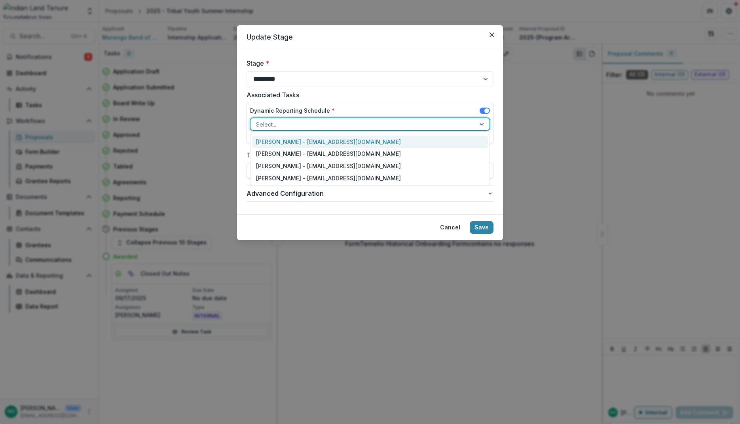
click at [411, 123] on div at bounding box center [363, 124] width 214 height 10
click at [306, 141] on div "[PERSON_NAME] - [EMAIL_ADDRESS][DOMAIN_NAME]" at bounding box center [370, 142] width 236 height 12
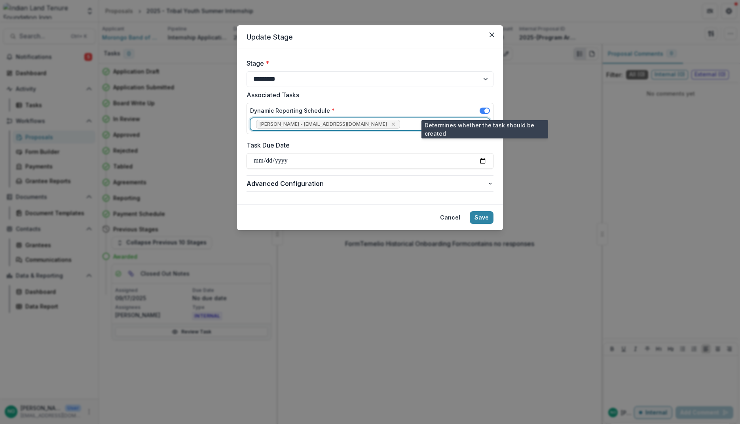
click at [481, 111] on span at bounding box center [484, 111] width 10 height 6
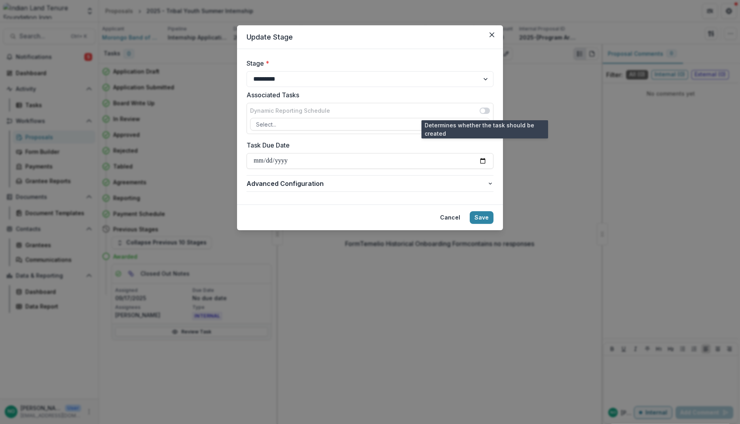
click at [487, 112] on span at bounding box center [484, 111] width 10 height 6
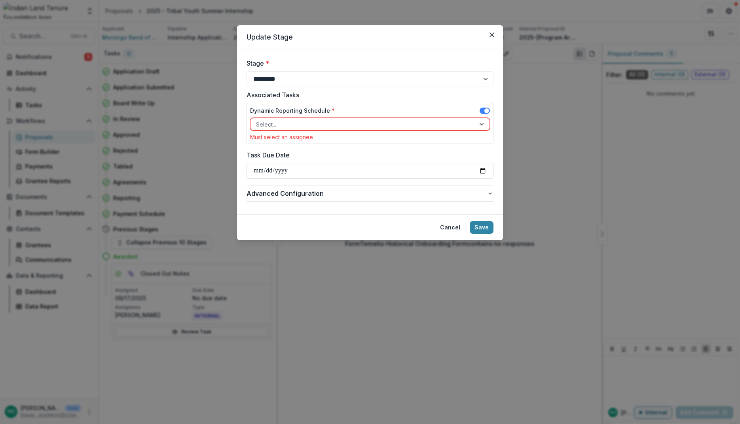
click at [387, 133] on div "Dynamic Reporting Schedule * Select... Must select an assignee" at bounding box center [370, 123] width 240 height 34
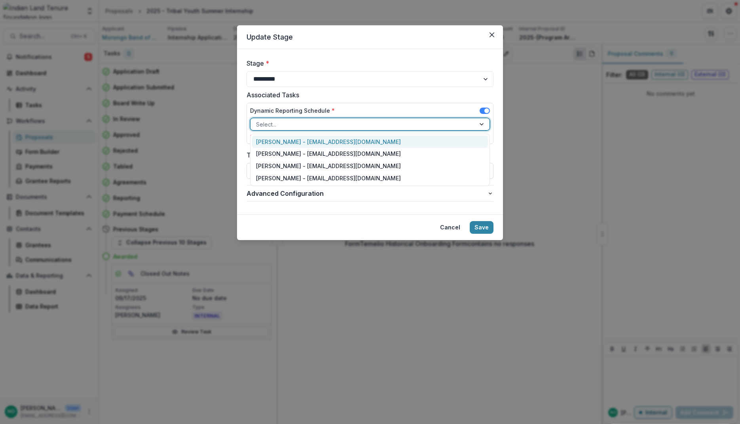
click at [381, 126] on div at bounding box center [363, 124] width 214 height 10
click at [329, 142] on div "[PERSON_NAME] - [EMAIL_ADDRESS][DOMAIN_NAME]" at bounding box center [370, 142] width 236 height 12
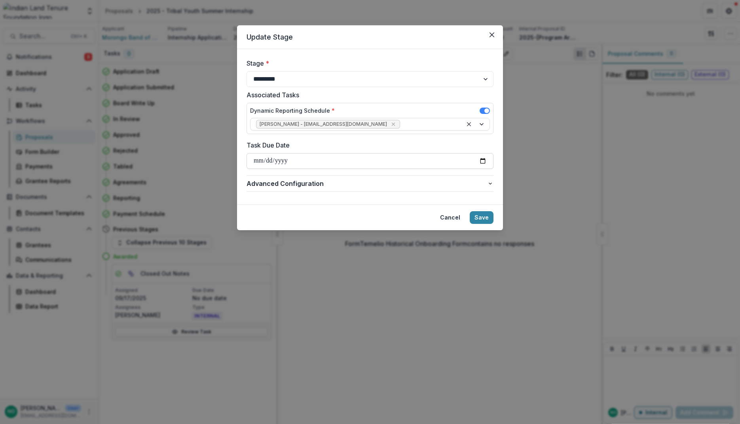
click at [275, 163] on input "Task Due Date" at bounding box center [369, 161] width 247 height 16
click at [485, 162] on input "Task Due Date" at bounding box center [369, 161] width 247 height 16
type input "**********"
click at [274, 188] on button "Advanced Configuration" at bounding box center [369, 184] width 247 height 16
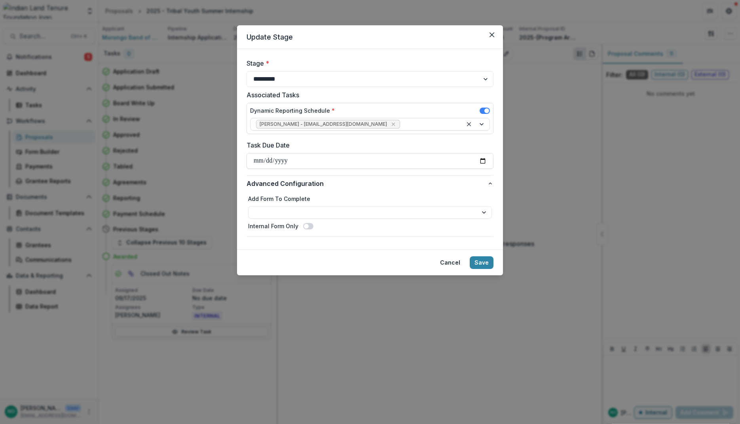
click at [274, 206] on div "**********" at bounding box center [370, 207] width 244 height 24
click at [309, 204] on div "**********" at bounding box center [370, 207] width 244 height 24
click at [308, 211] on select "**********" at bounding box center [370, 212] width 244 height 13
click at [308, 77] on select "**********" at bounding box center [369, 79] width 247 height 16
select select "**********"
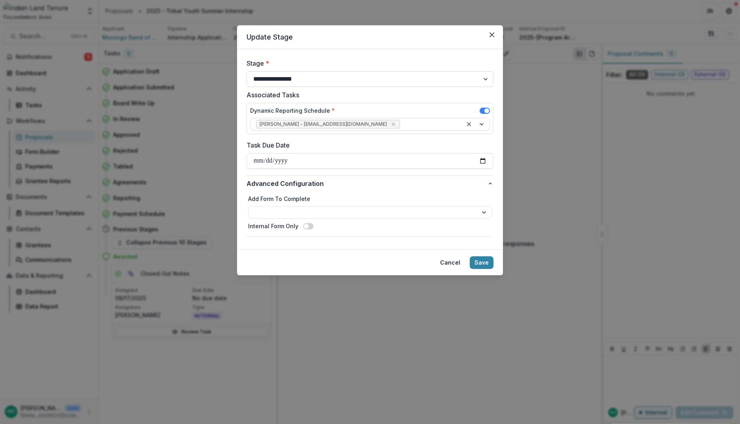
click at [246, 71] on select "**********" at bounding box center [369, 79] width 247 height 16
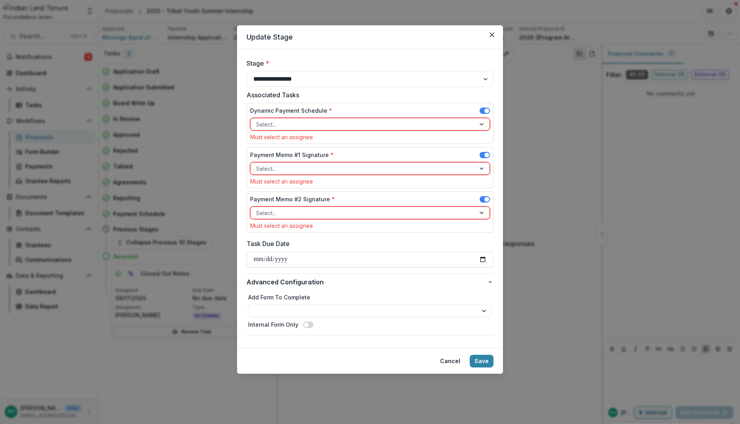
click at [291, 126] on div at bounding box center [363, 124] width 214 height 10
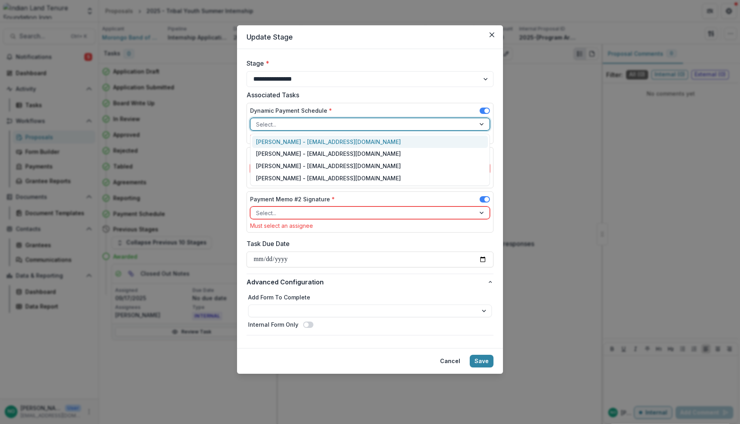
click at [291, 142] on div "[PERSON_NAME] - [EMAIL_ADDRESS][DOMAIN_NAME]" at bounding box center [370, 142] width 236 height 12
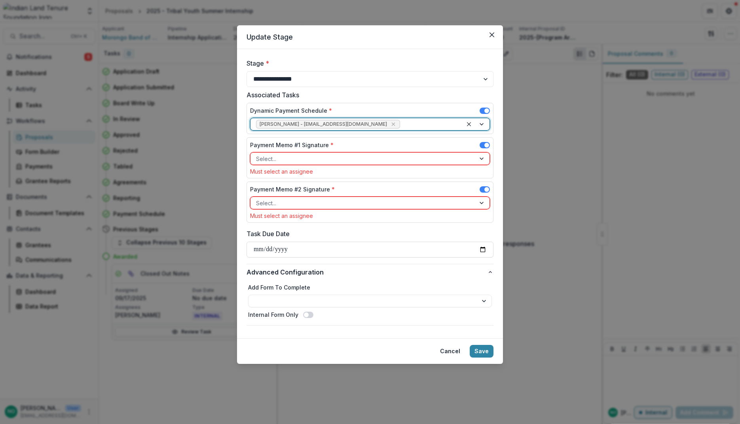
click at [286, 160] on div at bounding box center [363, 159] width 214 height 10
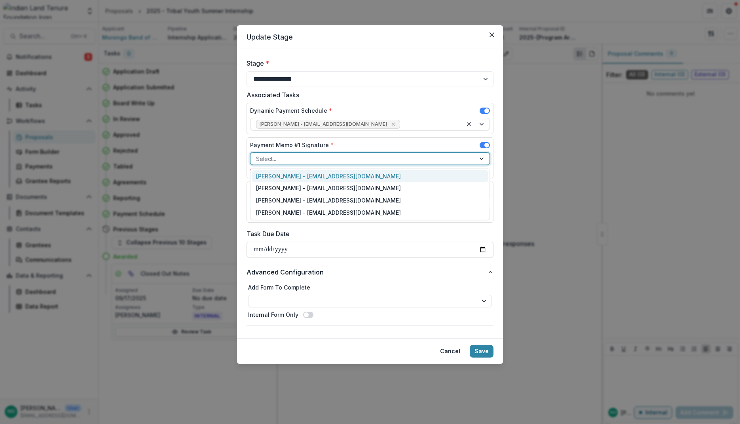
click at [282, 175] on div "[PERSON_NAME] - [EMAIL_ADDRESS][DOMAIN_NAME]" at bounding box center [370, 176] width 236 height 12
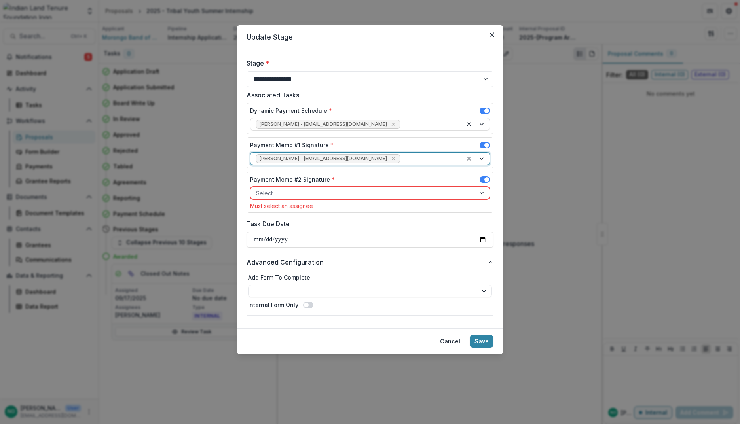
click at [326, 196] on div at bounding box center [363, 193] width 214 height 10
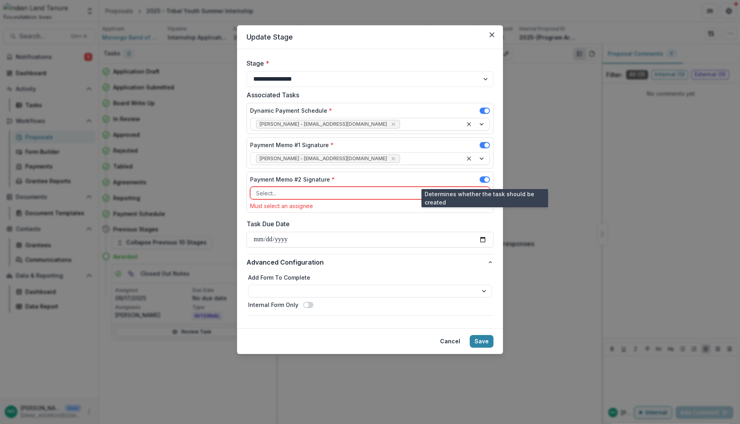
click at [484, 180] on span at bounding box center [484, 179] width 10 height 6
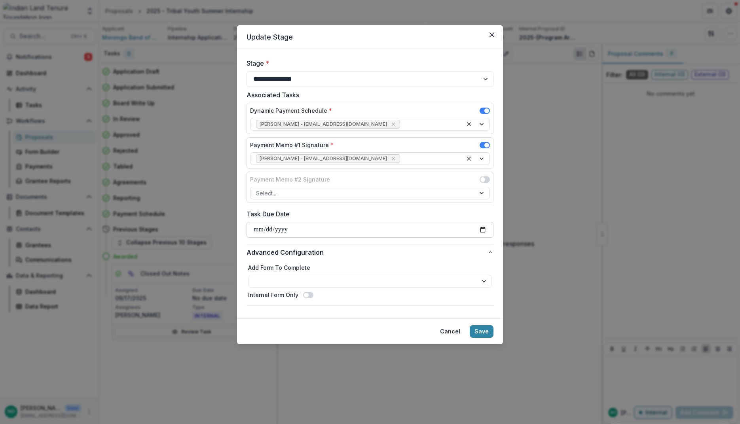
click at [291, 229] on input "Task Due Date" at bounding box center [369, 230] width 247 height 16
click at [482, 230] on input "Task Due Date" at bounding box center [369, 230] width 247 height 16
type input "**********"
click at [294, 282] on select "**********" at bounding box center [370, 281] width 244 height 13
select select "**********"
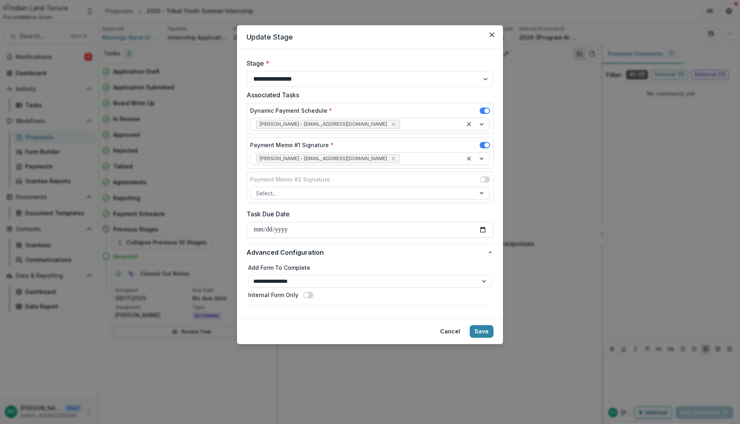
click at [306, 297] on span at bounding box center [306, 295] width 5 height 5
click at [316, 282] on select "**********" at bounding box center [370, 281] width 244 height 13
click at [319, 83] on select "**********" at bounding box center [369, 79] width 247 height 16
select select "*******"
click at [246, 71] on select "**********" at bounding box center [369, 79] width 247 height 16
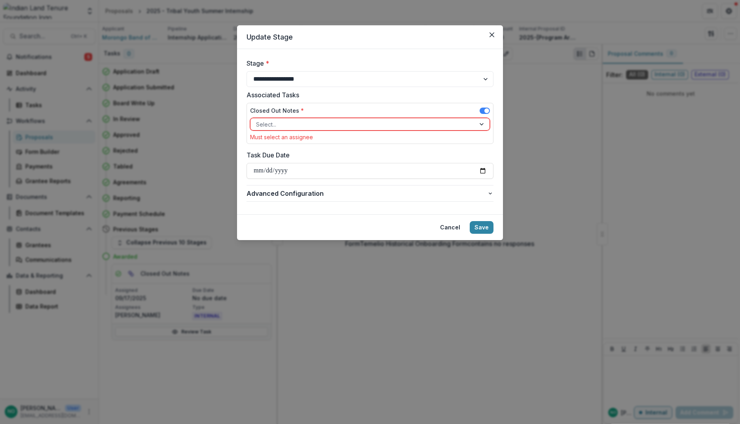
click at [333, 126] on div at bounding box center [363, 124] width 214 height 10
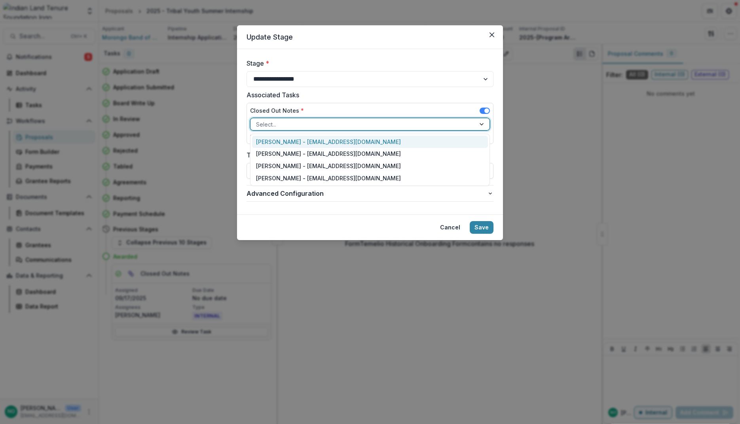
click at [332, 126] on div at bounding box center [363, 124] width 214 height 10
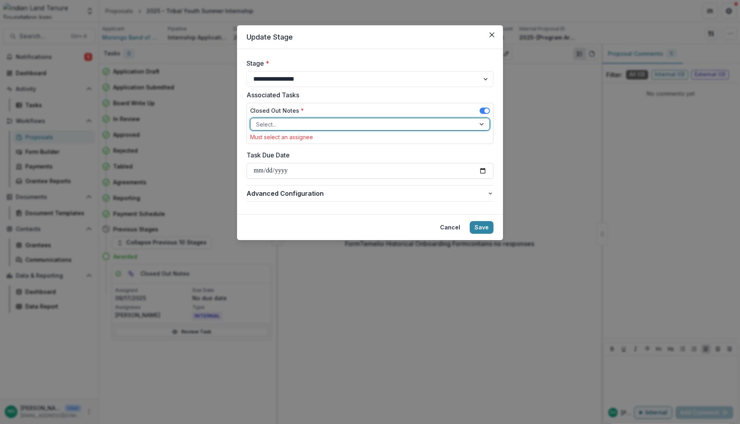
click at [325, 127] on div at bounding box center [363, 124] width 214 height 10
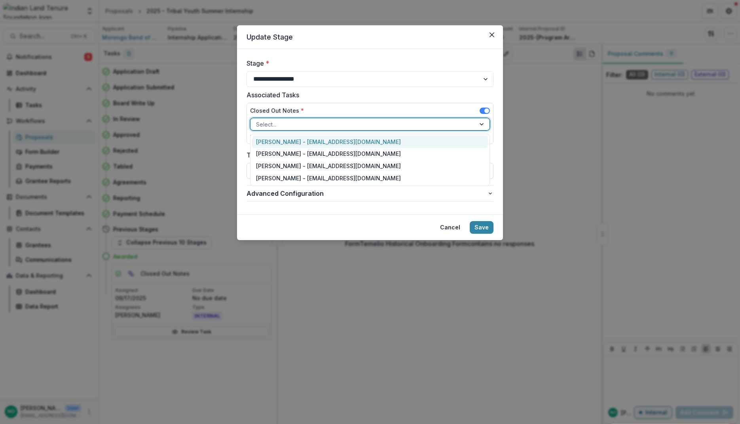
click at [303, 146] on div "[PERSON_NAME] - [EMAIL_ADDRESS][DOMAIN_NAME]" at bounding box center [370, 142] width 236 height 12
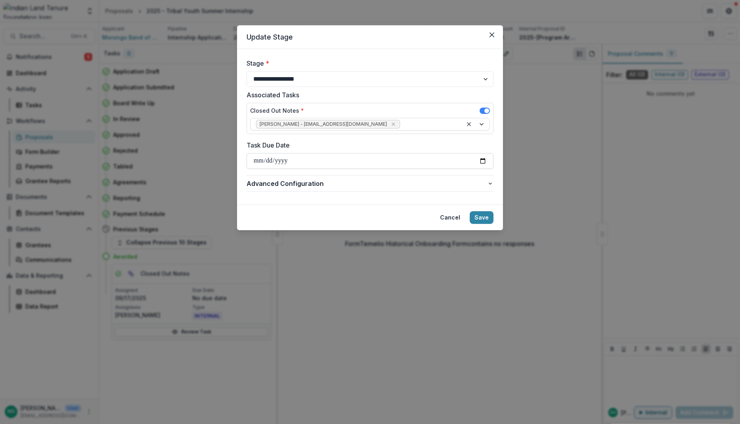
click at [270, 156] on input "Task Due Date" at bounding box center [369, 161] width 247 height 16
click at [481, 159] on input "Task Due Date" at bounding box center [369, 161] width 247 height 16
type input "**********"
click at [396, 185] on span "Advanced Configuration" at bounding box center [366, 183] width 240 height 9
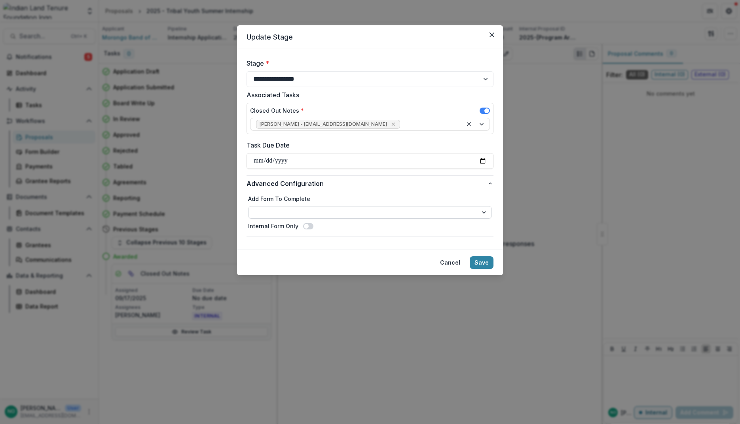
click at [326, 209] on select "**********" at bounding box center [370, 212] width 244 height 13
click at [337, 187] on span "Advanced Configuration" at bounding box center [366, 183] width 240 height 9
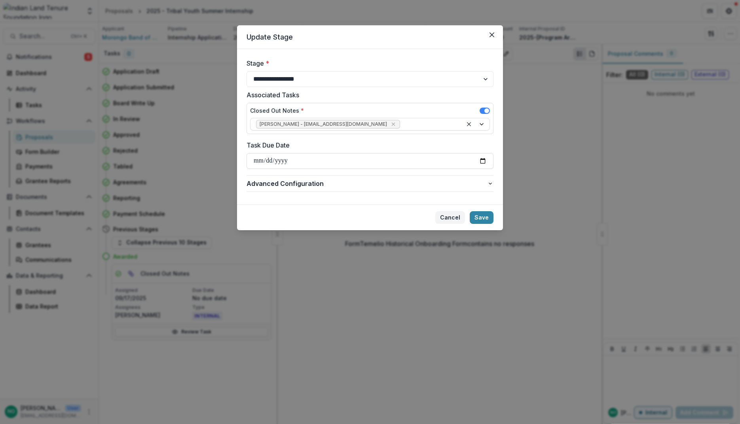
click at [454, 219] on button "Cancel" at bounding box center [450, 217] width 30 height 13
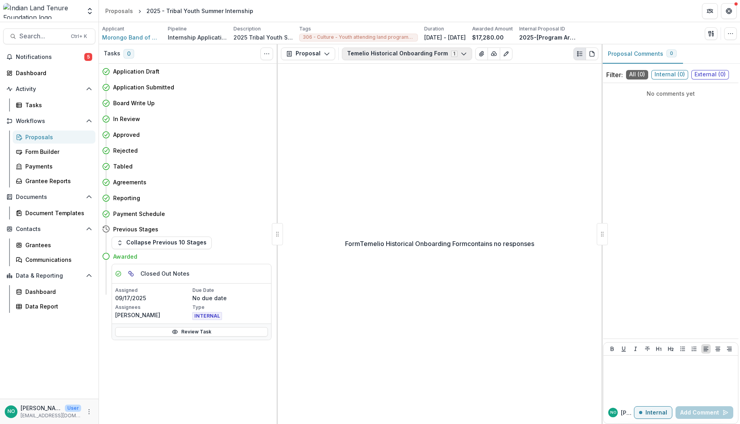
click at [460, 51] on icon "button" at bounding box center [463, 54] width 6 height 6
click at [385, 98] on button "Configure forms" at bounding box center [400, 100] width 117 height 13
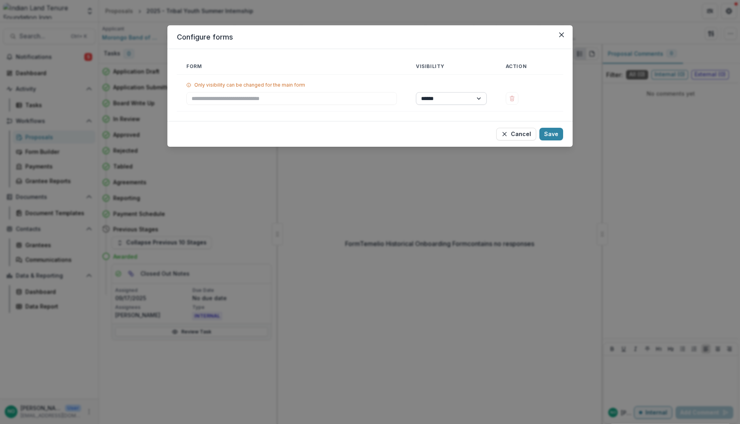
click at [461, 96] on select "****** ********" at bounding box center [451, 98] width 71 height 13
click at [501, 136] on button "Cancel" at bounding box center [516, 134] width 40 height 13
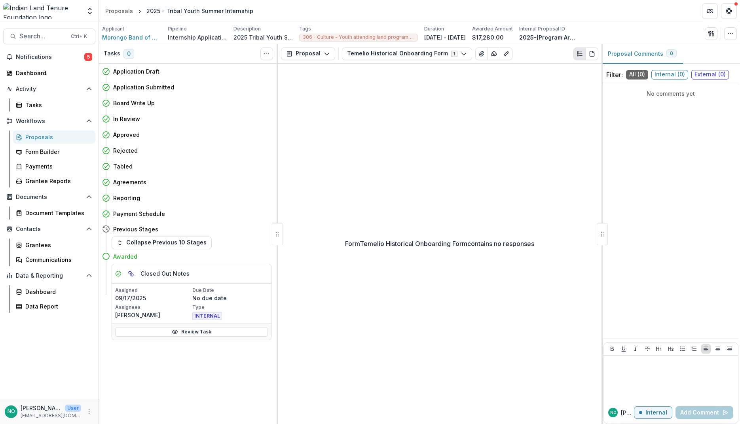
click at [107, 258] on icon at bounding box center [106, 256] width 8 height 8
click at [275, 238] on div at bounding box center [277, 234] width 11 height 22
click at [257, 215] on button "Move here" at bounding box center [255, 213] width 33 height 9
select select "**********"
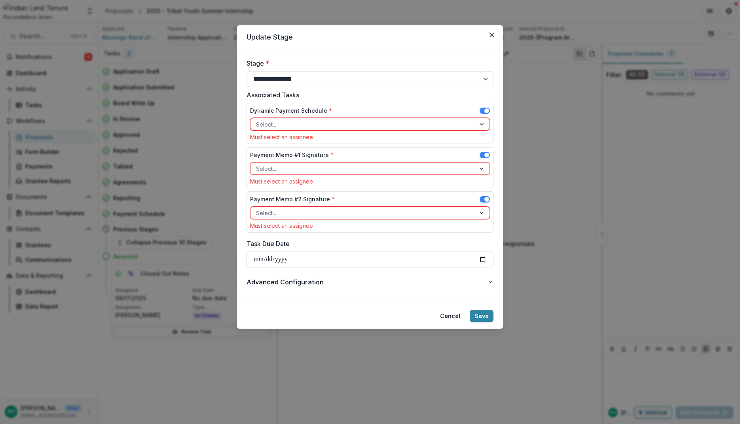
click at [269, 124] on div at bounding box center [363, 124] width 214 height 10
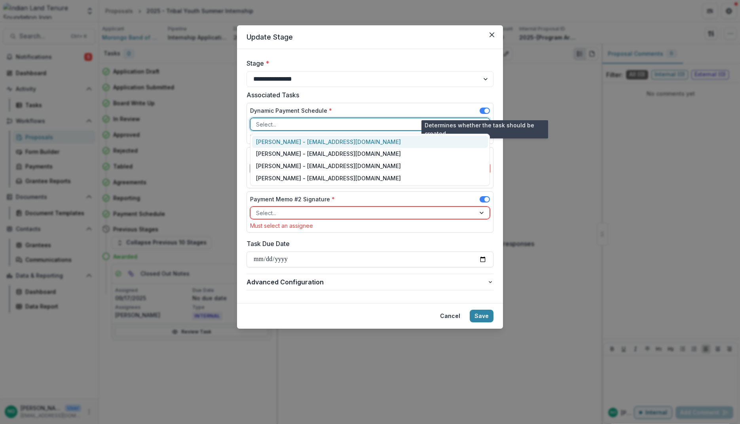
click at [482, 110] on span at bounding box center [484, 111] width 10 height 6
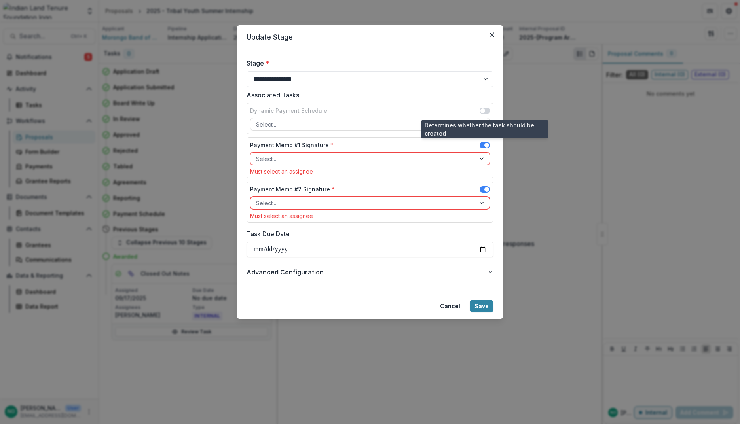
click at [482, 110] on span at bounding box center [482, 110] width 5 height 5
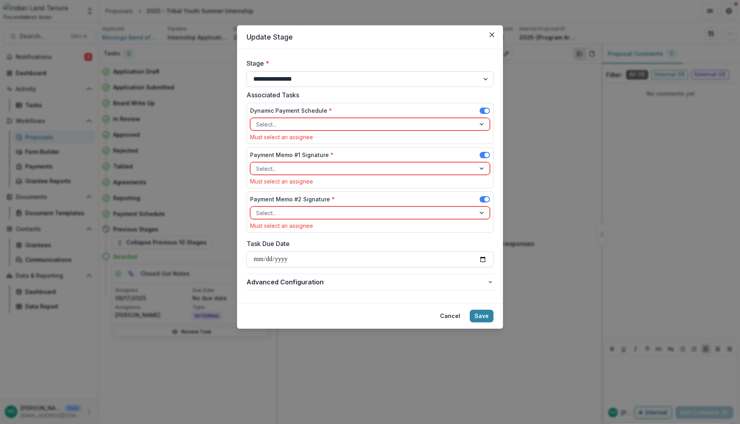
click at [485, 73] on select "**********" at bounding box center [369, 79] width 247 height 16
click at [481, 78] on select "**********" at bounding box center [369, 79] width 247 height 16
click at [485, 112] on span at bounding box center [486, 110] width 5 height 5
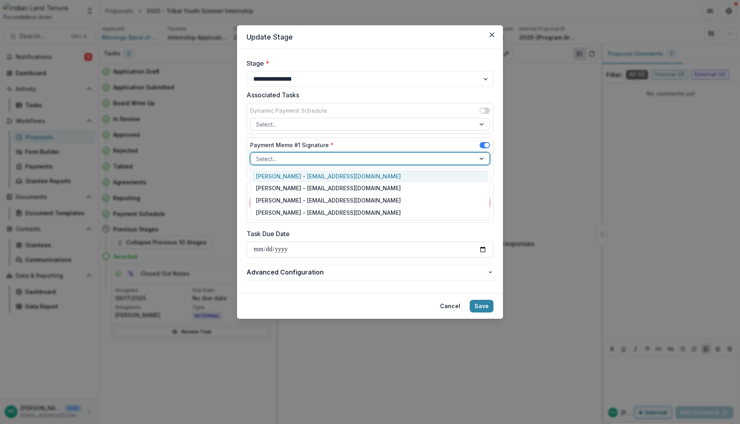
drag, startPoint x: 484, startPoint y: 161, endPoint x: 479, endPoint y: 162, distance: 5.0
click at [483, 161] on div at bounding box center [482, 159] width 14 height 12
click at [334, 178] on div "[PERSON_NAME] - [EMAIL_ADDRESS][DOMAIN_NAME]" at bounding box center [370, 176] width 236 height 12
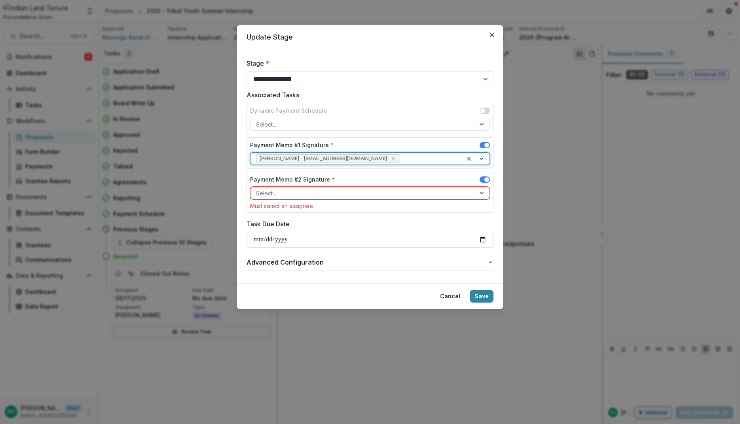
click at [309, 195] on div at bounding box center [363, 193] width 214 height 10
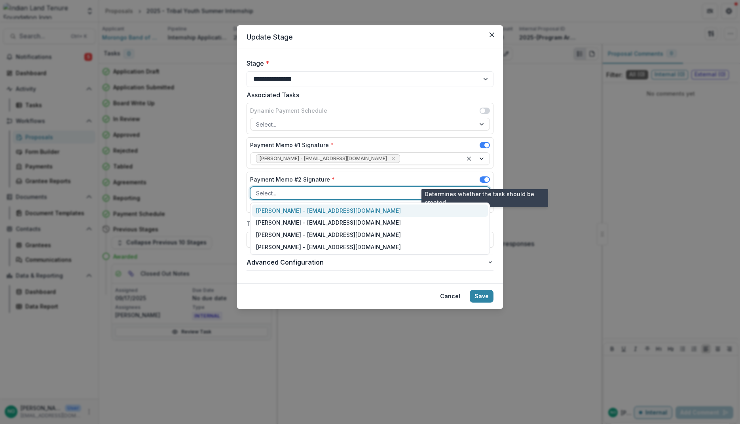
click at [472, 175] on div "Payment Memo #2 Signature * 4 results available. Use Up and Down to choose opti…" at bounding box center [369, 192] width 247 height 41
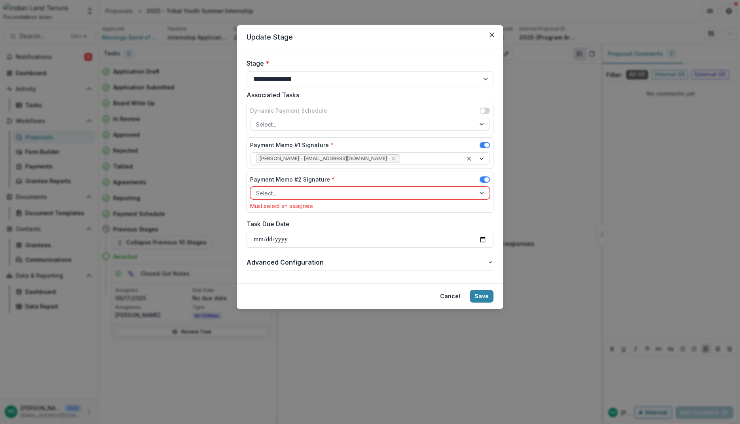
click at [482, 179] on span at bounding box center [484, 179] width 10 height 6
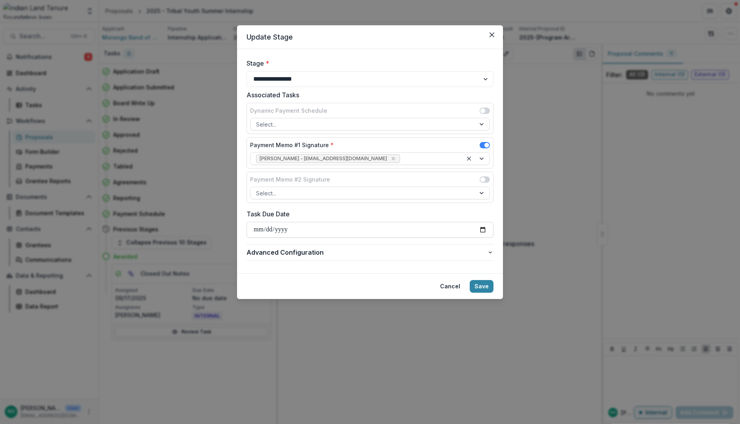
click at [480, 228] on input "Task Due Date" at bounding box center [369, 230] width 247 height 16
type input "**********"
click at [292, 254] on span "Advanced Configuration" at bounding box center [366, 252] width 240 height 9
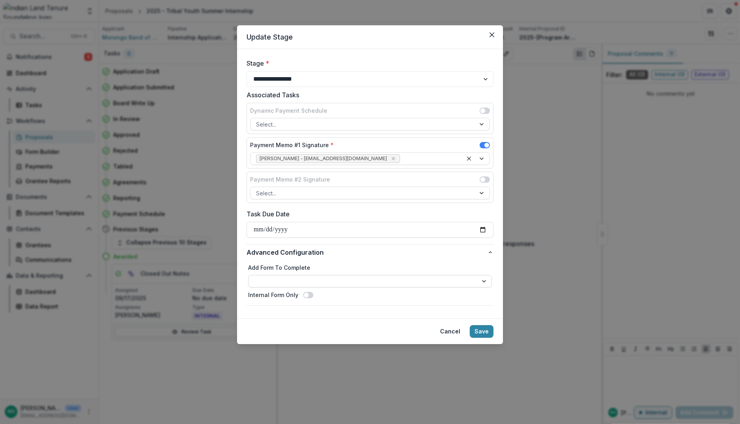
click at [305, 275] on select "**********" at bounding box center [370, 281] width 244 height 13
select select "**********"
click at [304, 295] on span at bounding box center [306, 295] width 5 height 5
click at [478, 332] on button "Save" at bounding box center [482, 331] width 24 height 13
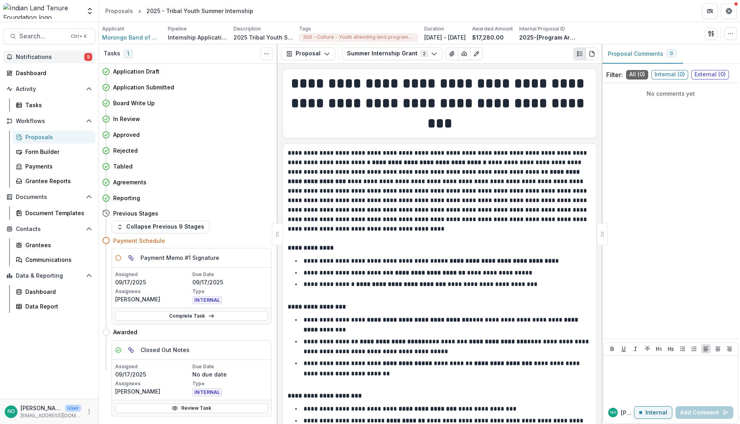
click at [42, 61] on button "Notifications 5" at bounding box center [49, 57] width 92 height 13
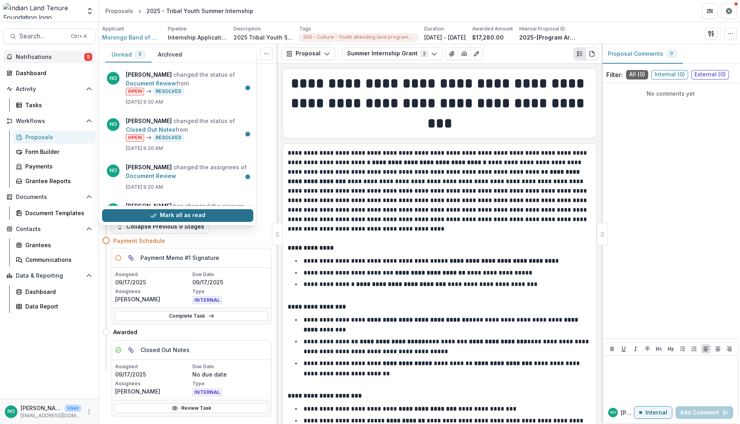
click at [155, 215] on icon "button" at bounding box center [153, 215] width 6 height 6
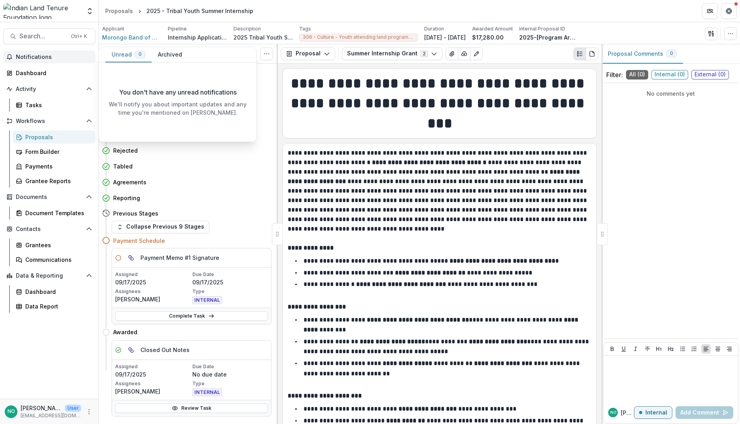
drag, startPoint x: 167, startPoint y: 48, endPoint x: 165, endPoint y: 57, distance: 9.3
click at [166, 49] on button "Archived" at bounding box center [169, 54] width 37 height 15
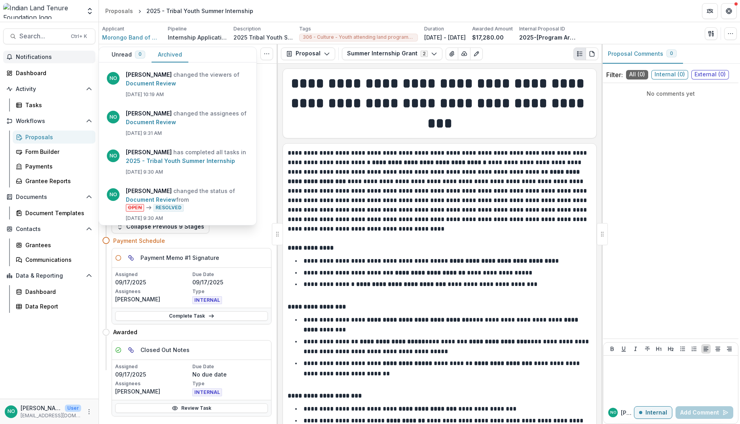
click at [133, 54] on button "Unread 0" at bounding box center [128, 54] width 46 height 15
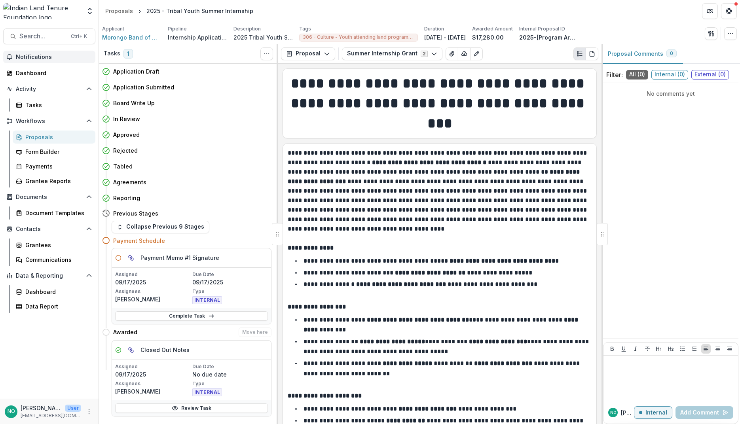
click at [123, 225] on button "Collapse Previous 9 Stages" at bounding box center [161, 227] width 98 height 13
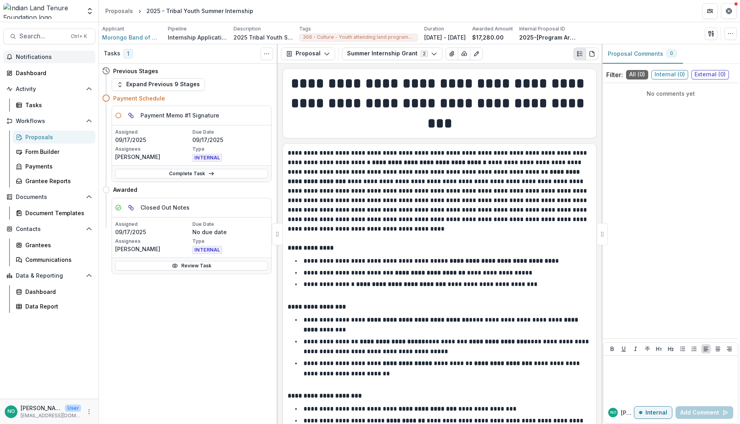
click at [41, 60] on span "Notifications" at bounding box center [54, 57] width 76 height 7
click at [35, 73] on div "Dashboard" at bounding box center [52, 73] width 73 height 8
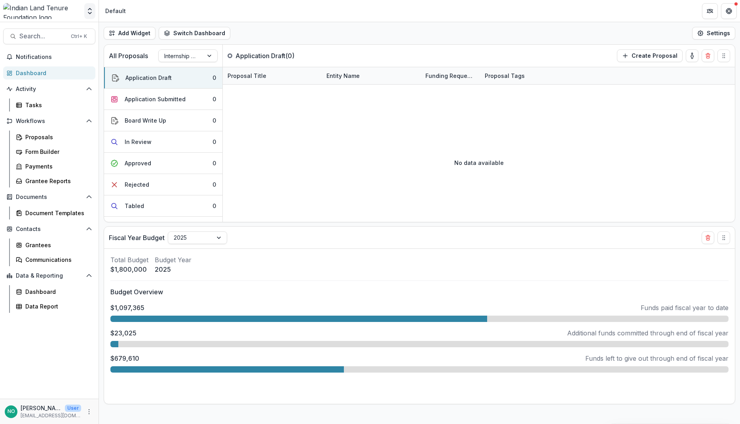
click at [92, 12] on icon "Open entity switcher" at bounding box center [90, 11] width 8 height 8
click at [34, 93] on link "Admin Settings" at bounding box center [57, 90] width 111 height 13
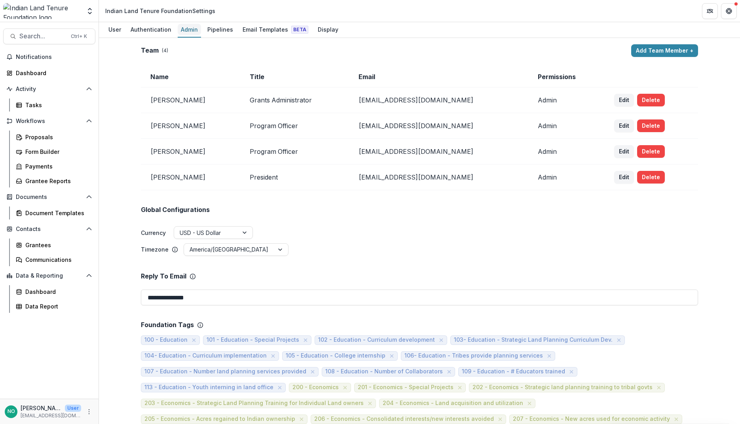
click at [188, 30] on div "Admin" at bounding box center [189, 29] width 23 height 11
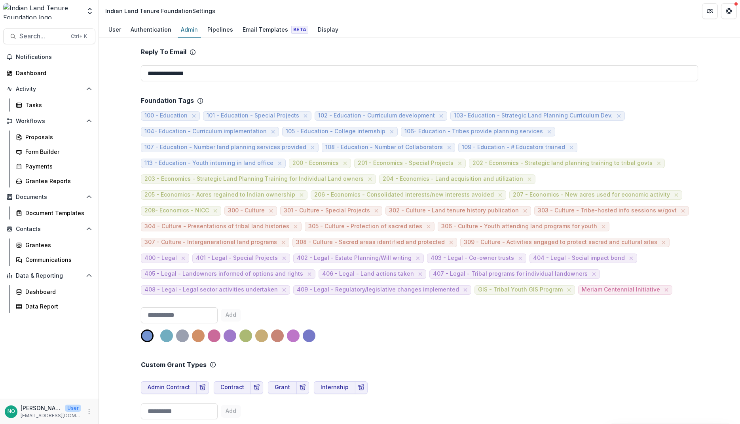
scroll to position [448, 0]
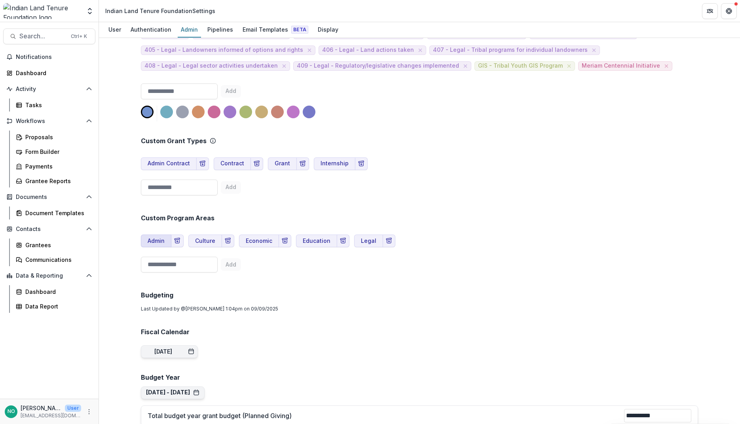
click at [146, 241] on button "Admin" at bounding box center [156, 241] width 30 height 13
click at [160, 265] on input at bounding box center [179, 265] width 77 height 16
click at [200, 267] on input at bounding box center [179, 265] width 77 height 16
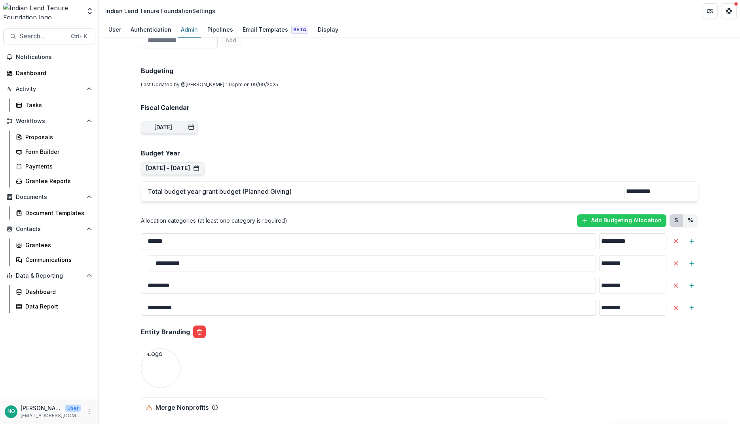
scroll to position [897, 0]
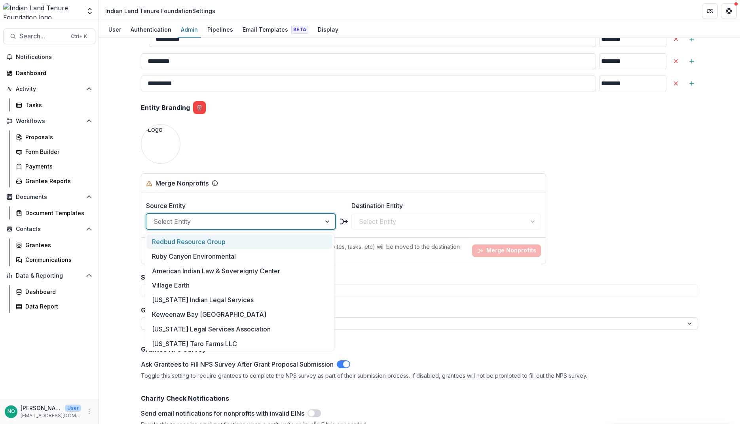
click at [323, 219] on div at bounding box center [328, 221] width 14 height 15
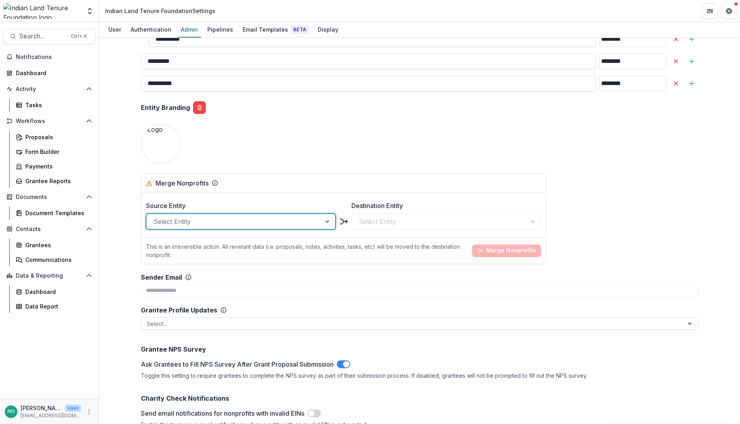
click at [323, 219] on div at bounding box center [328, 221] width 14 height 15
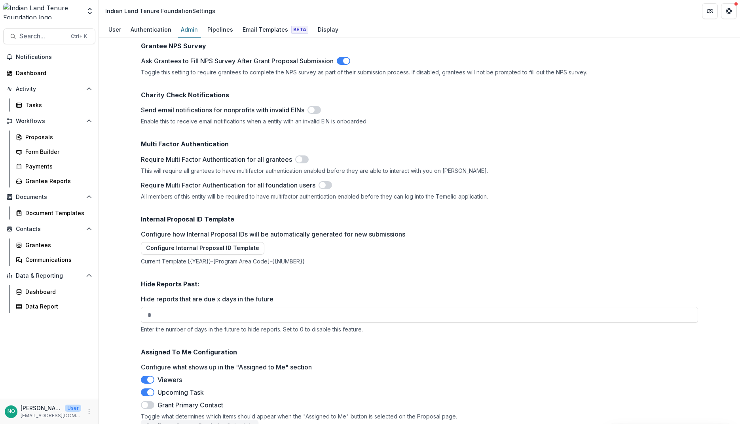
scroll to position [1215, 0]
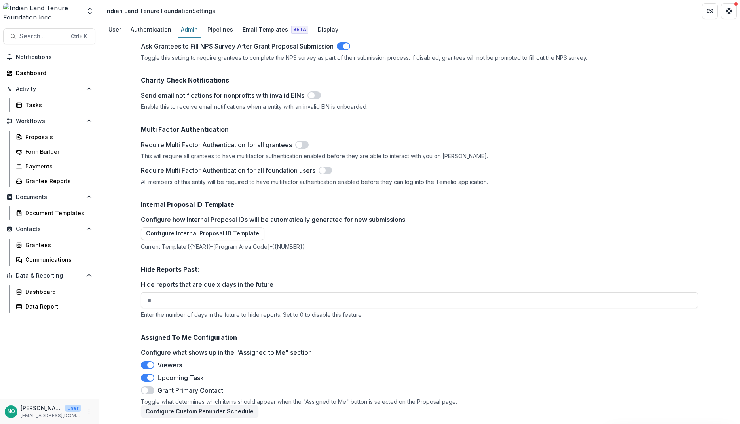
click at [147, 363] on span at bounding box center [150, 365] width 6 height 6
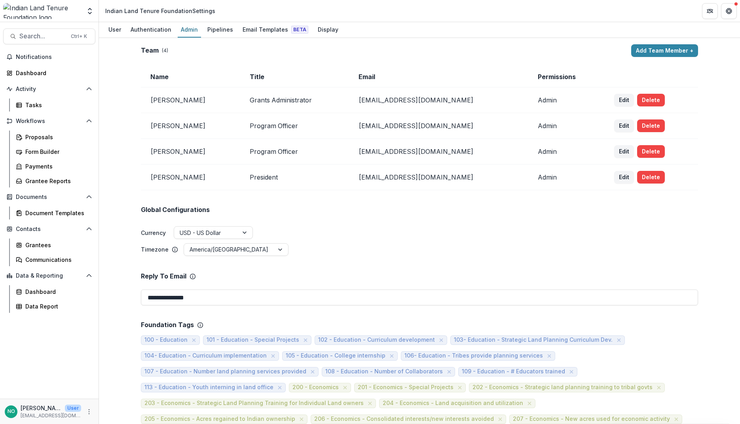
scroll to position [224, 0]
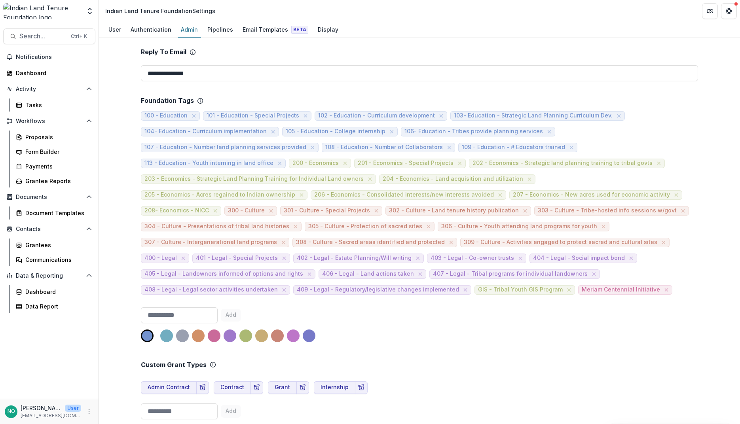
click at [581, 288] on span "Meriam Centennial Initiative" at bounding box center [620, 289] width 78 height 7
click at [581, 290] on span "Meriam Centennial Initiative" at bounding box center [620, 289] width 78 height 7
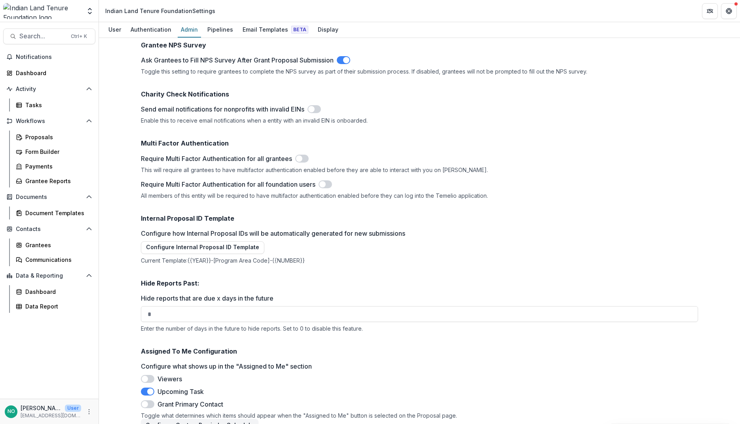
scroll to position [1215, 0]
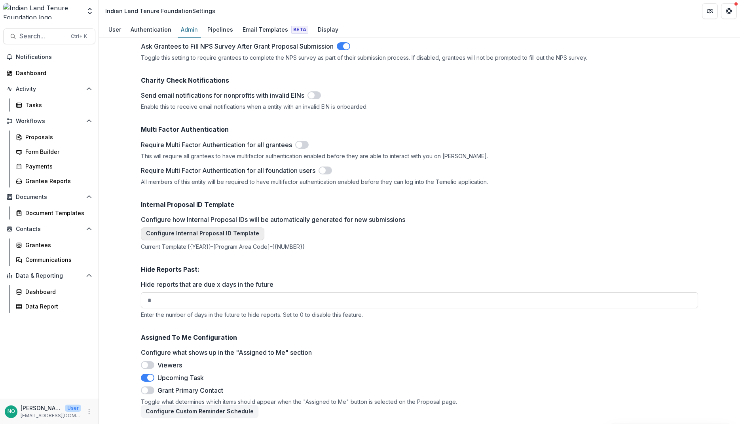
click at [193, 231] on button "Configure Internal Proposal ID Template" at bounding box center [202, 233] width 123 height 13
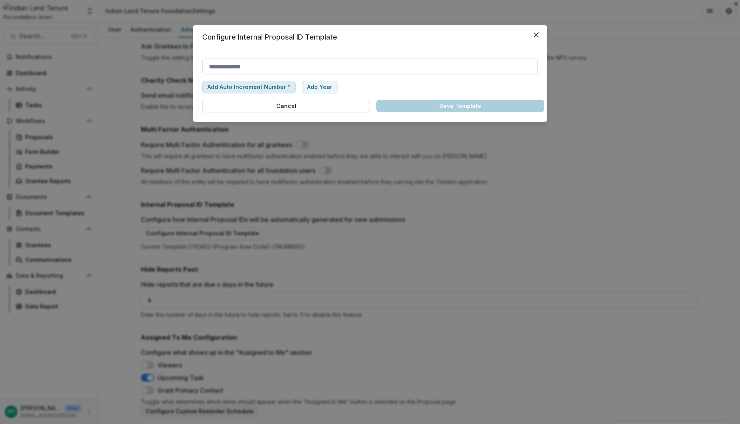
click at [239, 85] on button "Add Auto Increment Number *" at bounding box center [248, 87] width 93 height 13
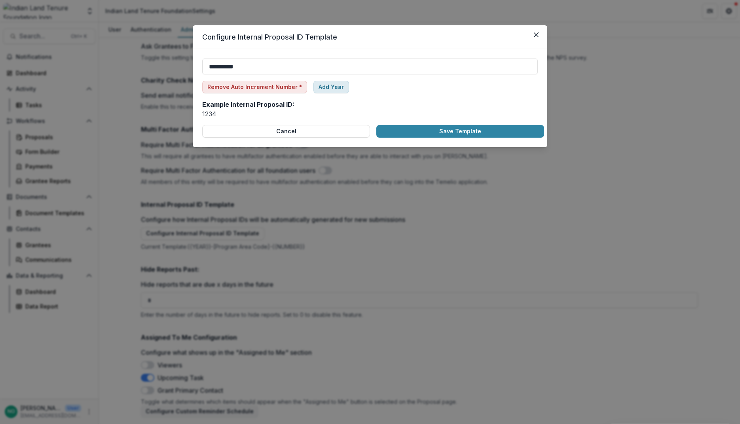
click at [324, 91] on button "Add Year" at bounding box center [331, 87] width 36 height 13
click at [324, 88] on button "Remove Year" at bounding box center [336, 87] width 47 height 13
type input "**********"
click at [270, 91] on button "Remove Auto Increment Number *" at bounding box center [254, 87] width 105 height 13
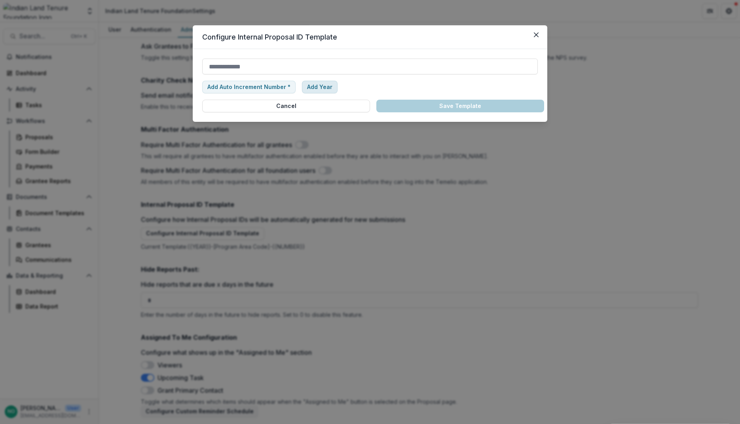
click at [313, 86] on button "Add Year" at bounding box center [320, 87] width 36 height 13
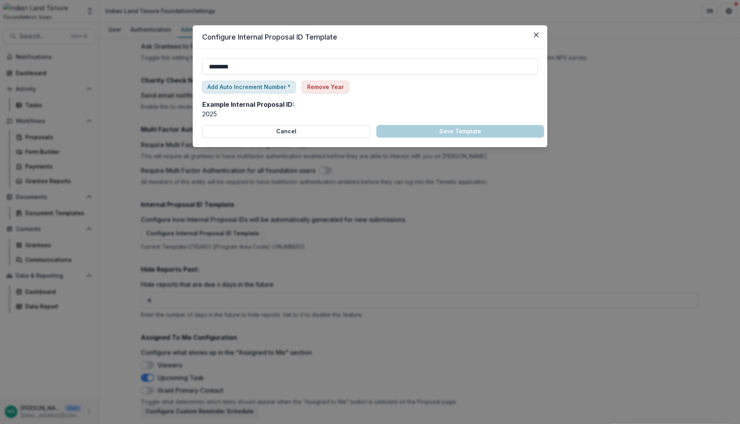
click at [240, 86] on button "Add Auto Increment Number *" at bounding box center [248, 87] width 93 height 13
type input "**********"
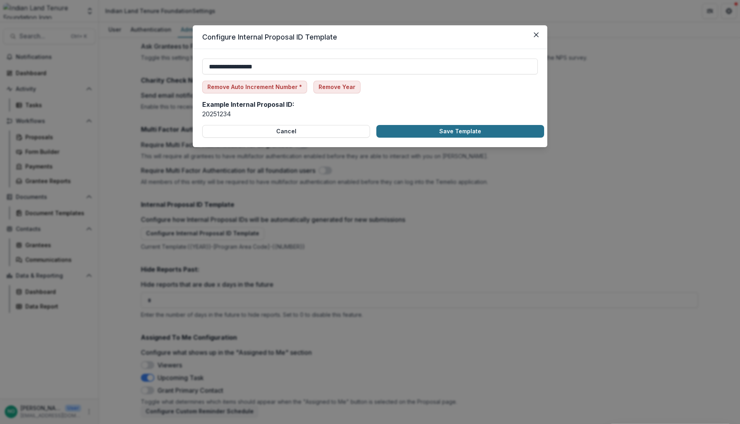
click at [407, 126] on button "Save Template" at bounding box center [460, 131] width 168 height 13
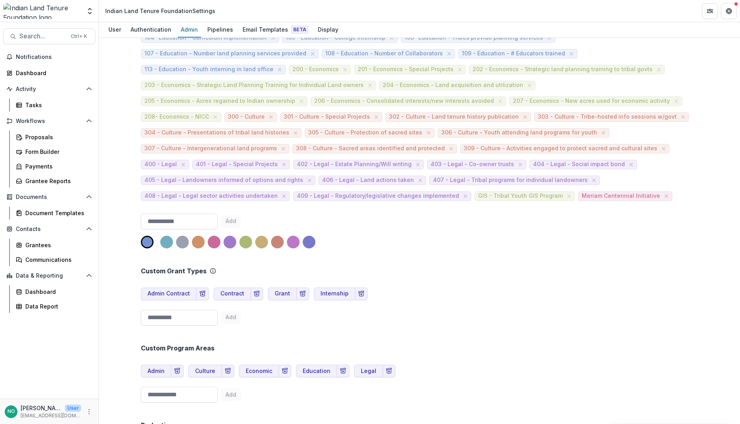
scroll to position [0, 0]
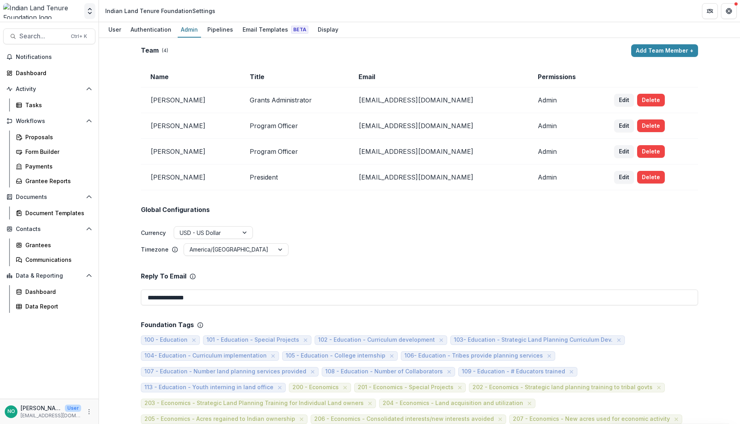
click at [91, 11] on icon "Open entity switcher" at bounding box center [90, 11] width 8 height 8
click at [53, 88] on link "Admin Settings" at bounding box center [57, 90] width 111 height 13
click at [314, 29] on div "Display" at bounding box center [327, 29] width 27 height 11
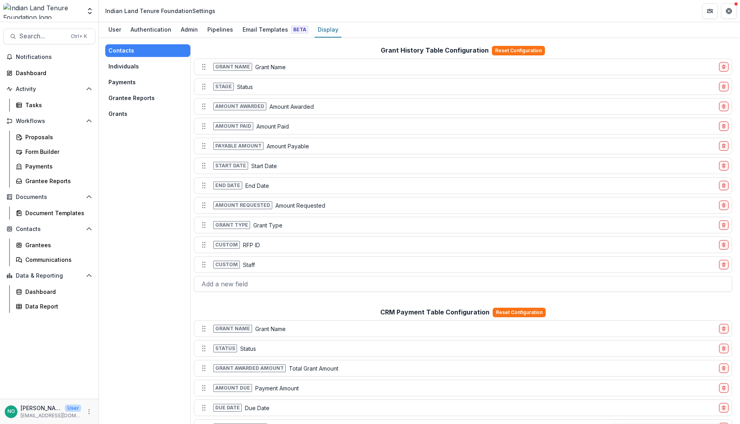
click at [107, 118] on button "Grants" at bounding box center [147, 114] width 85 height 13
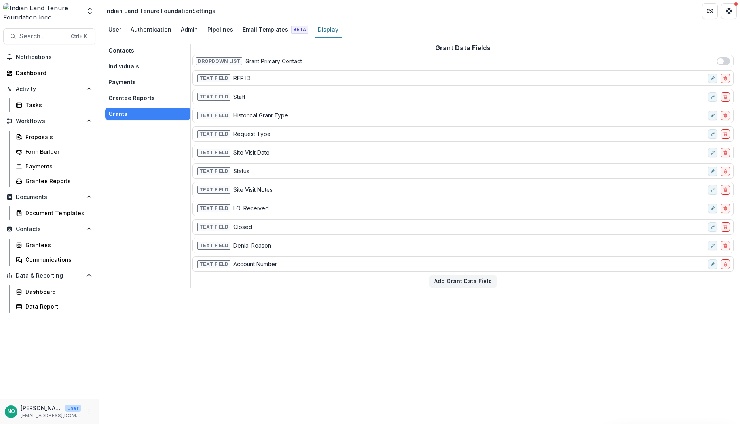
click at [146, 99] on button "Grantee Reports" at bounding box center [147, 98] width 85 height 13
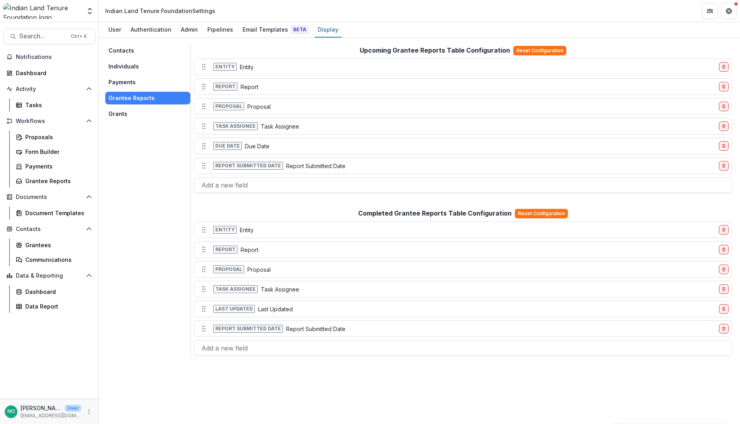
click at [113, 83] on button "Payments" at bounding box center [147, 82] width 85 height 13
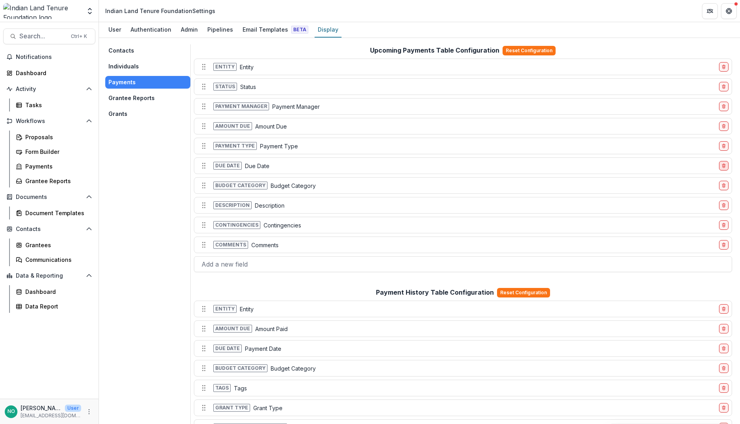
click at [637, 165] on icon "delete-field-row" at bounding box center [723, 165] width 5 height 5
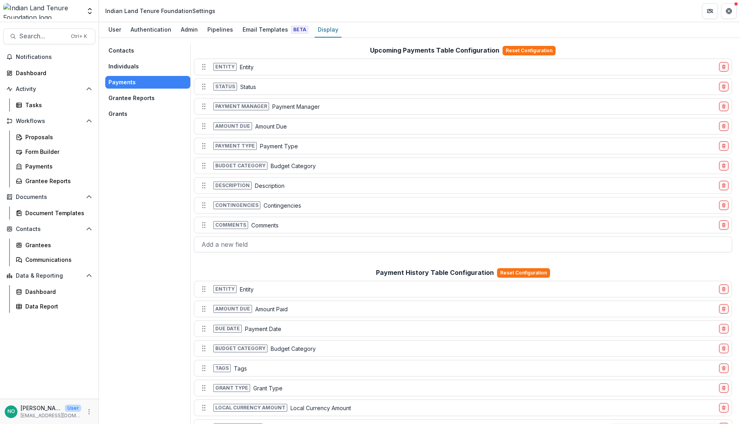
click at [116, 67] on button "Individuals" at bounding box center [147, 66] width 85 height 13
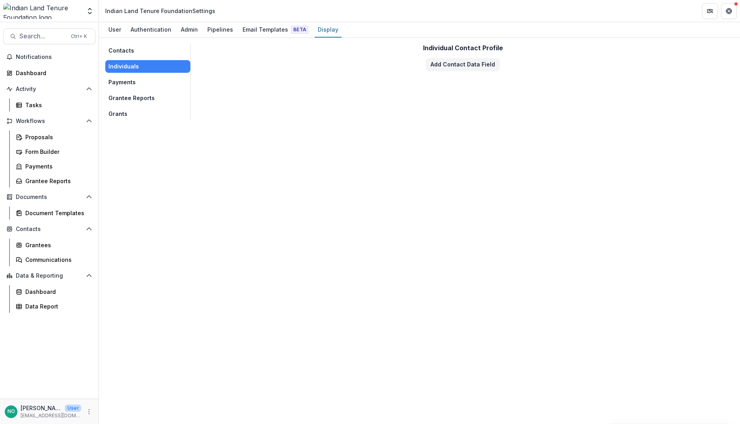
click at [116, 46] on button "Contacts" at bounding box center [147, 50] width 85 height 13
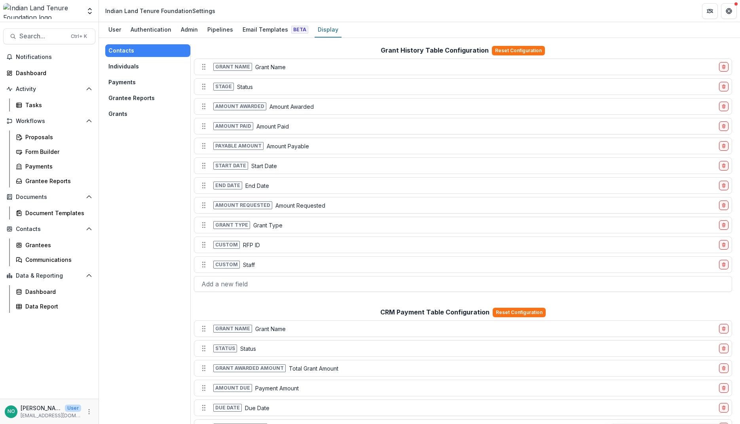
click at [116, 67] on button "Individuals" at bounding box center [147, 66] width 85 height 13
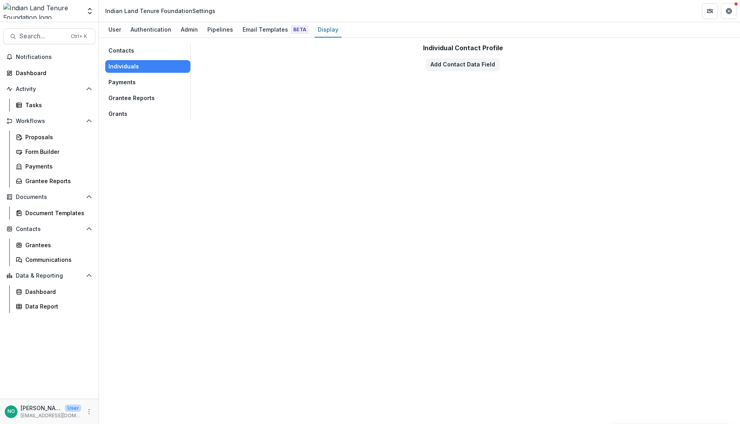
click at [131, 76] on button "Payments" at bounding box center [147, 82] width 85 height 13
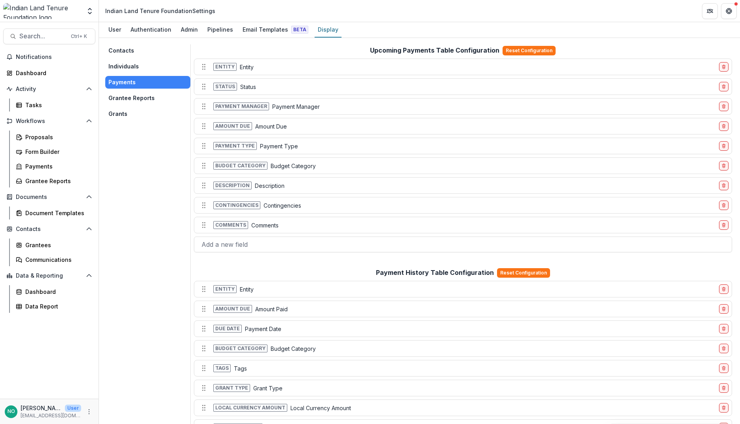
click at [124, 98] on button "Grantee Reports" at bounding box center [147, 98] width 85 height 13
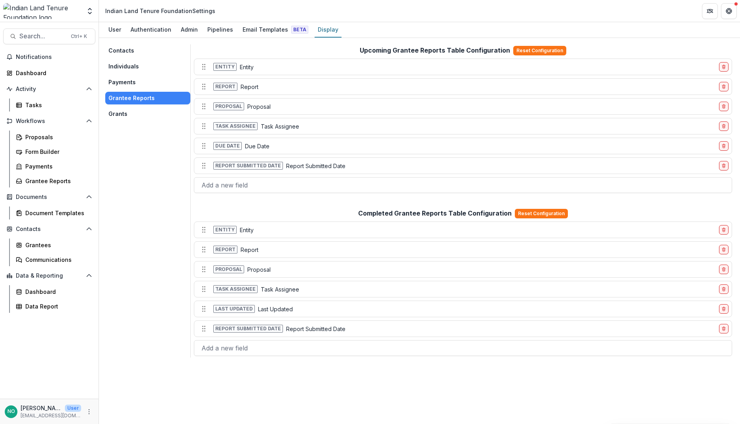
click at [117, 116] on button "Grants" at bounding box center [147, 114] width 85 height 13
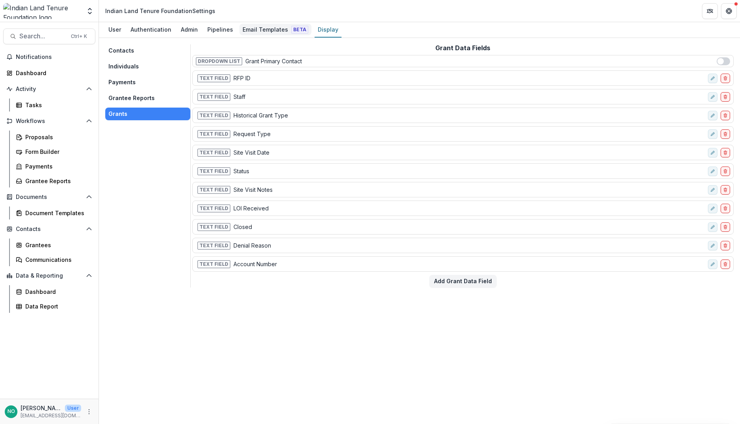
click at [256, 27] on div "Email Templates Beta" at bounding box center [275, 29] width 72 height 11
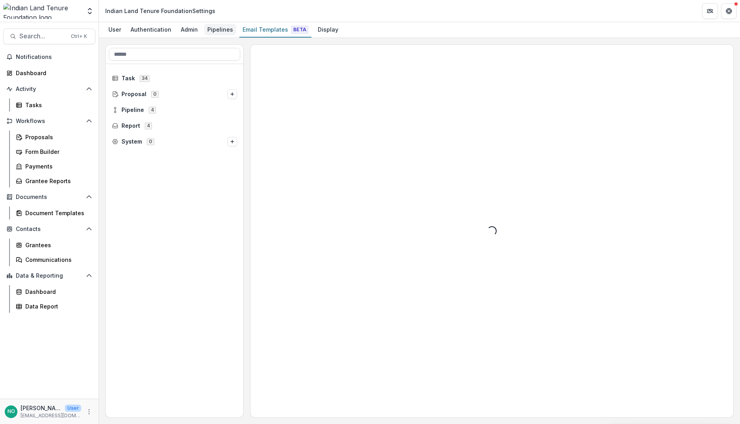
click at [219, 33] on div "Pipelines" at bounding box center [220, 29] width 32 height 11
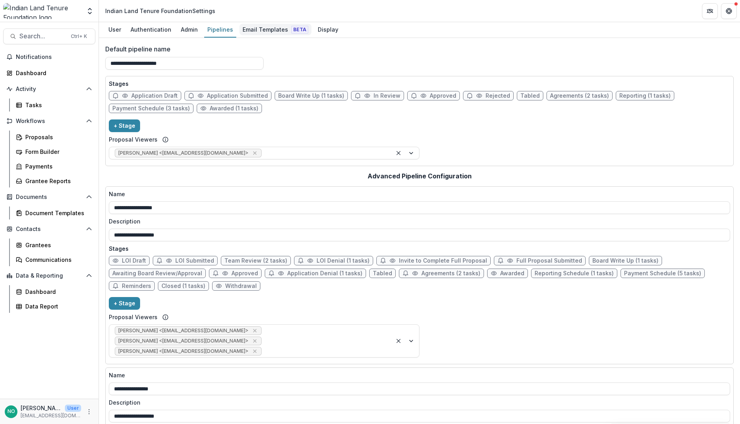
click at [270, 30] on div "Email Templates Beta" at bounding box center [275, 29] width 72 height 11
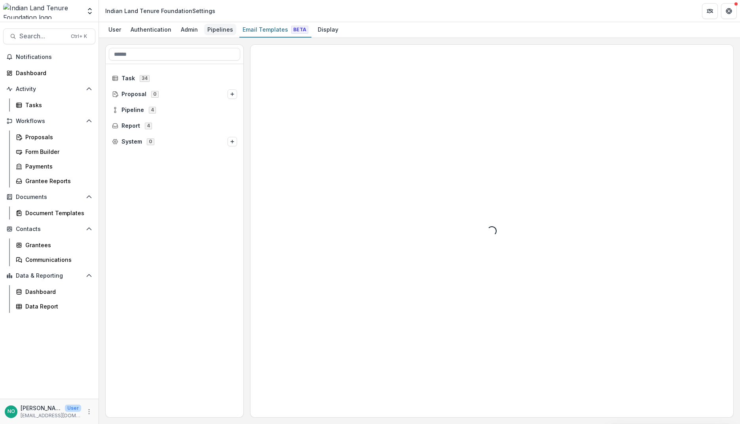
click at [215, 28] on div "Pipelines" at bounding box center [220, 29] width 32 height 11
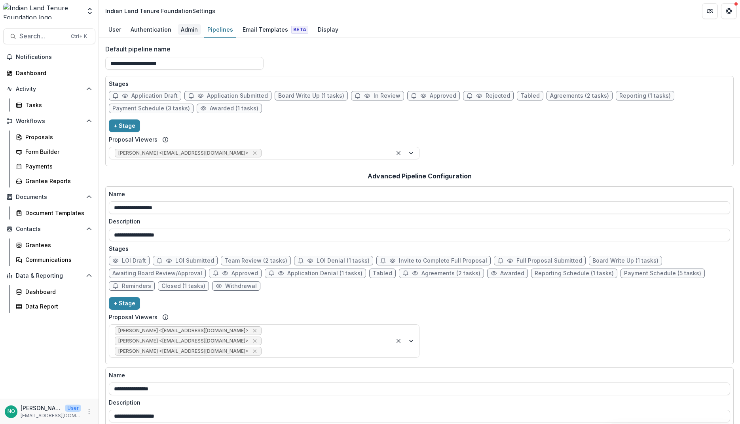
click at [184, 28] on div "Admin" at bounding box center [189, 29] width 23 height 11
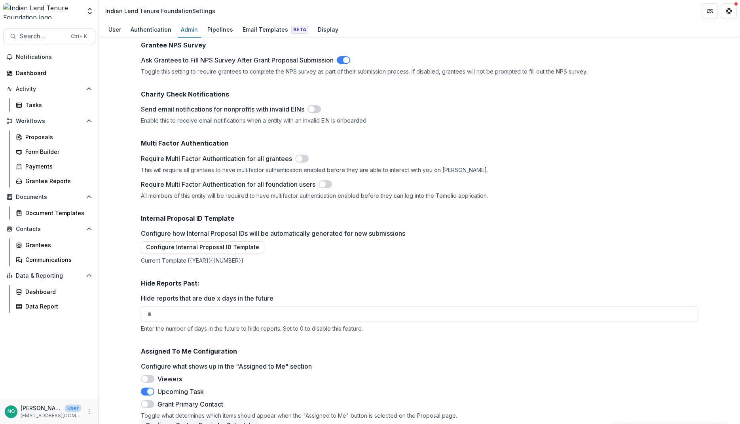
scroll to position [1215, 0]
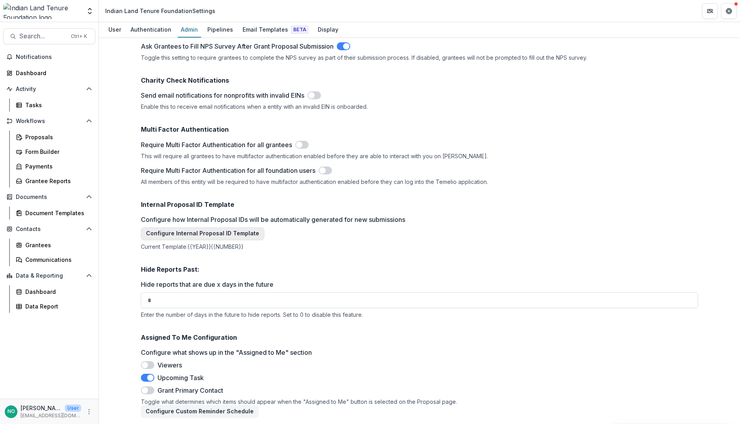
click at [202, 233] on button "Configure Internal Proposal ID Template" at bounding box center [202, 233] width 123 height 13
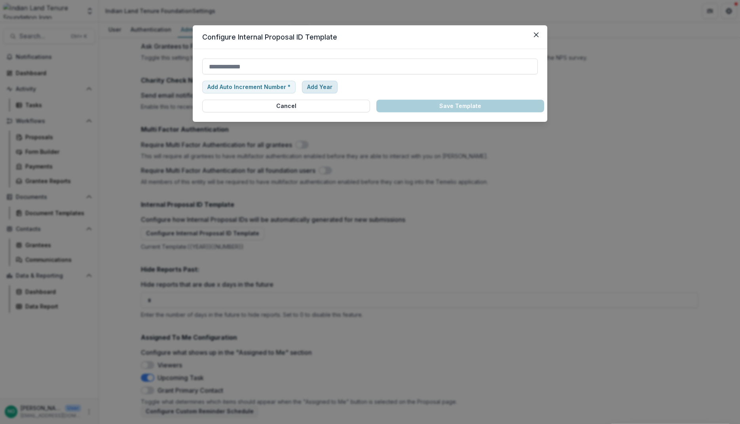
click at [309, 85] on button "Add Year" at bounding box center [320, 87] width 36 height 13
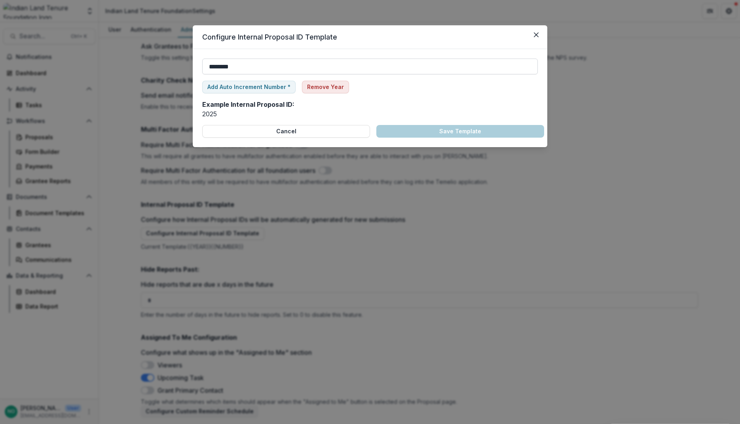
click at [252, 65] on input "********" at bounding box center [369, 67] width 335 height 16
click at [246, 87] on button "Add Auto Increment Number *" at bounding box center [248, 87] width 93 height 13
type input "**********"
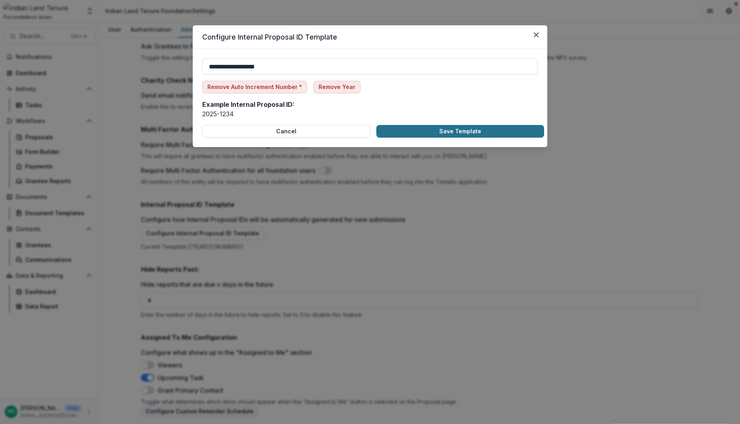
click at [436, 134] on button "Save Template" at bounding box center [460, 131] width 168 height 13
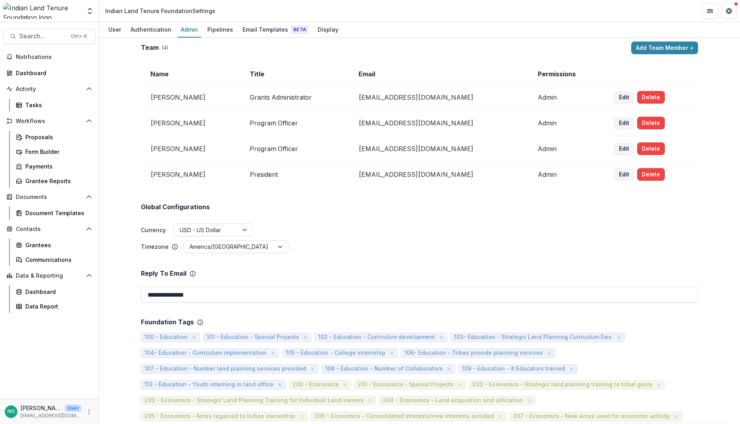
scroll to position [0, 0]
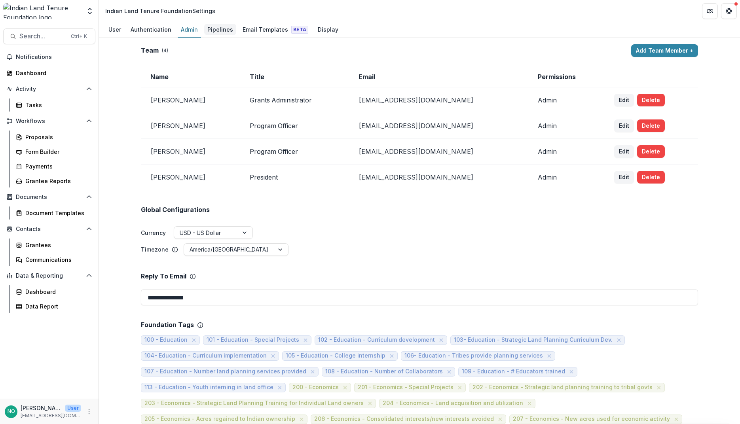
click at [221, 30] on div "Pipelines" at bounding box center [220, 29] width 32 height 11
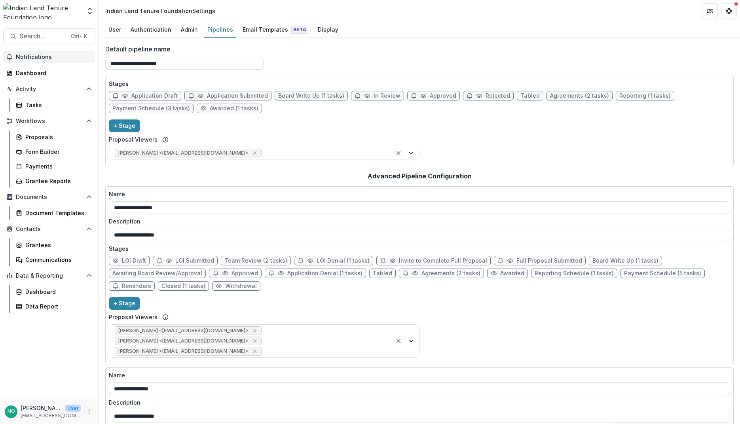
click at [30, 57] on span "Notifications" at bounding box center [54, 57] width 76 height 7
click at [25, 71] on div "Dashboard" at bounding box center [52, 73] width 73 height 8
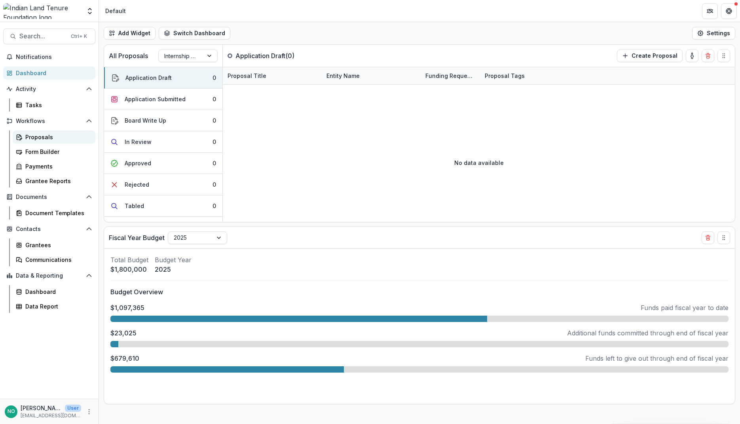
click at [29, 139] on div "Proposals" at bounding box center [57, 137] width 64 height 8
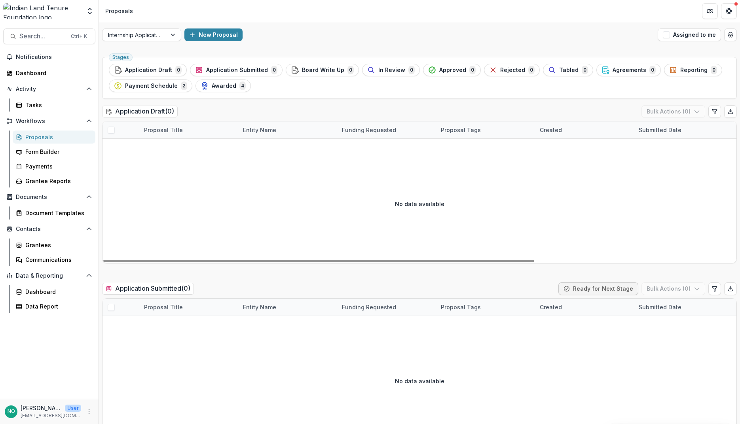
click at [212, 77] on ul "Stages Application Draft 0 Application Submitted 0 Board Write Up 0 In Review 0…" at bounding box center [419, 78] width 621 height 28
click at [212, 85] on span "Awarded" at bounding box center [224, 86] width 25 height 7
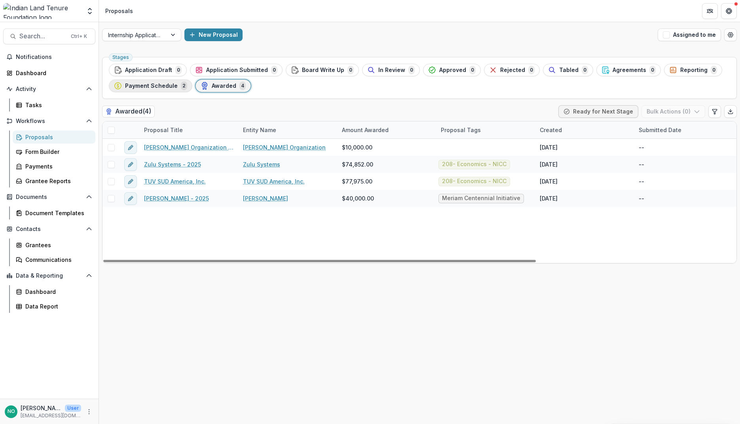
click at [165, 86] on span "Payment Schedule" at bounding box center [151, 86] width 53 height 7
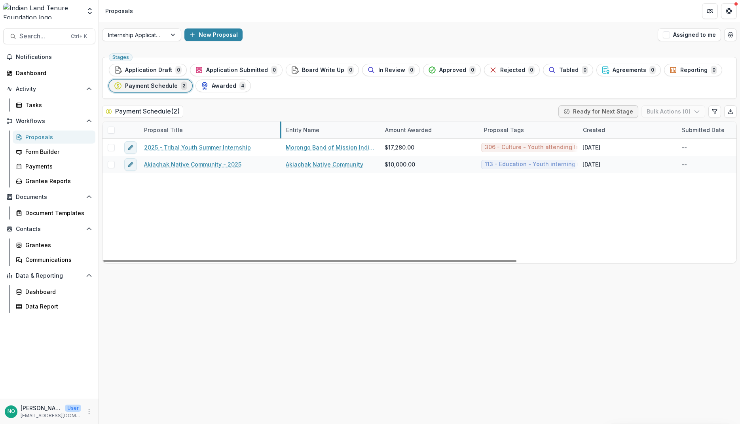
drag, startPoint x: 237, startPoint y: 128, endPoint x: 280, endPoint y: 130, distance: 43.2
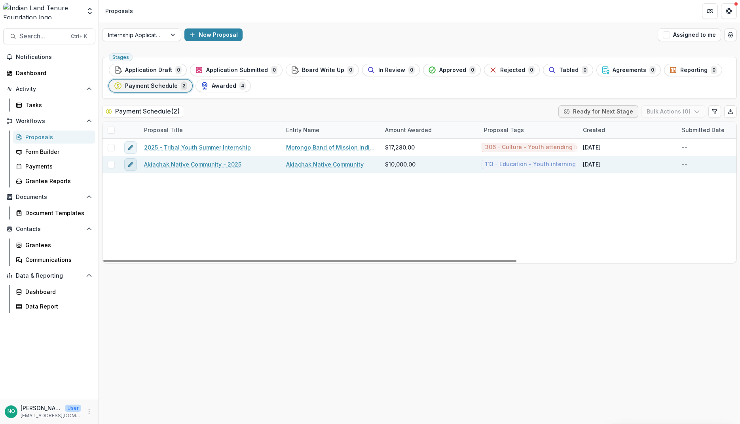
click at [129, 167] on icon "edit" at bounding box center [130, 165] width 4 height 4
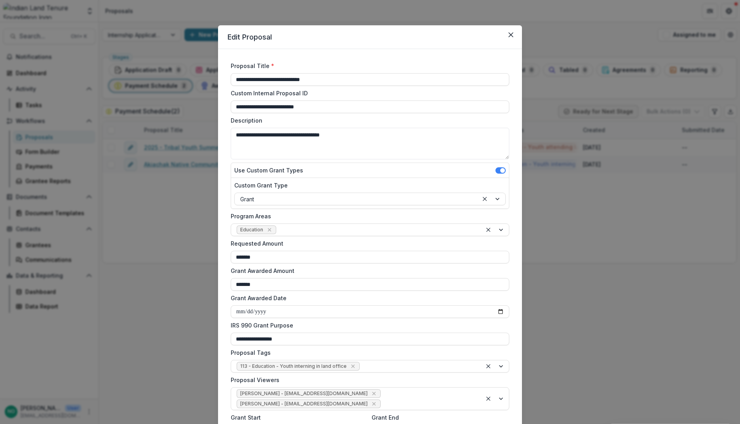
drag, startPoint x: 332, startPoint y: 78, endPoint x: -6, endPoint y: 66, distance: 338.4
click at [0, 66] on html "Skip to content Aggregate Analysis Foundations Indian Land Tenure Foundation Wo…" at bounding box center [370, 212] width 740 height 424
type input "**********"
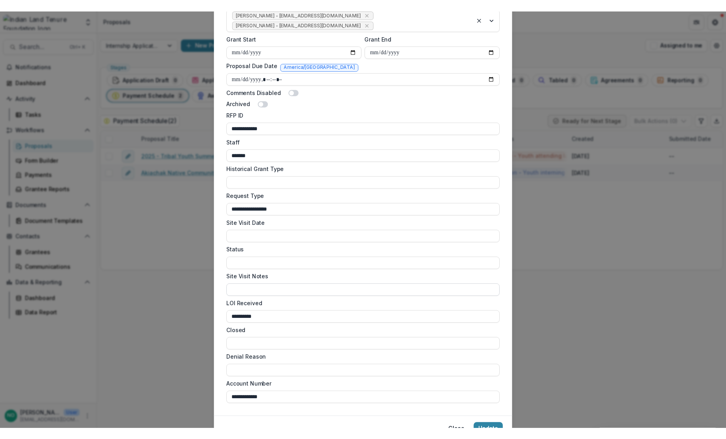
scroll to position [417, 0]
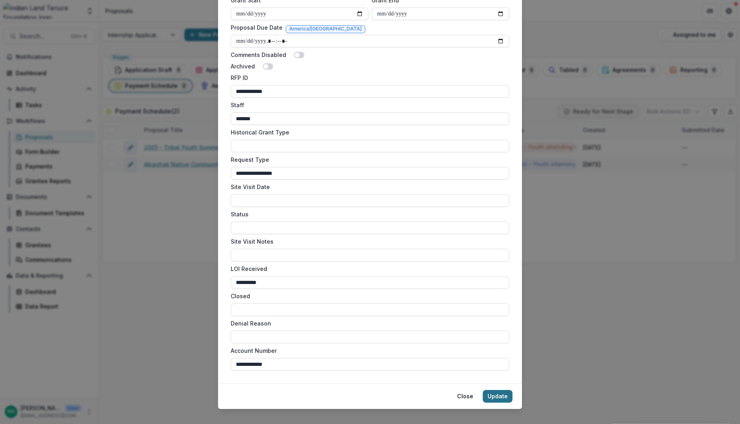
click at [497, 390] on button "Update" at bounding box center [498, 396] width 30 height 13
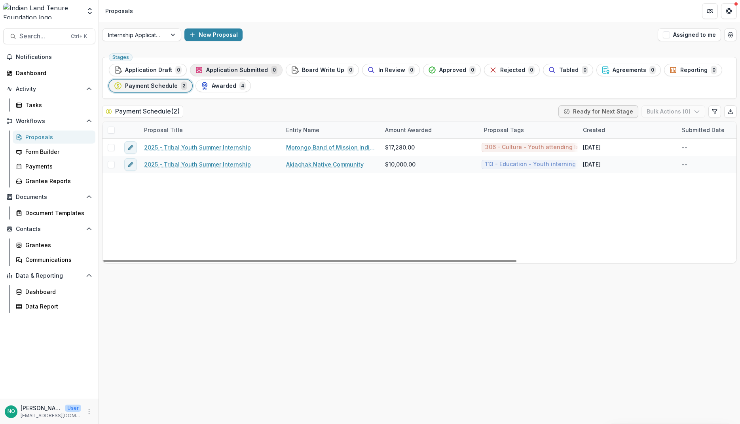
click at [223, 74] on div "Application Submitted 0" at bounding box center [236, 70] width 82 height 9
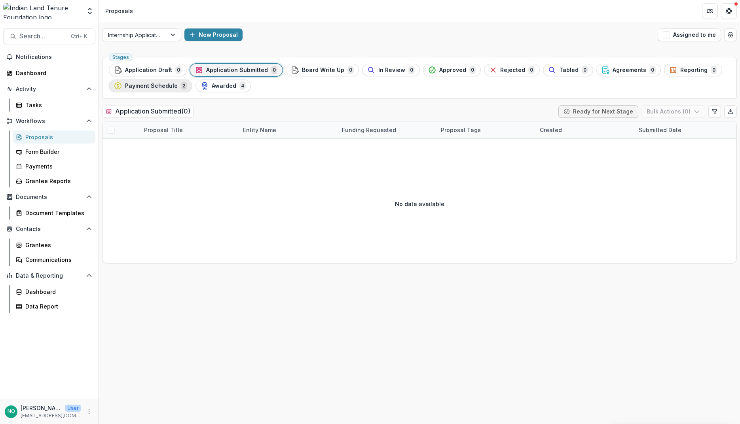
click at [134, 85] on span "Payment Schedule" at bounding box center [151, 86] width 53 height 7
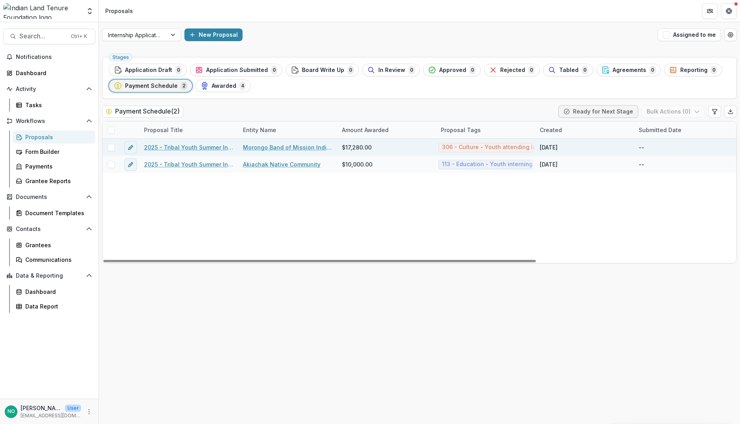
click at [172, 146] on link "2025 - Tribal Youth Summer Internship" at bounding box center [188, 147] width 89 height 8
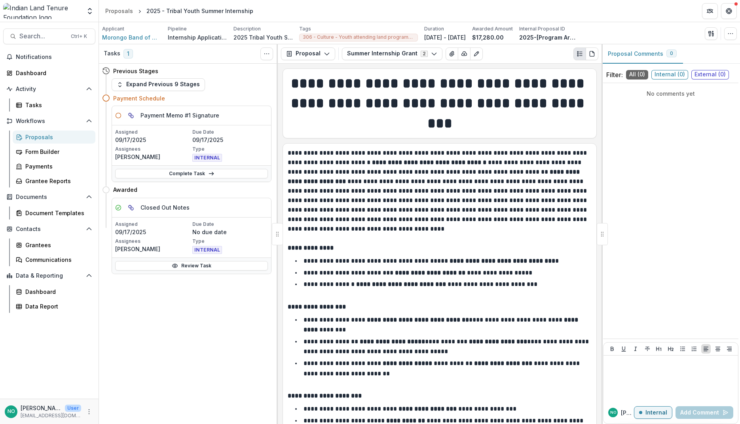
click at [126, 52] on span "1" at bounding box center [127, 53] width 9 height 9
click at [111, 53] on h3 "Tasks" at bounding box center [112, 53] width 17 height 7
click at [270, 55] on button "Toggle View Cancelled Tasks" at bounding box center [266, 53] width 13 height 13
click at [106, 56] on h3 "Tasks" at bounding box center [112, 53] width 17 height 7
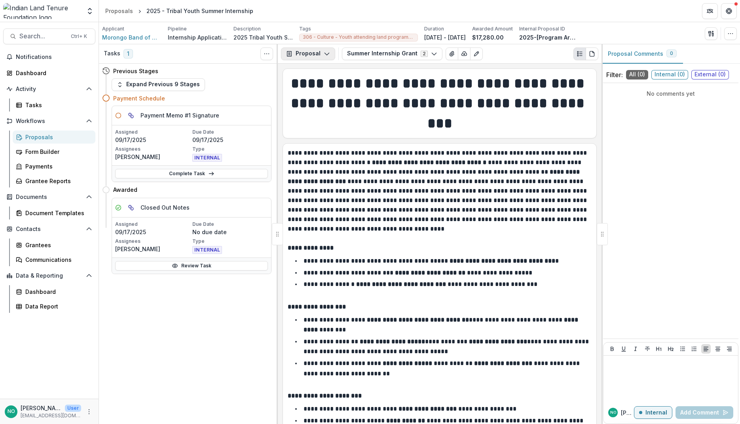
click at [288, 53] on icon "button" at bounding box center [289, 54] width 6 height 6
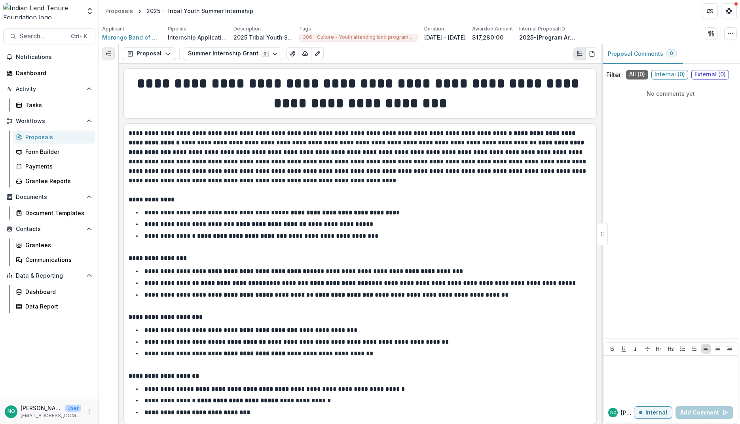
click at [108, 54] on icon "Expand left" at bounding box center [108, 54] width 6 height 6
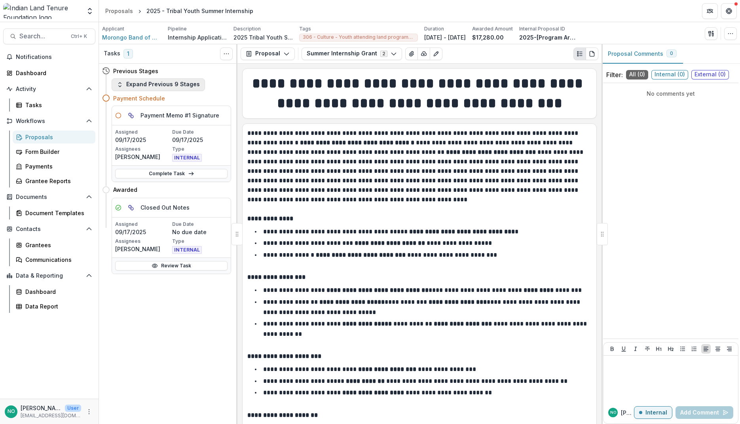
click at [161, 85] on button "Expand Previous 9 Stages" at bounding box center [158, 84] width 93 height 13
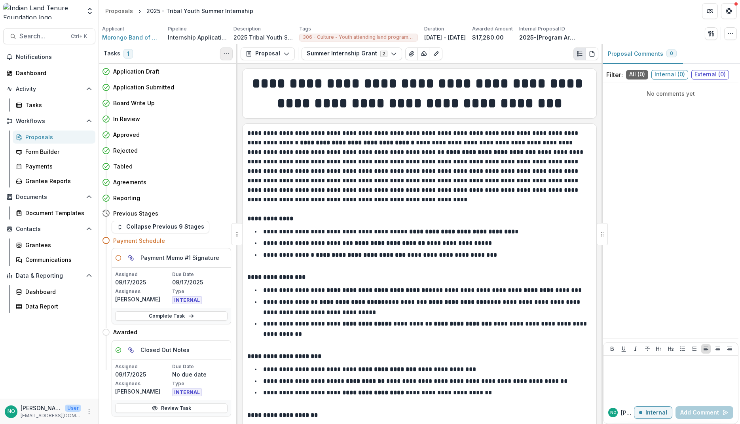
click at [226, 55] on icon "Toggle View Cancelled Tasks" at bounding box center [226, 54] width 6 height 6
click at [145, 226] on button "Collapse Previous 9 Stages" at bounding box center [161, 227] width 98 height 13
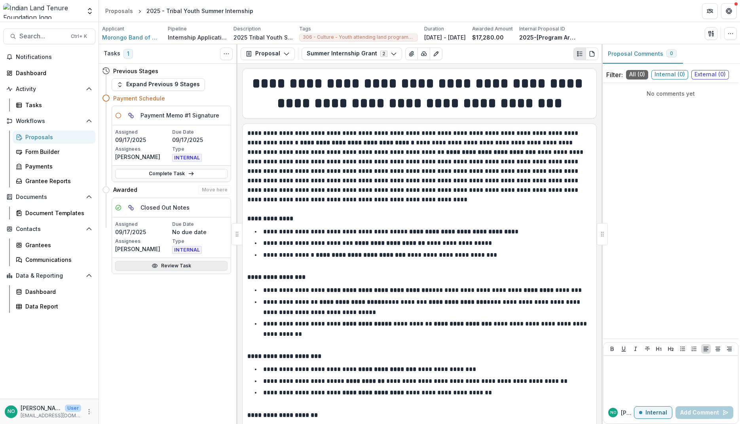
click at [167, 266] on link "Review Task" at bounding box center [171, 265] width 112 height 9
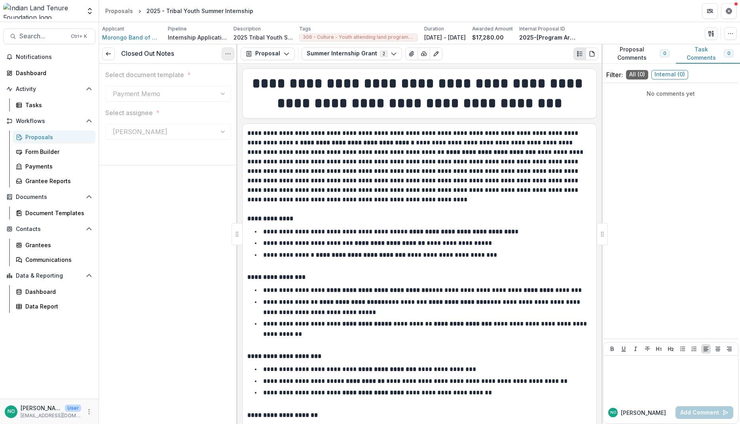
click at [227, 51] on icon "Options" at bounding box center [228, 54] width 6 height 6
click at [176, 73] on link "View task" at bounding box center [190, 71] width 85 height 13
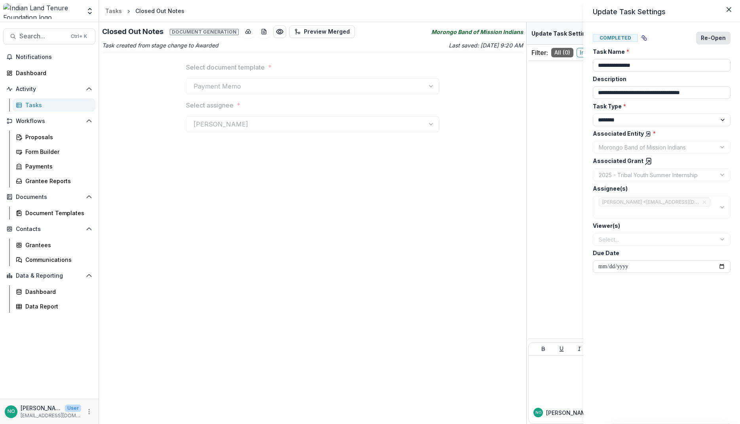
click at [637, 36] on button "Re-Open" at bounding box center [713, 38] width 34 height 13
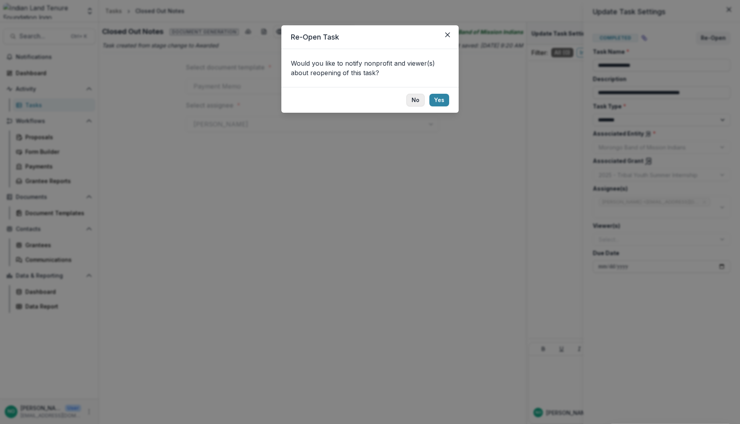
click at [413, 101] on button "No" at bounding box center [415, 100] width 18 height 13
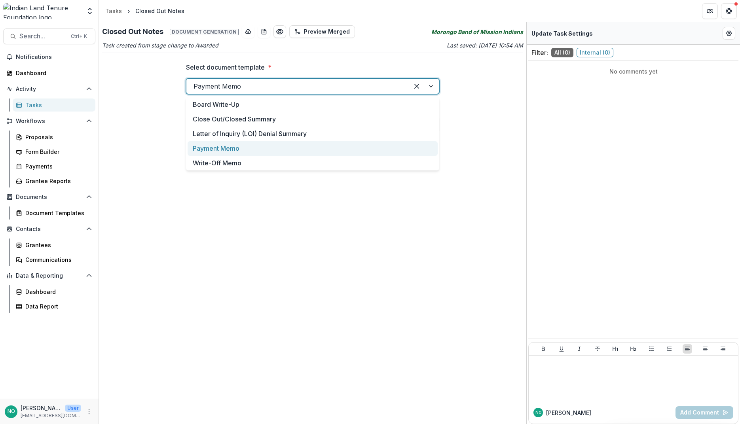
click at [259, 88] on div at bounding box center [297, 86] width 208 height 11
click at [235, 151] on div "Payment Memo" at bounding box center [312, 148] width 250 height 15
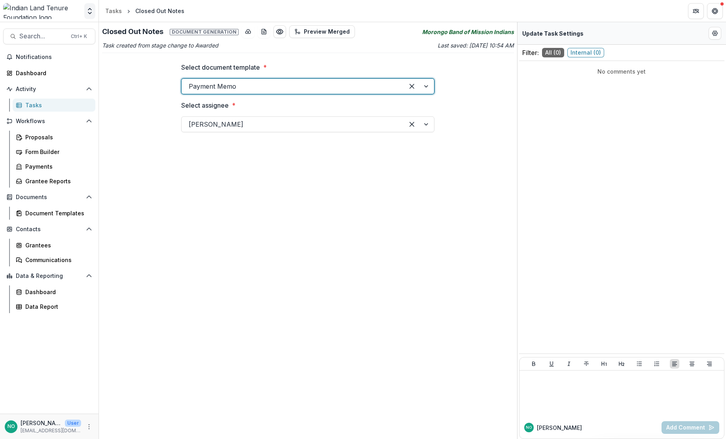
click at [91, 11] on icon "Open entity switcher" at bounding box center [90, 11] width 8 height 8
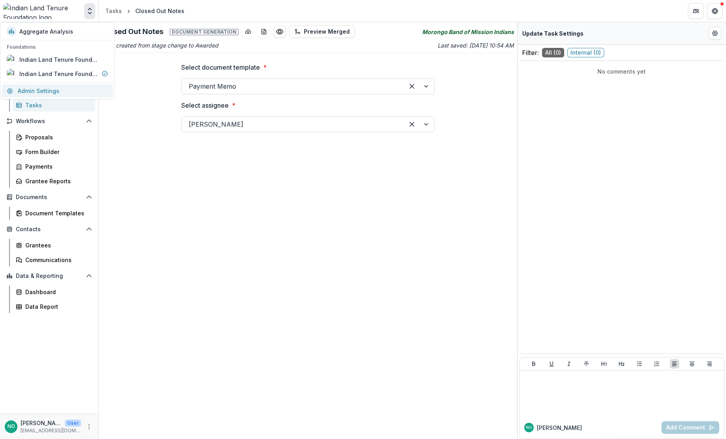
click at [43, 94] on link "Admin Settings" at bounding box center [57, 90] width 111 height 13
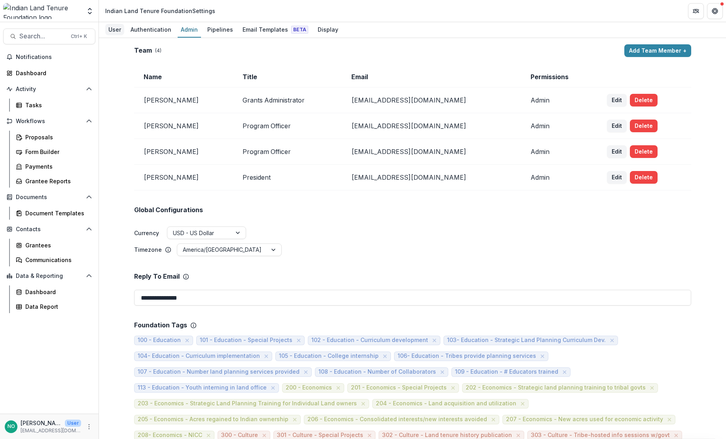
click at [111, 32] on div "User" at bounding box center [114, 29] width 19 height 11
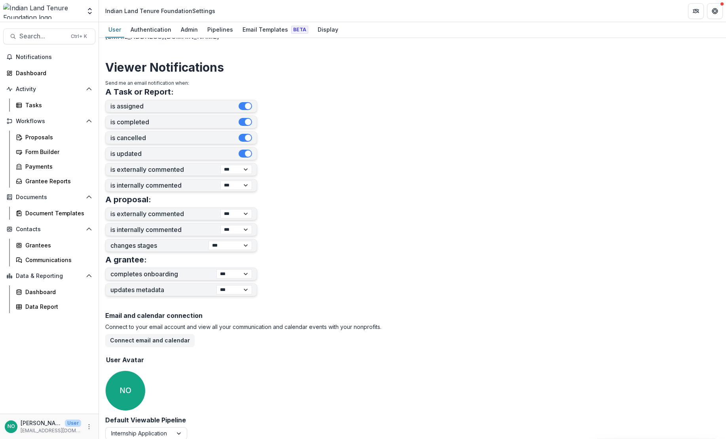
scroll to position [163, 0]
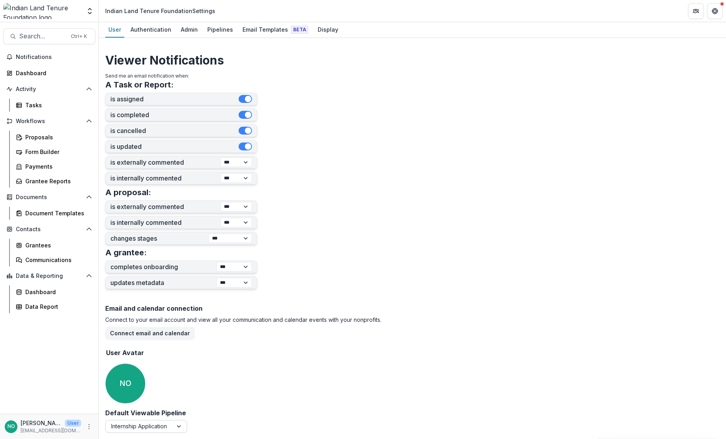
click at [172, 396] on div "Internship Application" at bounding box center [139, 425] width 67 height 11
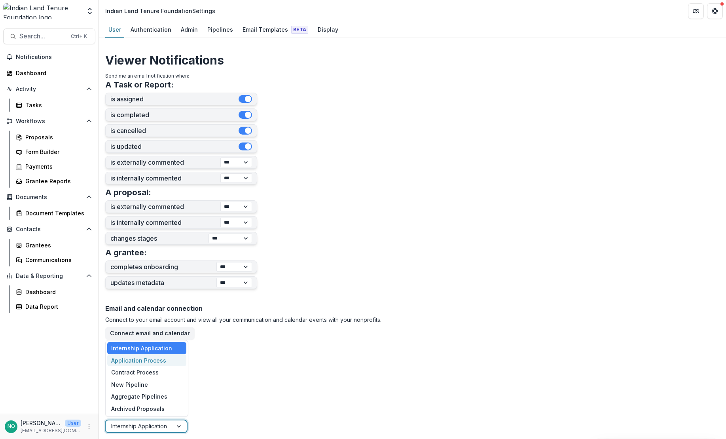
click at [158, 357] on div "Application Process" at bounding box center [146, 360] width 79 height 12
click at [171, 396] on div at bounding box center [177, 426] width 14 height 12
click at [158, 371] on div "Contract Process" at bounding box center [144, 372] width 75 height 12
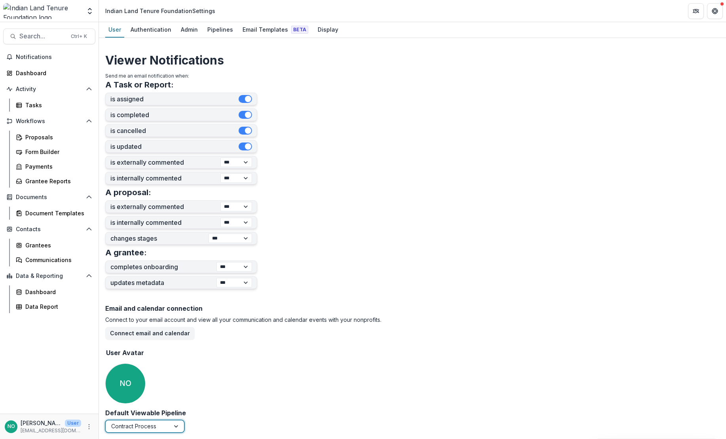
scroll to position [0, 0]
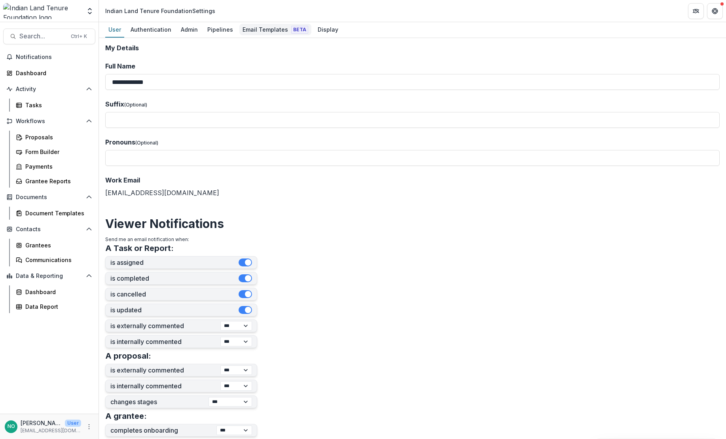
click at [256, 33] on div "Email Templates Beta" at bounding box center [275, 29] width 72 height 11
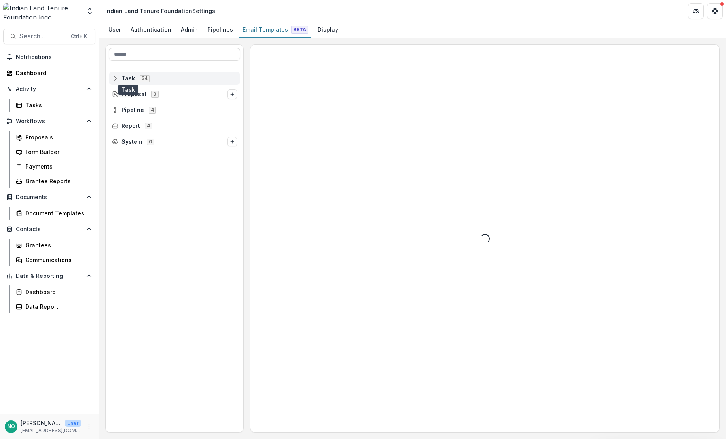
click at [122, 80] on span "Task" at bounding box center [127, 78] width 13 height 7
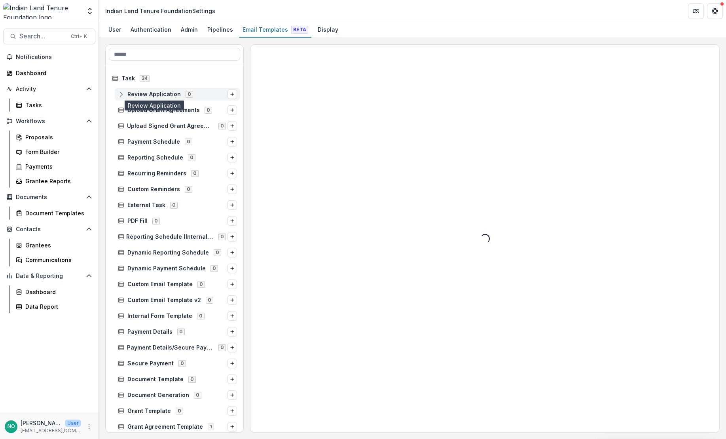
click at [159, 92] on span "Review Application" at bounding box center [153, 94] width 53 height 7
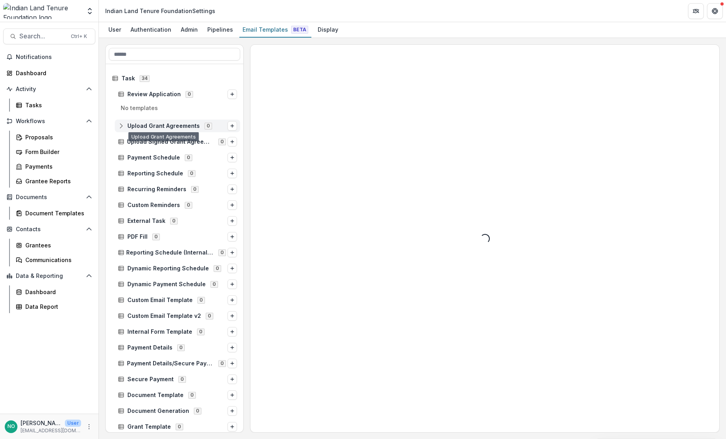
click at [144, 129] on div "Upload Grant Agreements 0" at bounding box center [177, 125] width 125 height 13
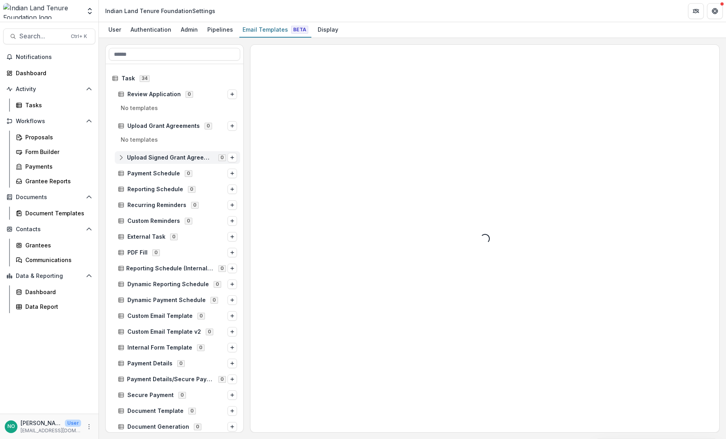
click at [146, 160] on span "Upload Signed Grant Agreements" at bounding box center [170, 157] width 87 height 7
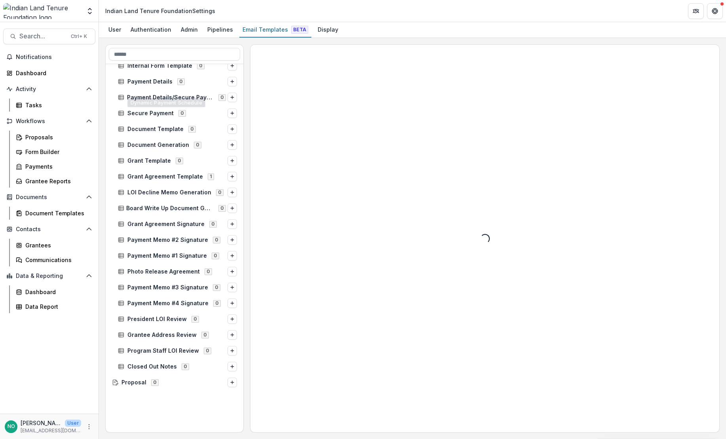
scroll to position [303, 0]
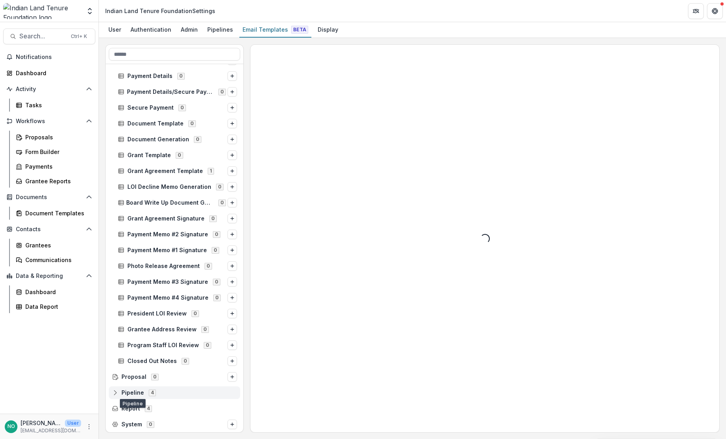
click at [138, 391] on span "Pipeline" at bounding box center [132, 392] width 23 height 7
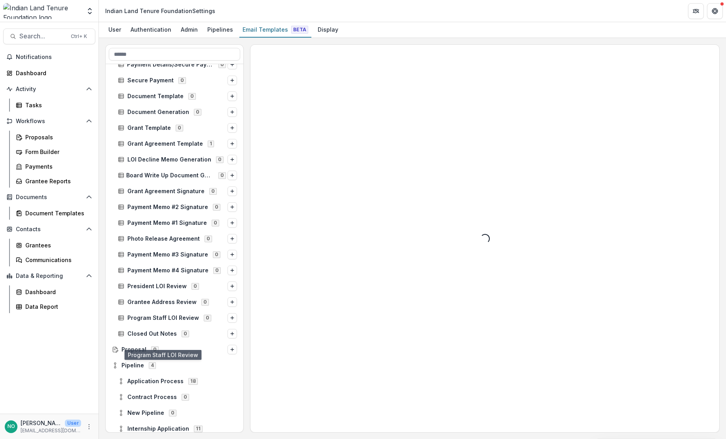
scroll to position [366, 0]
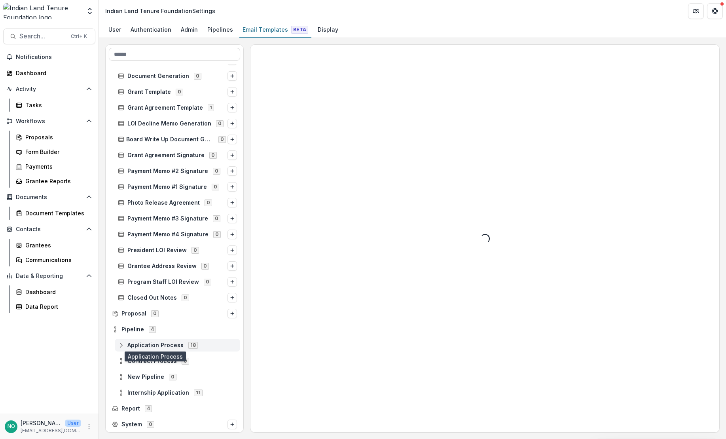
click at [160, 345] on span "Application Process" at bounding box center [155, 345] width 56 height 7
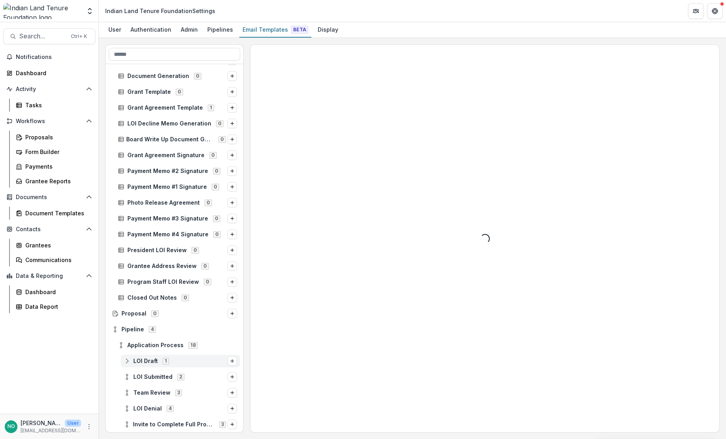
click at [144, 364] on span "LOI Draft" at bounding box center [145, 361] width 25 height 7
click at [156, 368] on div "LOI Draft 1" at bounding box center [175, 361] width 138 height 16
click at [151, 377] on span "Viewer Stage Change Message" at bounding box center [188, 376] width 98 height 7
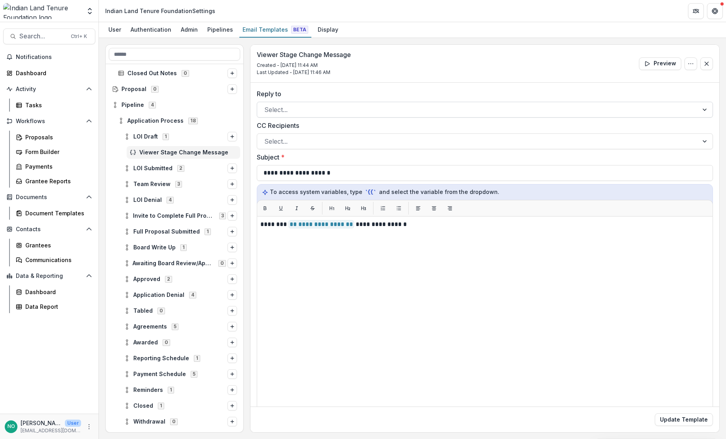
click at [293, 108] on div at bounding box center [477, 109] width 427 height 11
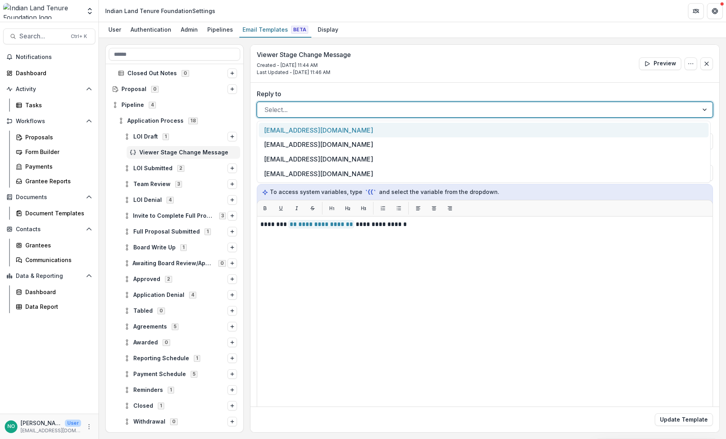
click at [292, 108] on div at bounding box center [477, 109] width 427 height 11
click at [292, 111] on div at bounding box center [477, 109] width 427 height 11
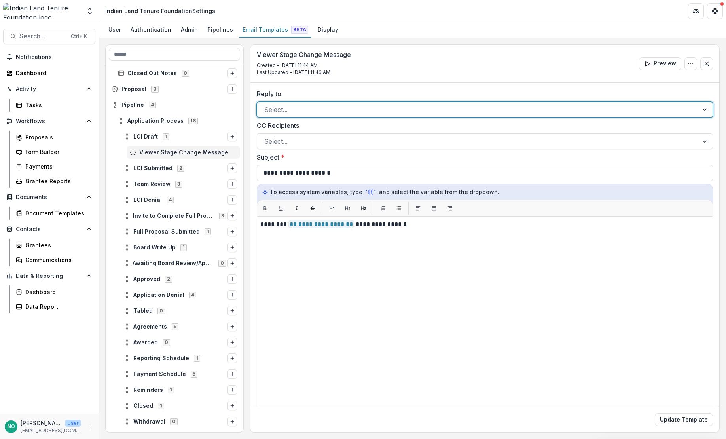
click at [292, 111] on div at bounding box center [477, 109] width 427 height 11
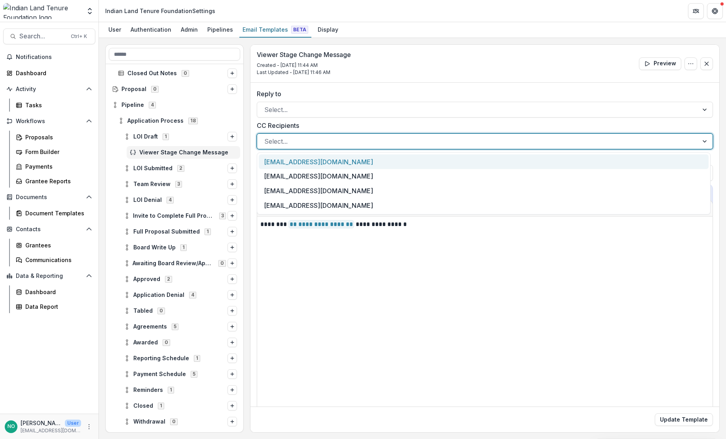
click at [283, 143] on div at bounding box center [477, 141] width 427 height 11
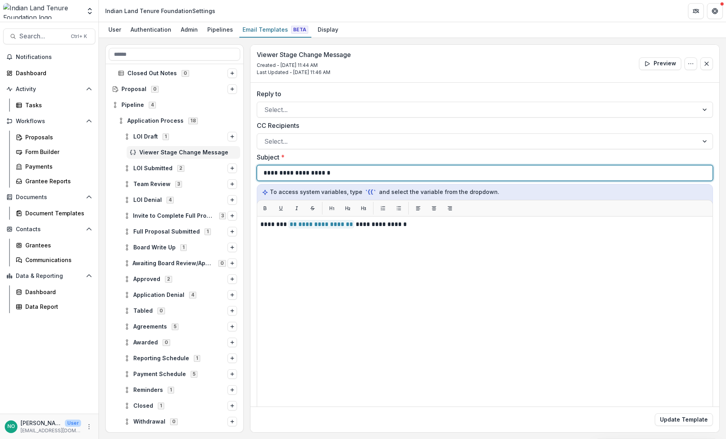
click at [272, 178] on div "**********" at bounding box center [484, 172] width 443 height 15
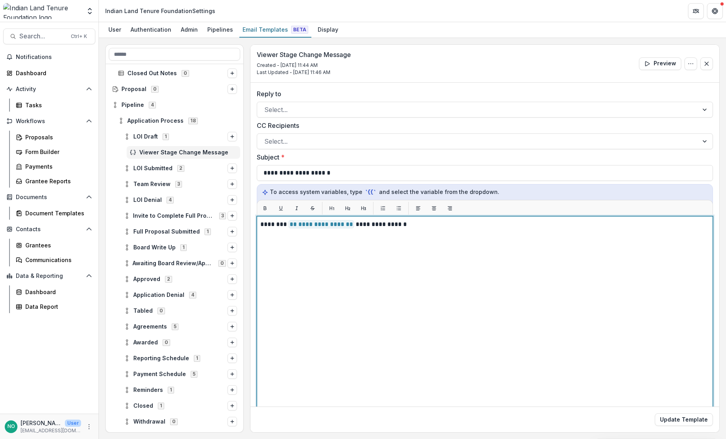
click at [297, 276] on div "**********" at bounding box center [484, 315] width 449 height 191
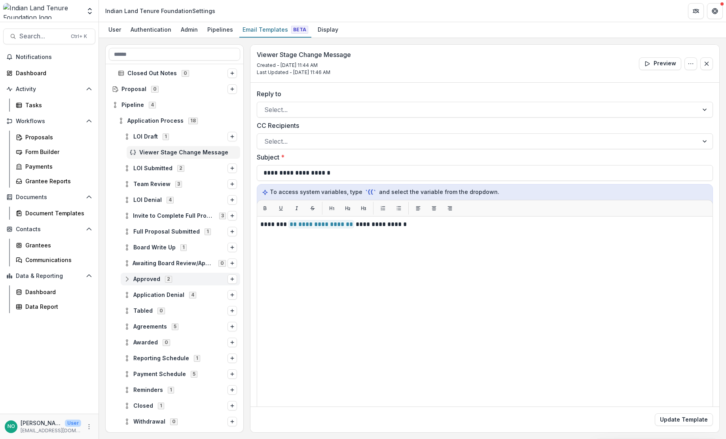
click at [145, 280] on span "Approved" at bounding box center [146, 279] width 27 height 7
click at [144, 293] on span "Caitlin Approval Template" at bounding box center [188, 295] width 98 height 7
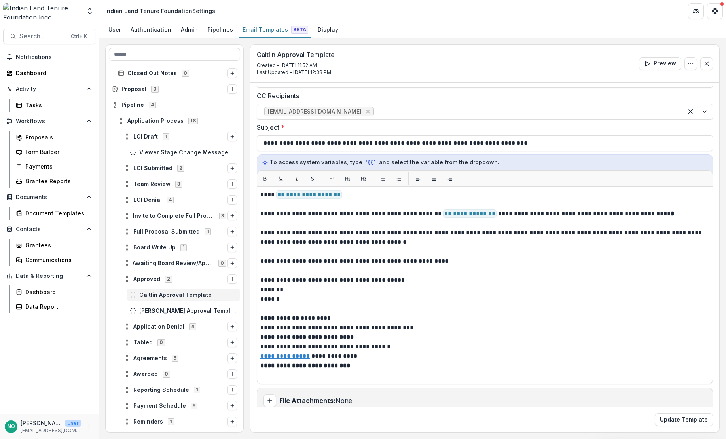
scroll to position [43, 0]
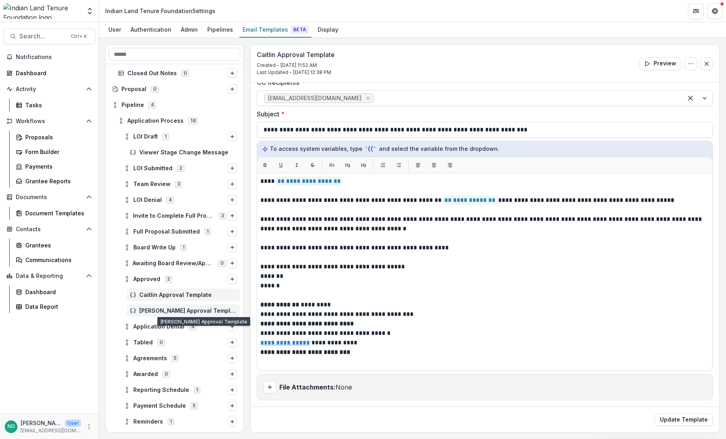
click at [158, 305] on div "[PERSON_NAME] Approval Template" at bounding box center [184, 310] width 114 height 13
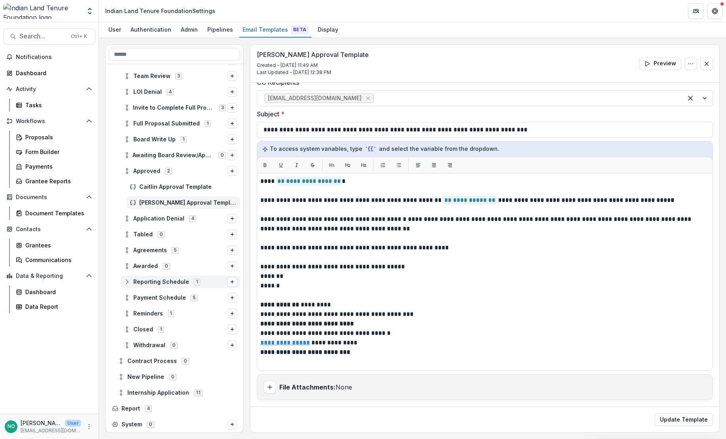
click at [170, 282] on span "Reporting Schedule" at bounding box center [161, 281] width 56 height 7
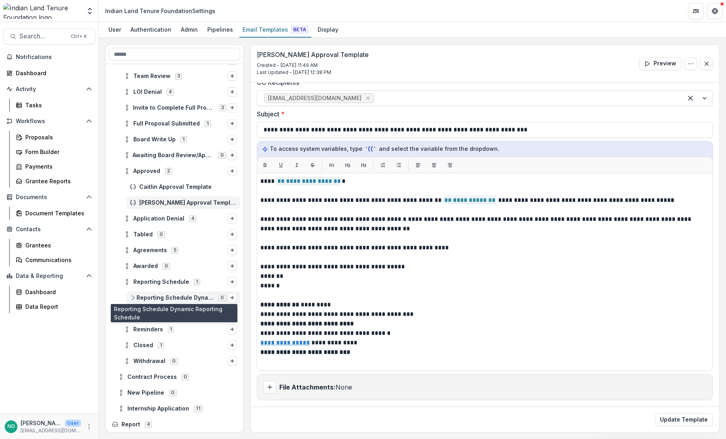
click at [153, 298] on span "Reporting Schedule Dynamic Reporting Schedule" at bounding box center [174, 297] width 77 height 7
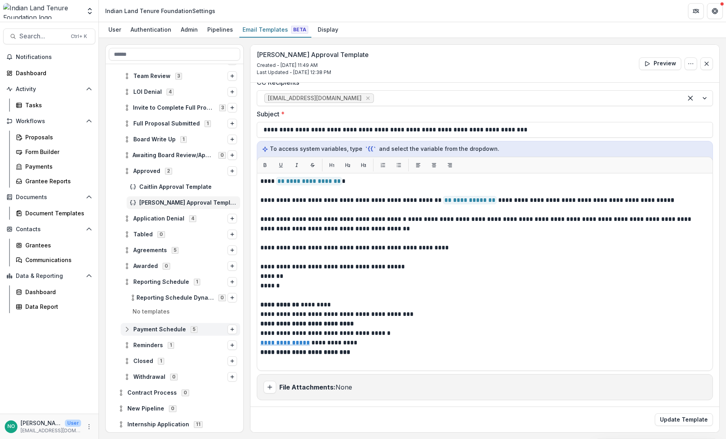
click at [150, 326] on span "Payment Schedule" at bounding box center [159, 329] width 53 height 7
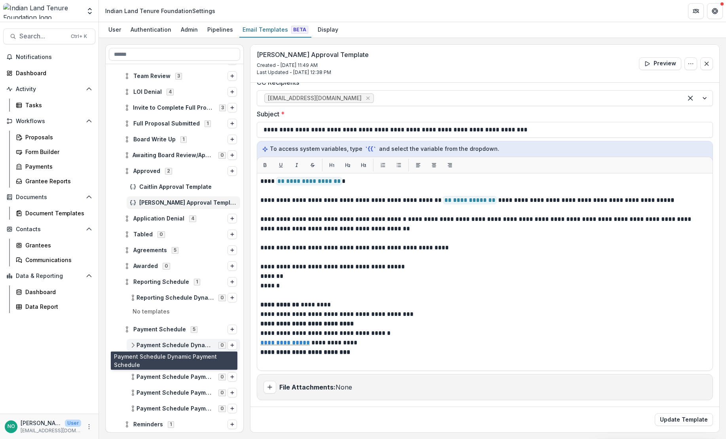
click at [145, 345] on span "Payment Schedule Dynamic Payment Schedule" at bounding box center [174, 345] width 77 height 7
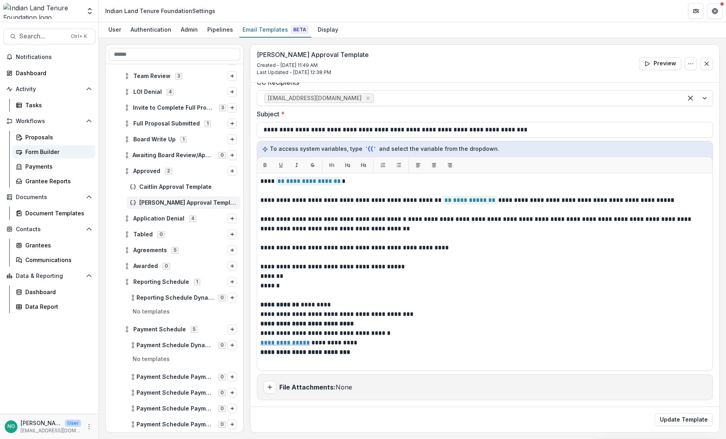
click at [45, 150] on div "Form Builder" at bounding box center [57, 152] width 64 height 8
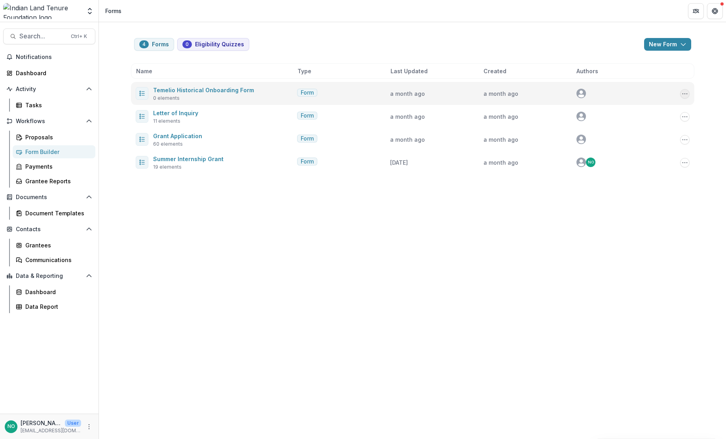
click at [637, 98] on button "Options" at bounding box center [684, 93] width 9 height 9
click at [192, 90] on link "Temelio Historical Onboarding Form" at bounding box center [203, 90] width 101 height 7
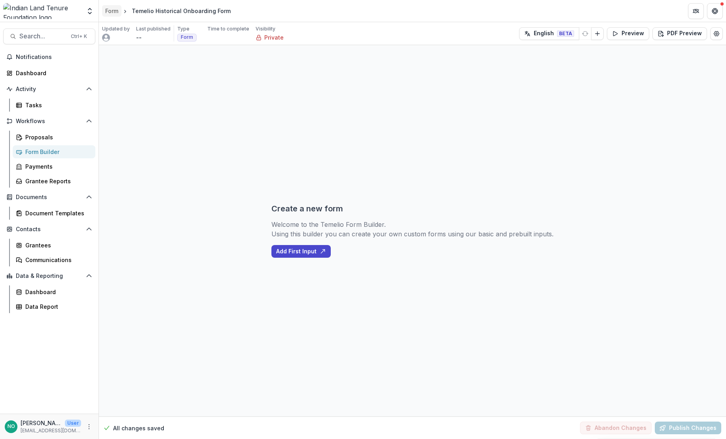
click at [111, 12] on div "Form" at bounding box center [111, 11] width 13 height 8
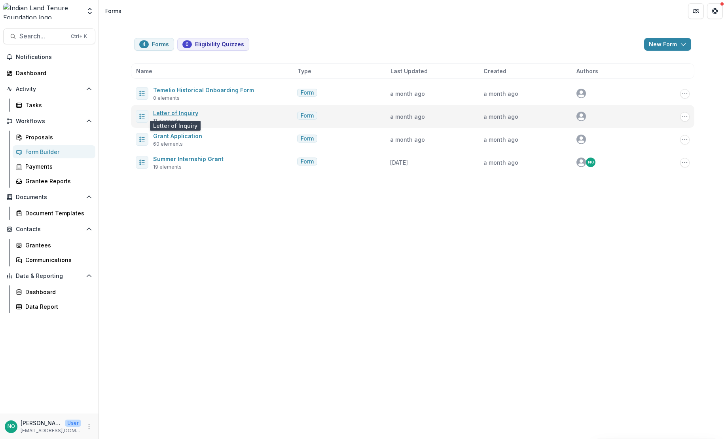
click at [165, 110] on link "Letter of Inquiry" at bounding box center [175, 113] width 45 height 7
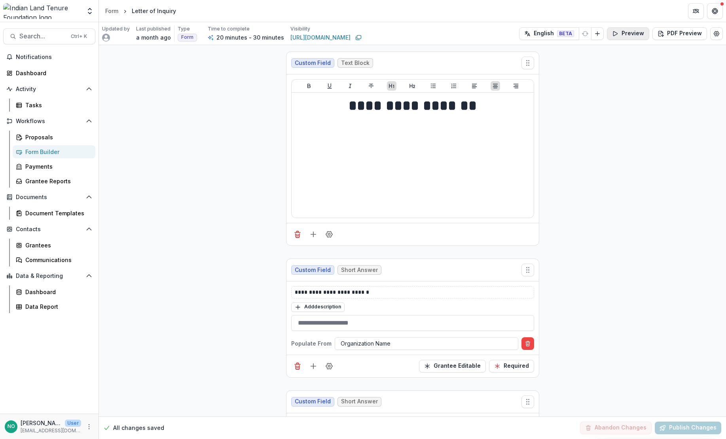
click at [622, 37] on button "Preview" at bounding box center [628, 33] width 42 height 13
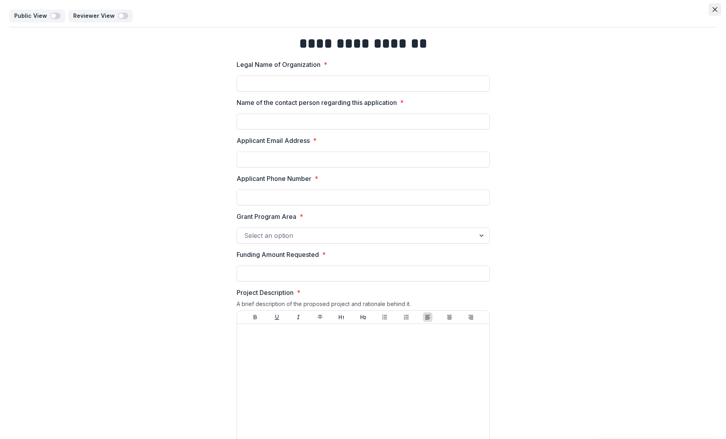
click at [637, 11] on icon "Close" at bounding box center [714, 9] width 5 height 5
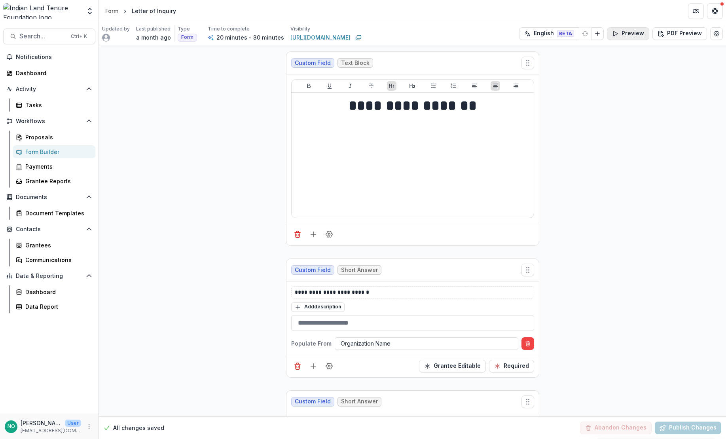
click at [632, 36] on button "Preview" at bounding box center [628, 33] width 42 height 13
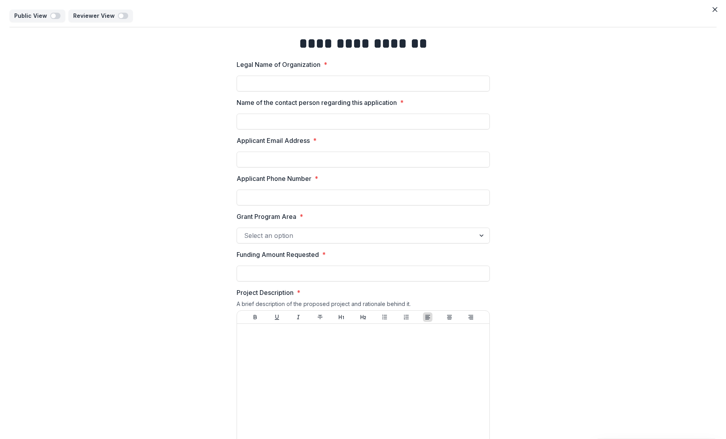
click at [481, 234] on div at bounding box center [482, 235] width 14 height 15
click at [603, 229] on div "**********" at bounding box center [362, 441] width 707 height 829
click at [637, 9] on icon "Close" at bounding box center [714, 9] width 5 height 5
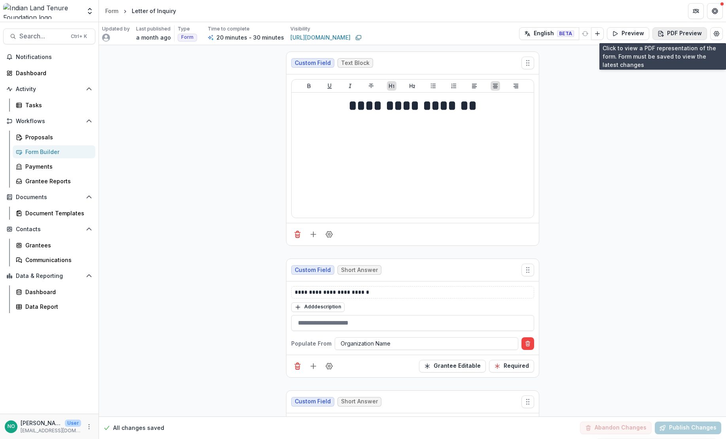
click at [637, 33] on button "PDF Preview" at bounding box center [679, 33] width 55 height 13
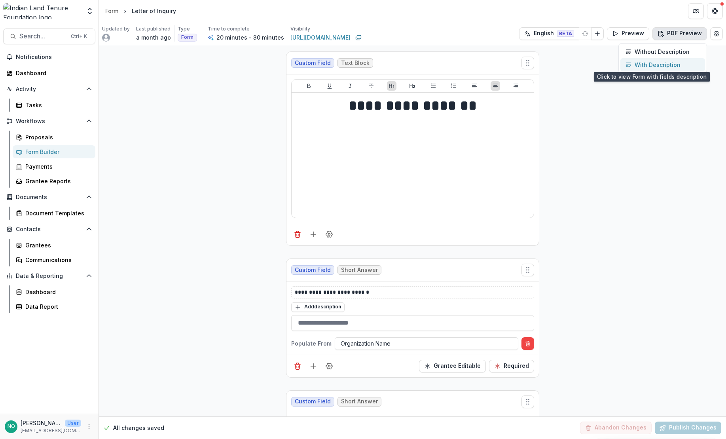
drag, startPoint x: 651, startPoint y: 51, endPoint x: 647, endPoint y: 64, distance: 13.3
click at [637, 64] on div "Without Description With Description" at bounding box center [662, 58] width 89 height 30
click at [637, 64] on p "With Description" at bounding box center [657, 65] width 46 height 8
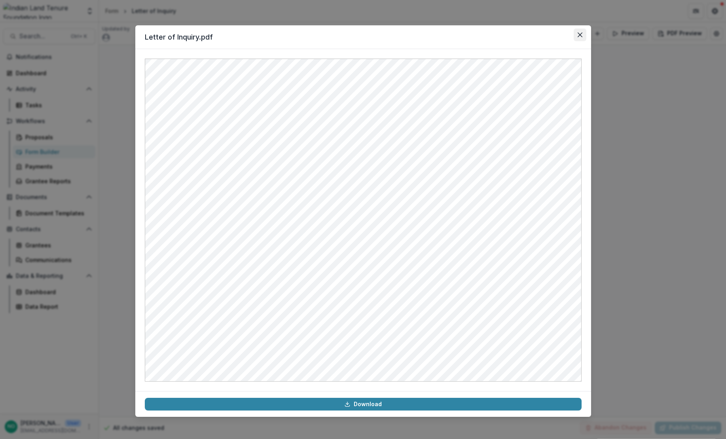
click at [579, 38] on button "Close" at bounding box center [580, 34] width 13 height 13
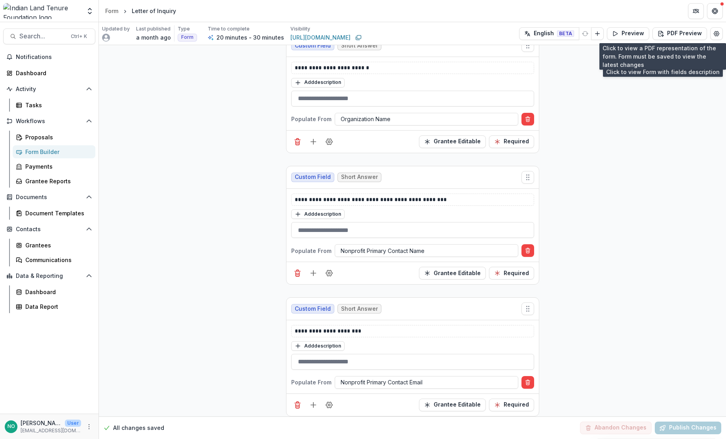
scroll to position [448, 0]
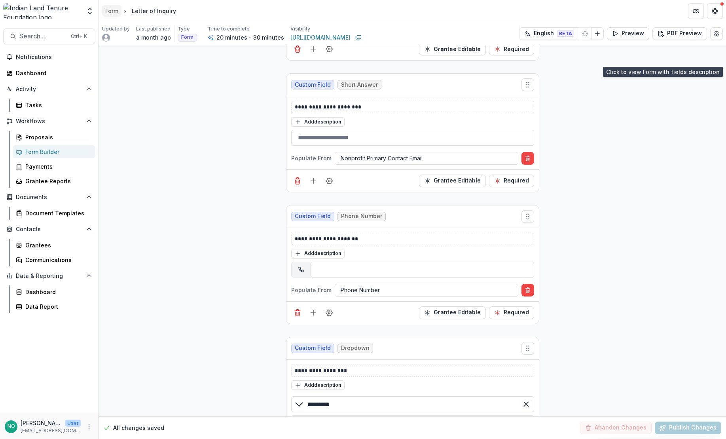
click at [103, 6] on link "Form" at bounding box center [111, 10] width 19 height 11
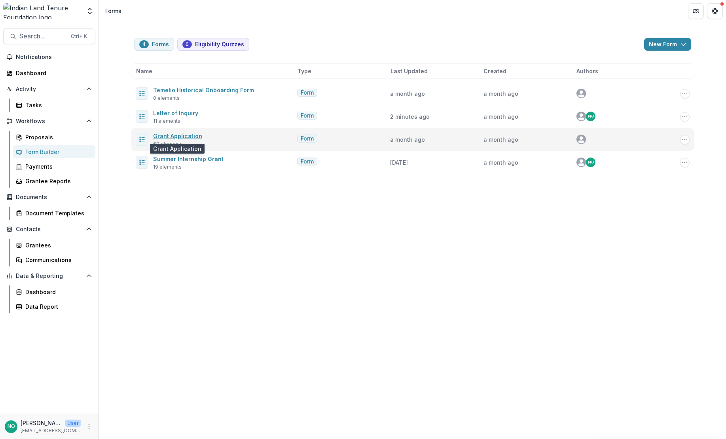
click at [185, 133] on link "Grant Application" at bounding box center [177, 136] width 49 height 7
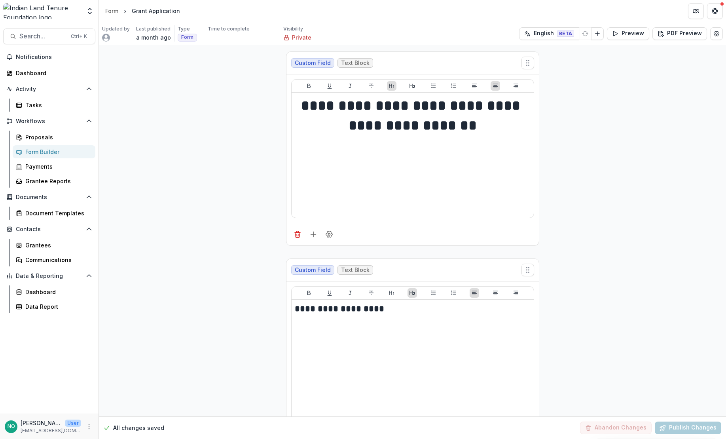
click at [637, 32] on button "PDF Preview" at bounding box center [679, 33] width 55 height 13
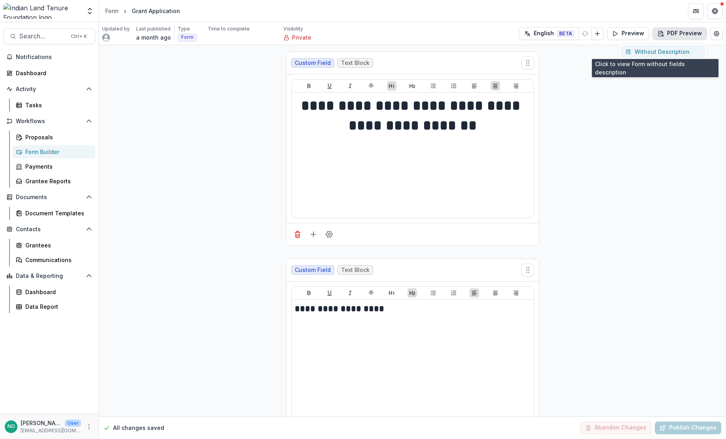
click at [637, 48] on p "Without Description" at bounding box center [661, 51] width 55 height 8
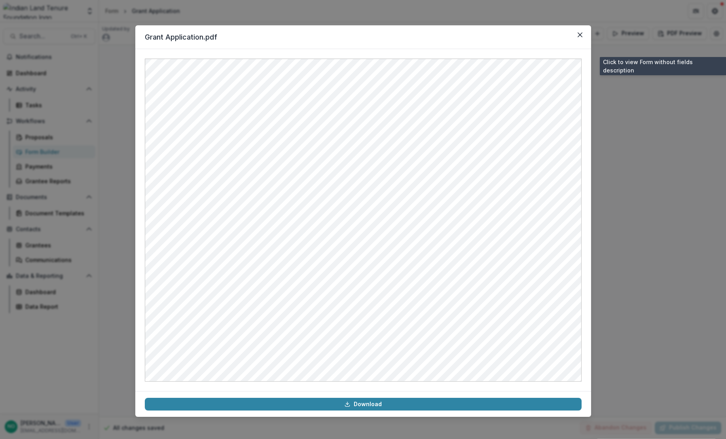
drag, startPoint x: 576, startPoint y: 36, endPoint x: 569, endPoint y: 57, distance: 22.6
click at [577, 37] on button "Close" at bounding box center [580, 34] width 13 height 13
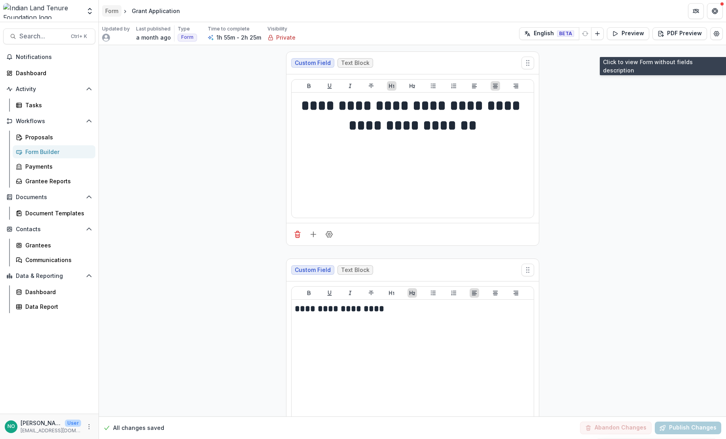
click at [111, 13] on div "Form" at bounding box center [111, 11] width 13 height 8
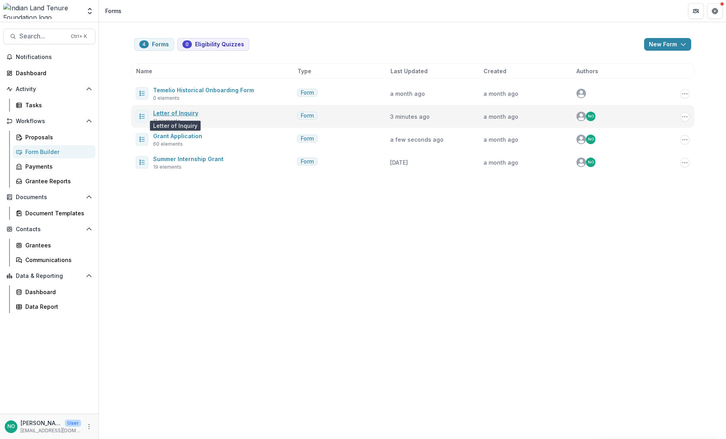
click at [180, 112] on link "Letter of Inquiry" at bounding box center [175, 113] width 45 height 7
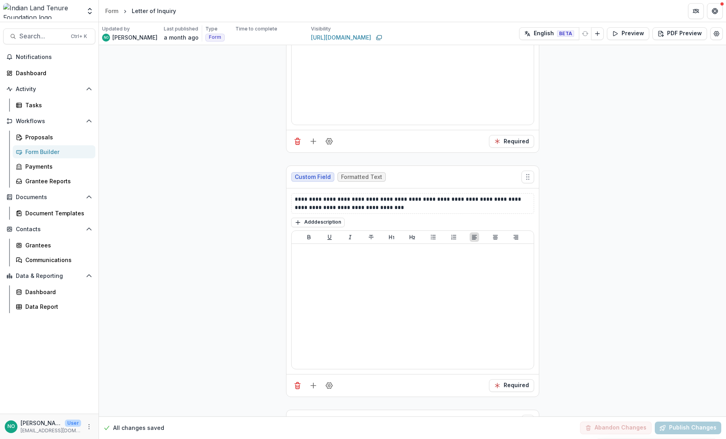
scroll to position [1683, 0]
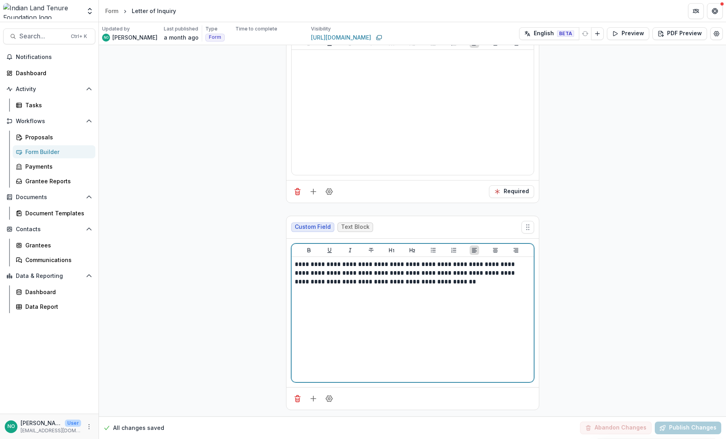
drag, startPoint x: 304, startPoint y: 261, endPoint x: 310, endPoint y: 261, distance: 6.7
click at [304, 260] on p "**********" at bounding box center [413, 273] width 236 height 26
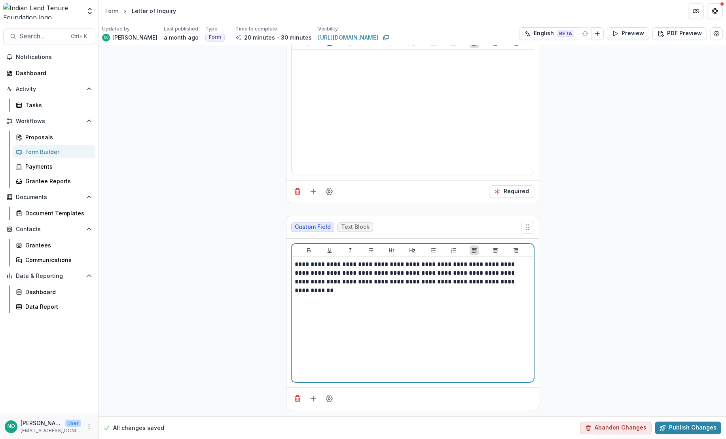
click at [369, 273] on p "**********" at bounding box center [413, 273] width 236 height 26
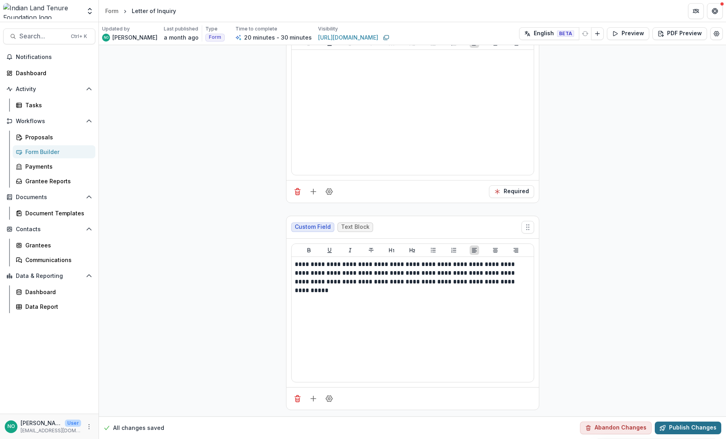
click at [637, 396] on button "Publish Changes" at bounding box center [688, 427] width 66 height 13
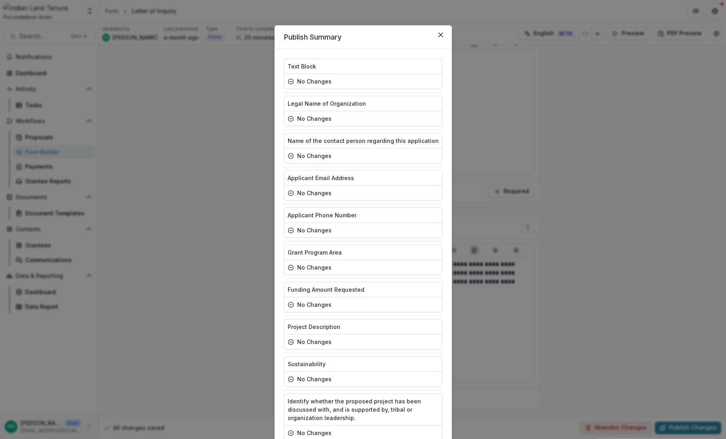
scroll to position [99, 0]
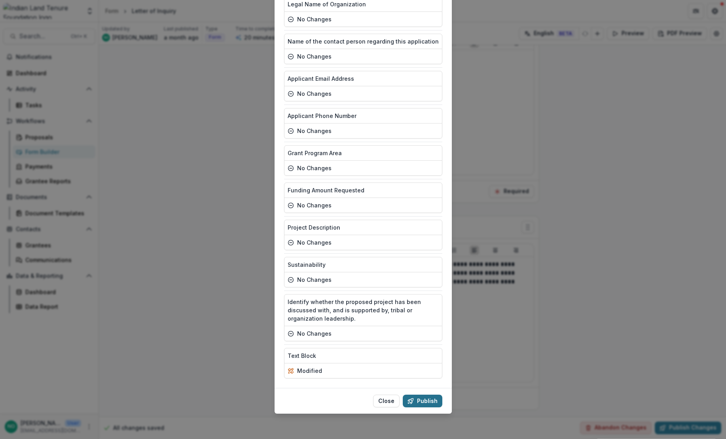
click at [435, 396] on button "Publish" at bounding box center [423, 400] width 40 height 13
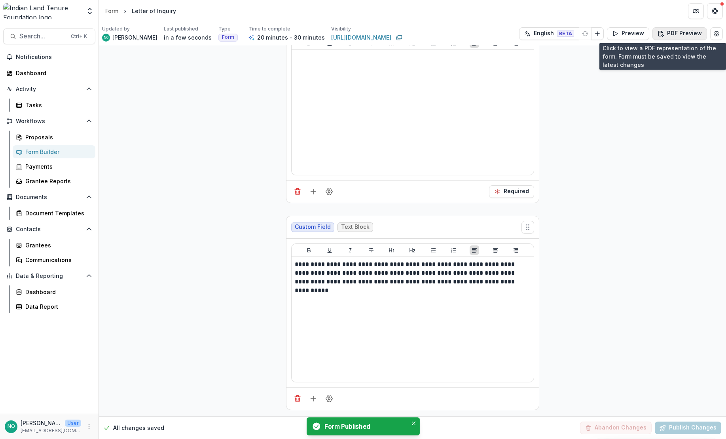
click at [637, 38] on button "PDF Preview" at bounding box center [679, 33] width 55 height 13
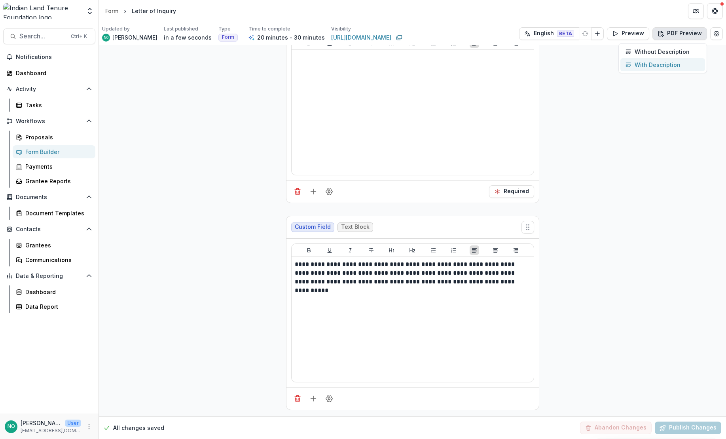
click at [637, 67] on p "With Description" at bounding box center [657, 65] width 46 height 8
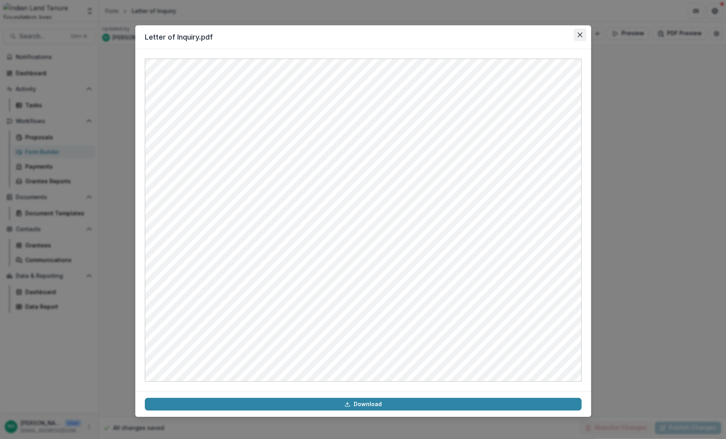
click at [578, 36] on icon "Close" at bounding box center [579, 34] width 5 height 5
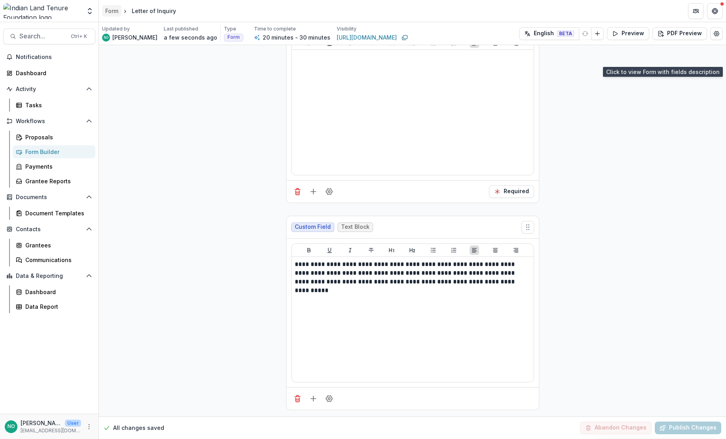
click at [111, 9] on div "Form" at bounding box center [111, 11] width 13 height 8
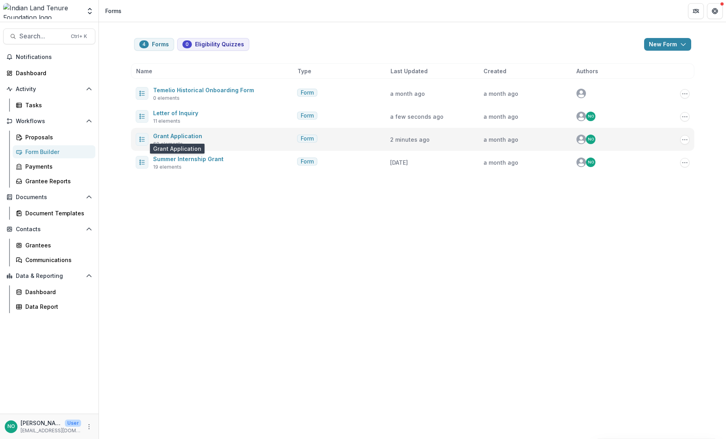
click at [178, 140] on span "Grant Application" at bounding box center [177, 135] width 49 height 9
click at [179, 135] on link "Grant Application" at bounding box center [177, 136] width 49 height 7
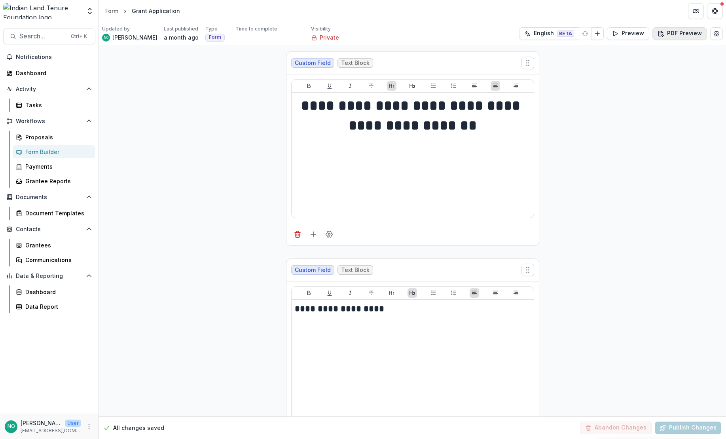
click at [637, 38] on button "PDF Preview" at bounding box center [679, 33] width 55 height 13
click at [637, 63] on p "With Description" at bounding box center [657, 65] width 46 height 8
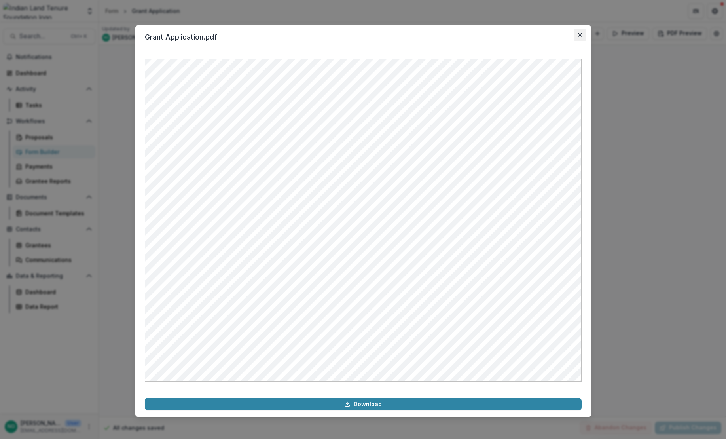
click at [579, 37] on button "Close" at bounding box center [580, 34] width 13 height 13
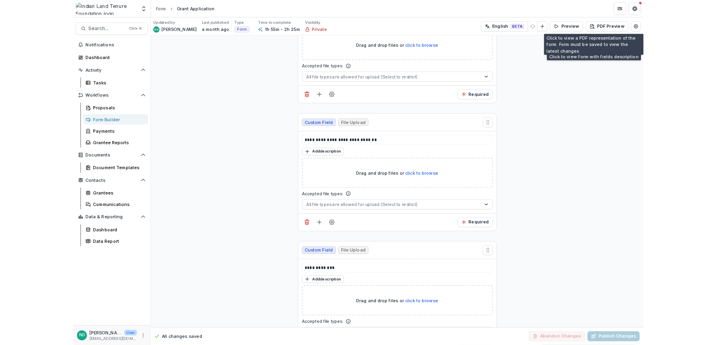
scroll to position [10519, 0]
